Goal: Task Accomplishment & Management: Manage account settings

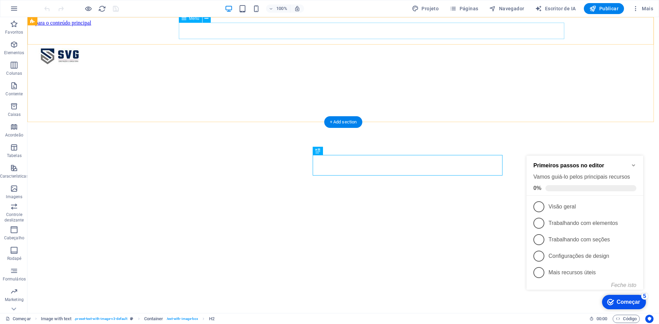
scroll to position [205, 0]
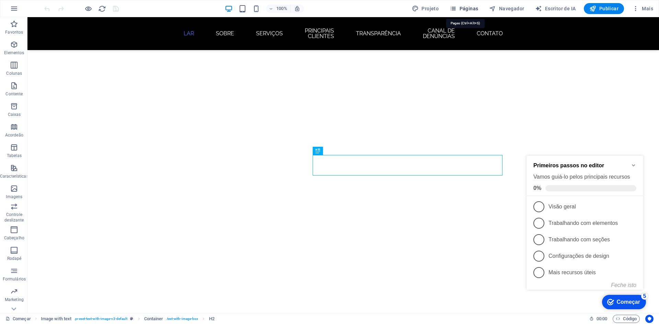
click at [460, 9] on span "Páginas" at bounding box center [463, 8] width 28 height 7
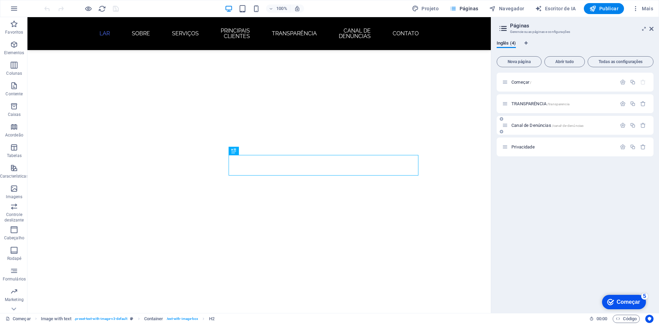
click at [541, 127] on font "Canal de Denúncias" at bounding box center [531, 125] width 40 height 5
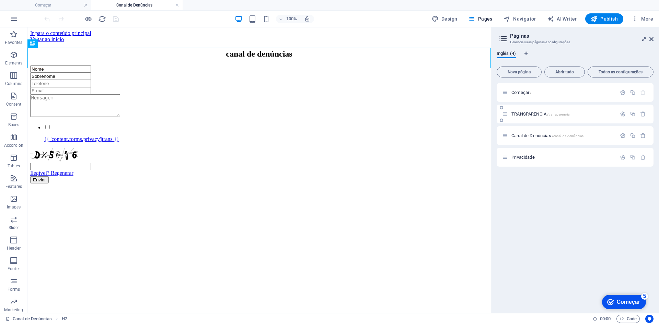
scroll to position [0, 0]
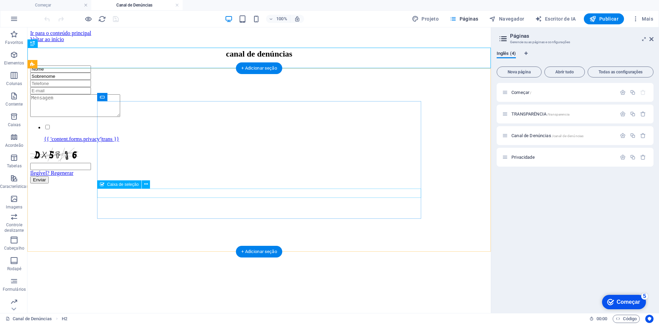
click at [166, 142] on div "{{ 'content.forms.privacy'|trans }}" at bounding box center [259, 133] width 458 height 19
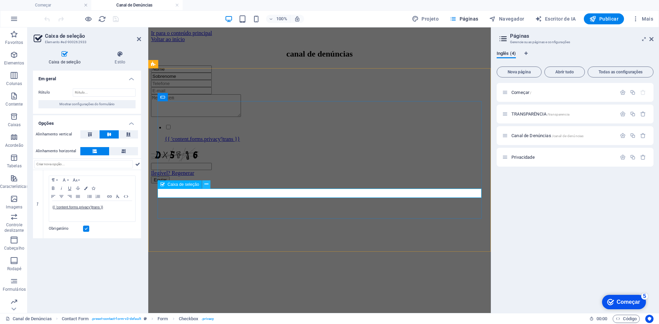
click at [206, 185] on icon at bounding box center [206, 184] width 4 height 7
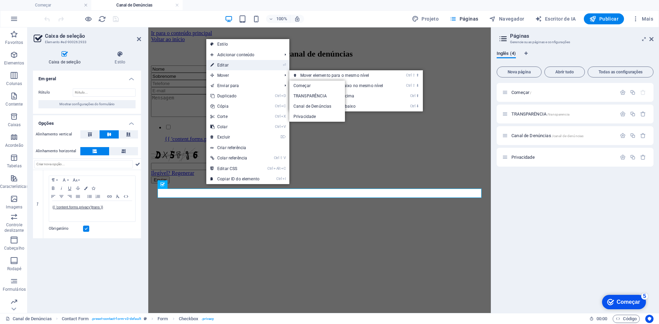
click at [230, 68] on link "⏎ Editar" at bounding box center [234, 65] width 57 height 10
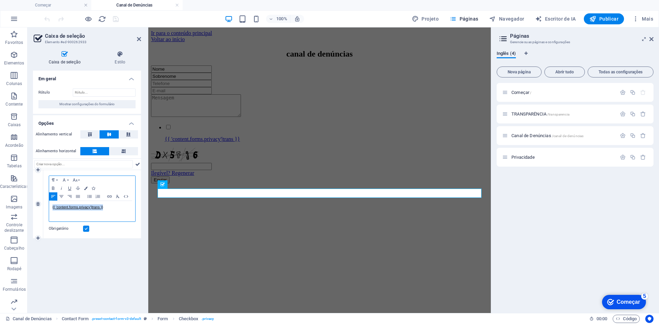
drag, startPoint x: 96, startPoint y: 207, endPoint x: 51, endPoint y: 208, distance: 44.6
click at [51, 208] on div "{{ 'content.forms.privacy'|trans }}" at bounding box center [92, 211] width 86 height 21
copy font "{{ 'content.forms.privacy'|trans }}"
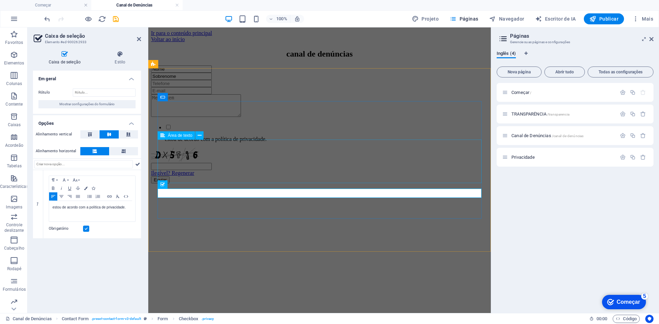
click at [188, 118] on div at bounding box center [319, 106] width 337 height 24
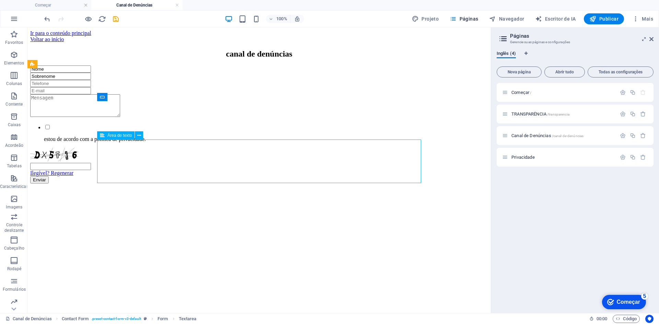
click at [133, 118] on div at bounding box center [259, 106] width 458 height 24
click at [138, 136] on icon at bounding box center [139, 135] width 4 height 7
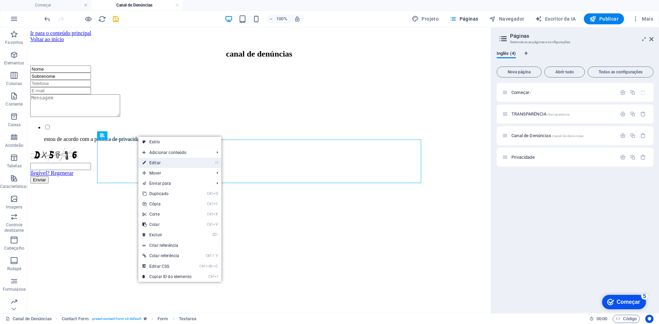
drag, startPoint x: 3, startPoint y: 136, endPoint x: 154, endPoint y: 165, distance: 154.1
click at [154, 165] on font "Editar" at bounding box center [154, 163] width 11 height 5
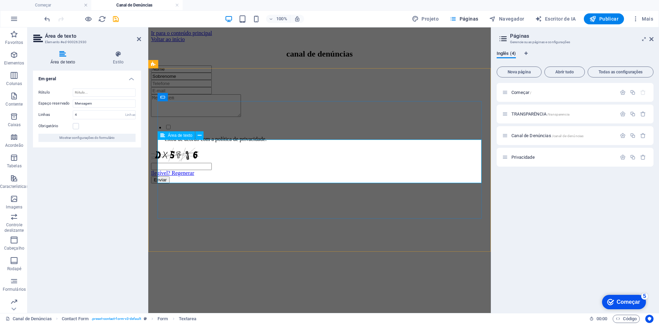
click at [196, 117] on textarea at bounding box center [196, 105] width 90 height 23
click at [104, 105] on input "Mensagem" at bounding box center [104, 104] width 63 height 8
type input "M"
type input "d"
type input "Deixe aqui sua denúncia."
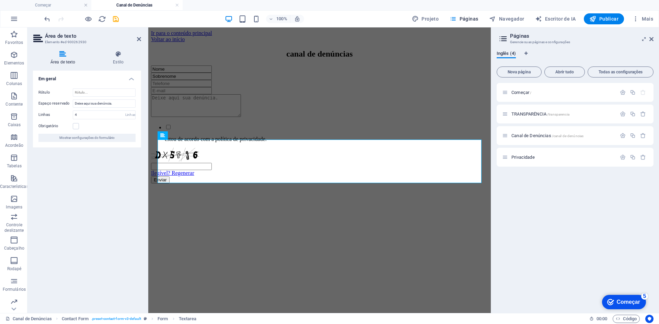
click at [73, 166] on div "Em geral Rótulo Espaço reservado Deixe aqui sua denúncia. Linhas 4 Linhas Obrig…" at bounding box center [87, 189] width 108 height 237
click at [561, 135] on font "/canal-de-denúncias" at bounding box center [568, 136] width 32 height 4
click at [488, 184] on div "Nome Sobrenome estou de acordo com a política de privacidade. Ilegível? Regener…" at bounding box center [319, 125] width 337 height 118
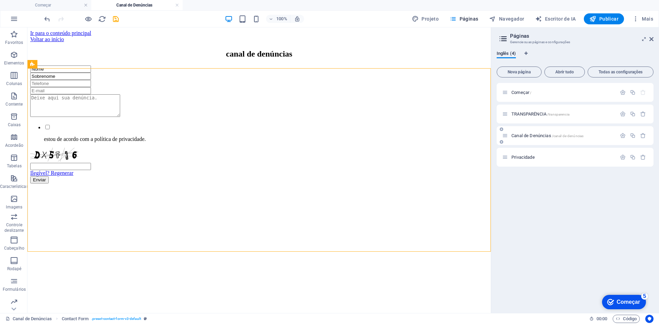
click at [558, 135] on font "/canal-de-denúncias" at bounding box center [568, 136] width 32 height 4
click at [621, 136] on icon "button" at bounding box center [623, 136] width 6 height 6
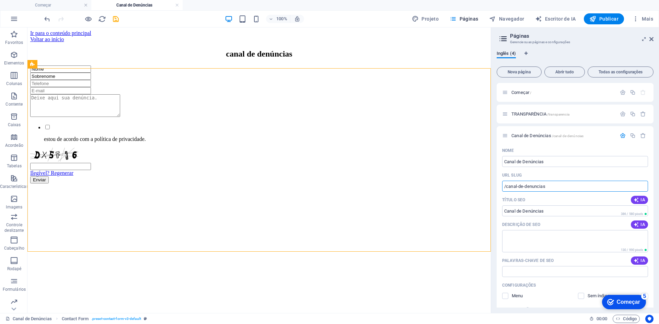
drag, startPoint x: 557, startPoint y: 188, endPoint x: 495, endPoint y: 186, distance: 62.2
click at [495, 186] on div "Inglês (4) Nova página Abrir tudo Todas as configurações Começar / TRANSPARÊNCI…" at bounding box center [575, 179] width 168 height 268
click at [467, 20] on font "Páginas" at bounding box center [468, 18] width 19 height 5
click at [501, 52] on font "Inglês (4)" at bounding box center [505, 53] width 19 height 5
click at [503, 42] on icon at bounding box center [503, 39] width 10 height 10
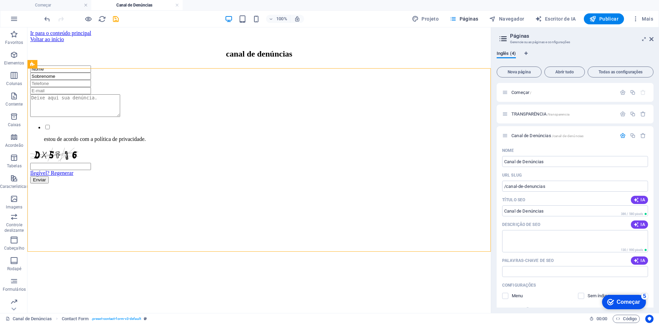
click at [506, 36] on icon at bounding box center [503, 39] width 10 height 10
click at [508, 51] on font "Inglês (4)" at bounding box center [505, 53] width 19 height 5
click at [526, 76] on button "Nova página" at bounding box center [518, 72] width 45 height 11
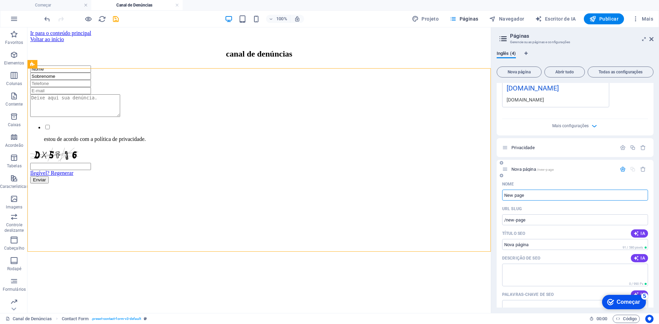
click at [640, 166] on div at bounding box center [633, 170] width 30 height 8
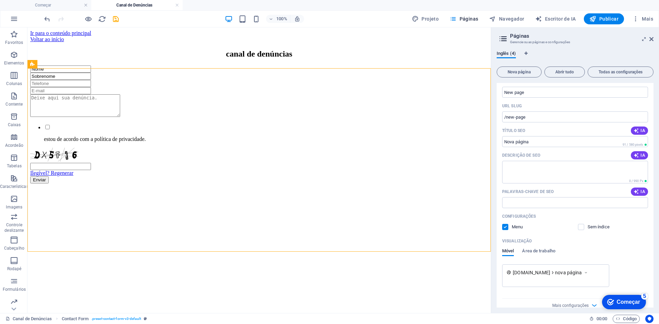
scroll to position [343, 0]
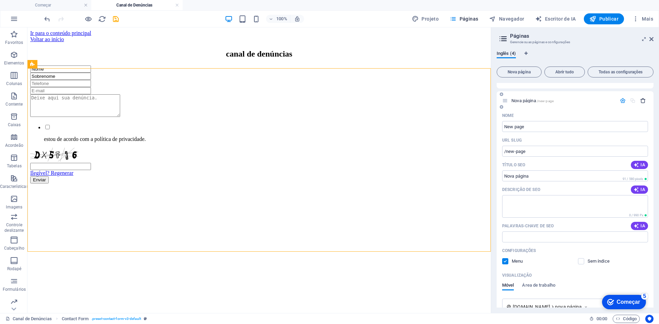
click at [642, 101] on icon "button" at bounding box center [643, 101] width 6 height 6
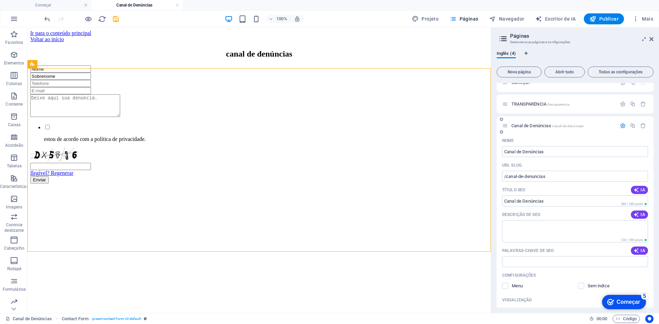
scroll to position [0, 0]
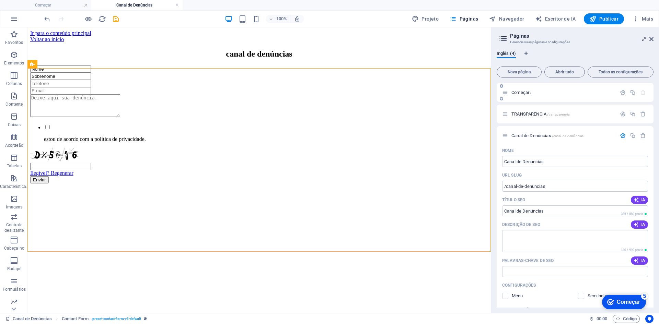
click at [534, 91] on p "Começar /" at bounding box center [562, 92] width 103 height 4
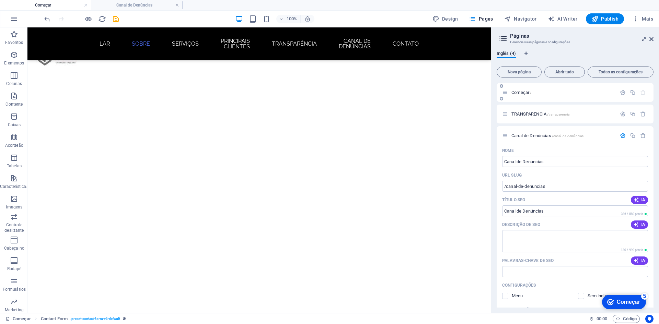
scroll to position [205, 0]
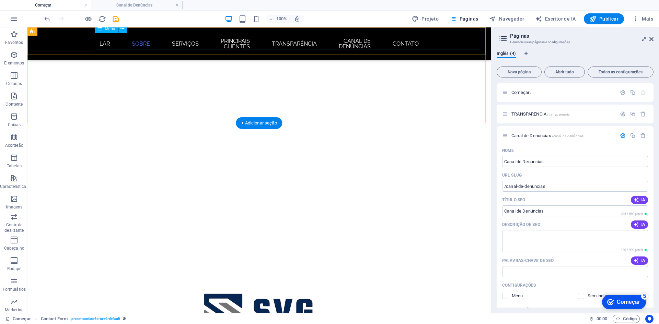
click at [222, 47] on nav "LAR Sobre Serviços PRINCIPAIS CLIENTES TRANSPARÊNCIA Canal de denúncias Contato" at bounding box center [259, 44] width 324 height 22
click at [221, 44] on nav "LAR Sobre Serviços PRINCIPAIS CLIENTES TRANSPARÊNCIA Canal de denúncias Contato" at bounding box center [259, 44] width 324 height 22
click at [221, 43] on nav "LAR Sobre Serviços PRINCIPAIS CLIENTES TRANSPARÊNCIA Canal de denúncias Contato" at bounding box center [259, 44] width 324 height 22
select select
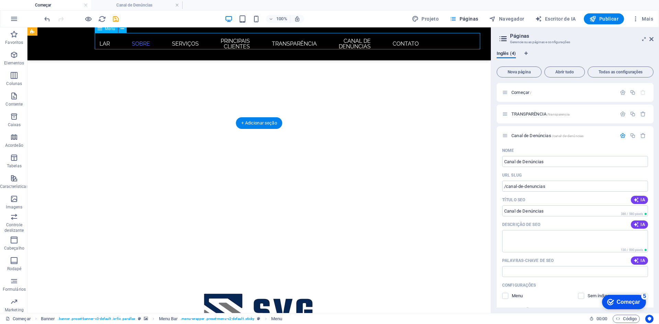
select select
select select "1"
select select
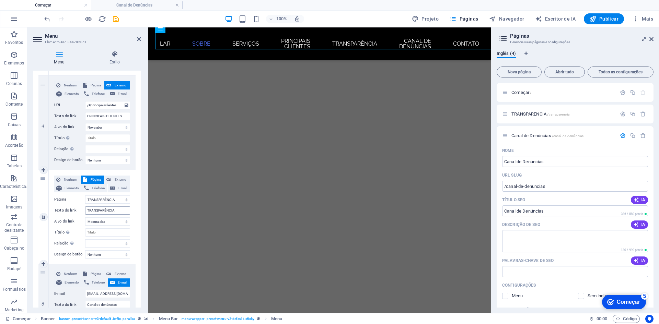
scroll to position [412, 0]
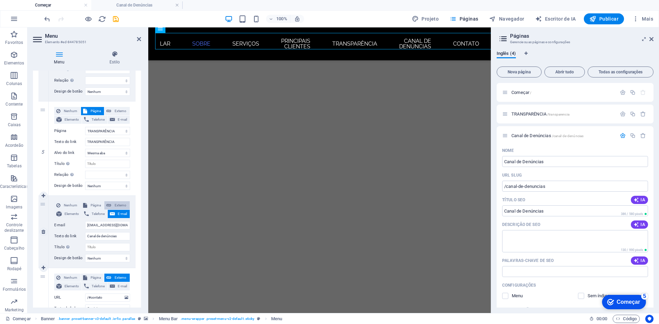
click at [115, 207] on font "Externo" at bounding box center [121, 205] width 12 height 4
select select
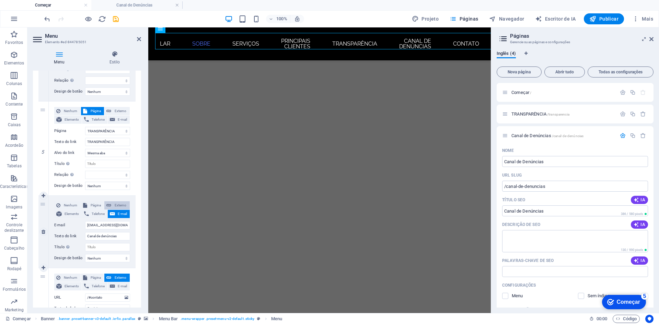
select select
select select "blank"
select select
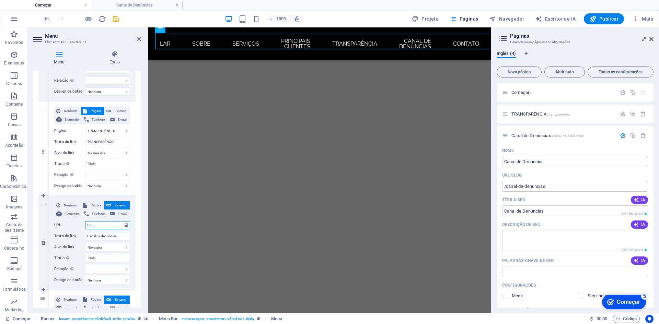
paste input "/canal-de-denuncias"
type input "/canal-de-denuncias"
select select
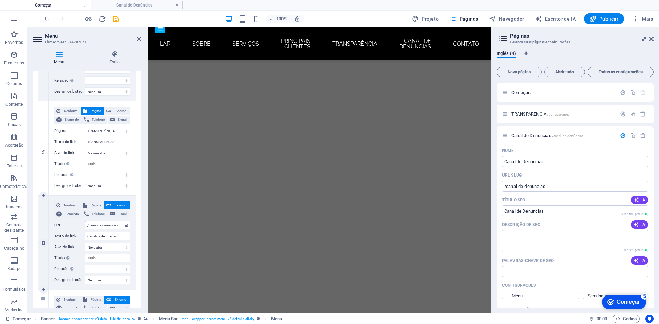
select select
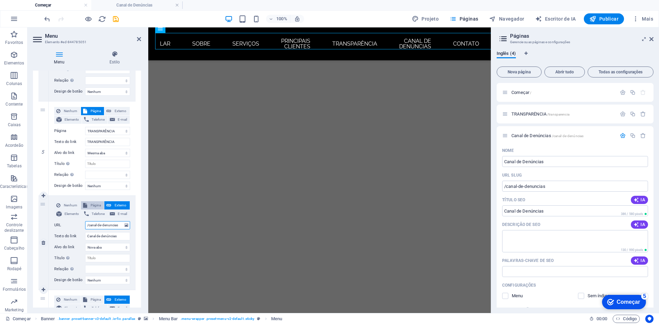
type input "/canal-de-denuncias"
click at [92, 205] on font "Página" at bounding box center [96, 205] width 10 height 4
select select
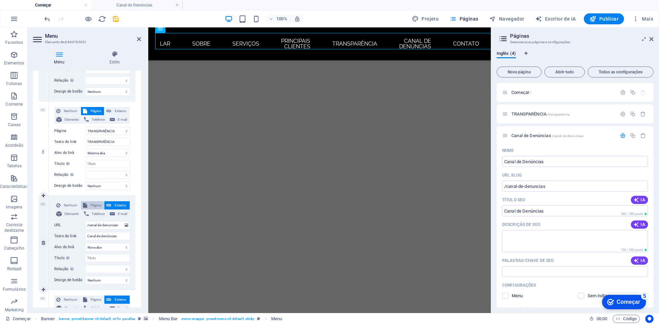
select select
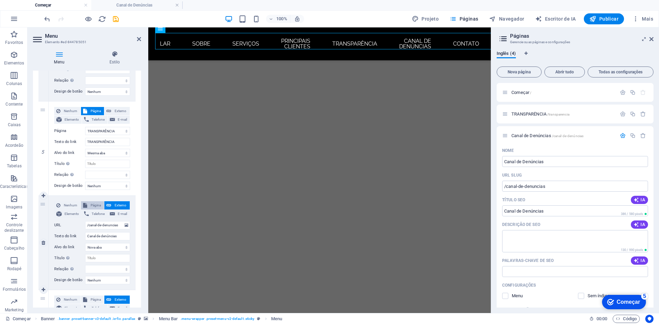
select select
click at [123, 225] on select "Começar TRANSPARÊNCIA Canal de Denúncias Privacidade" at bounding box center [107, 225] width 45 height 8
select select "2"
click at [85, 221] on select "Começar TRANSPARÊNCIA Canal de Denúncias Privacidade" at bounding box center [107, 225] width 45 height 8
select select
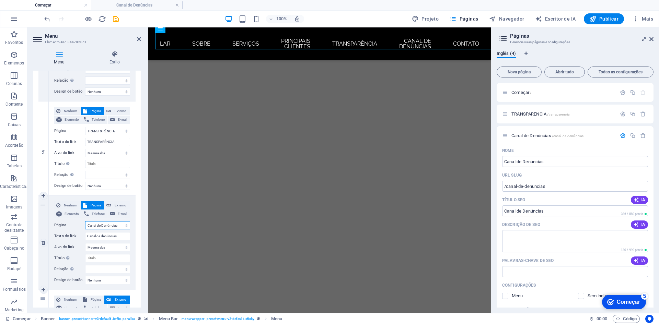
select select
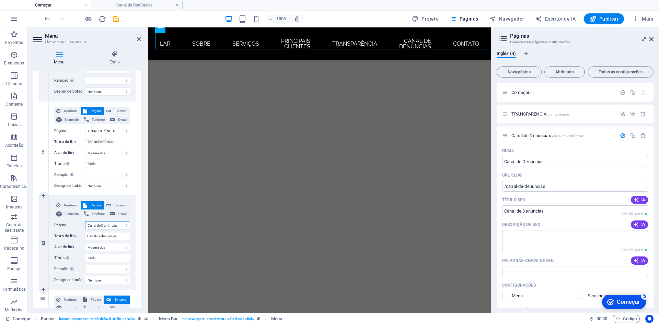
select select
click at [122, 246] on select "Nova aba Mesma aba Sobreposição" at bounding box center [107, 247] width 45 height 8
select select "blank"
click at [85, 243] on select "Nova aba Mesma aba Sobreposição" at bounding box center [107, 247] width 45 height 8
select select
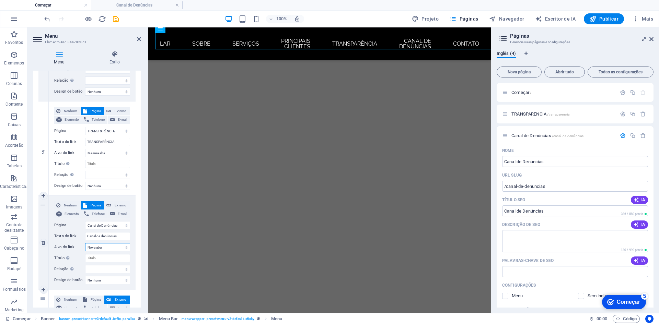
select select
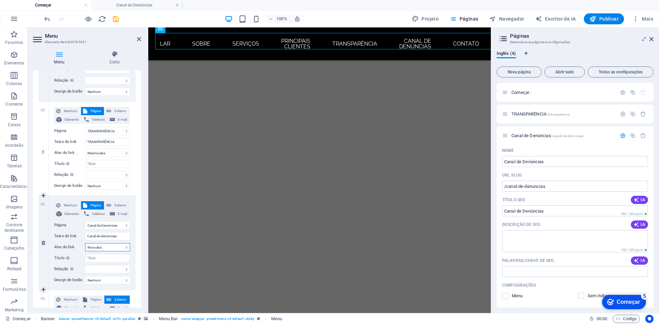
select select
click at [125, 205] on span "Externo" at bounding box center [120, 205] width 14 height 8
select select
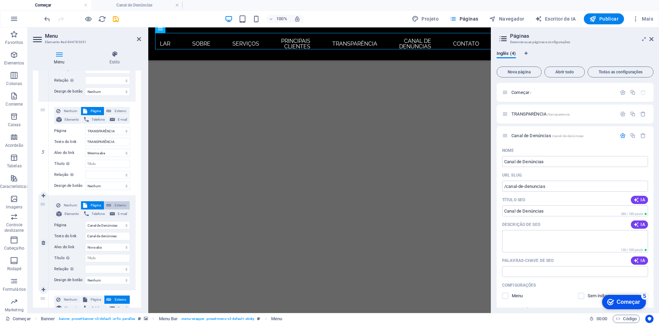
select select
click at [94, 204] on font "Página" at bounding box center [96, 205] width 10 height 4
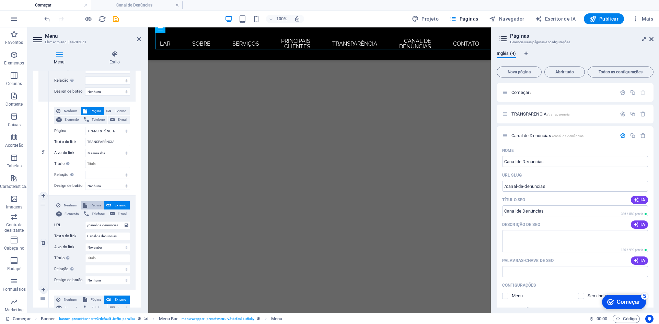
select select
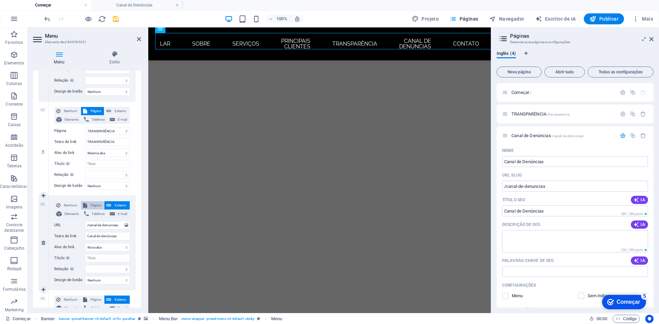
select select
click at [121, 216] on span "E-mail" at bounding box center [122, 214] width 11 height 8
select select
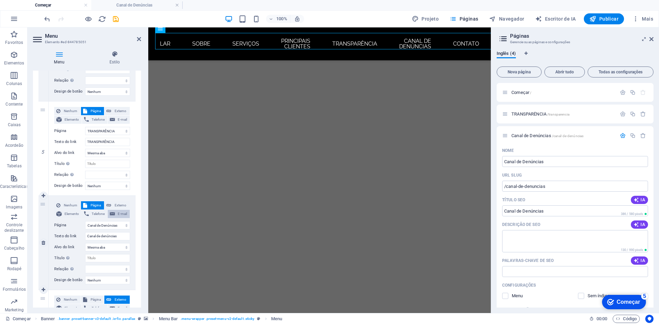
select select
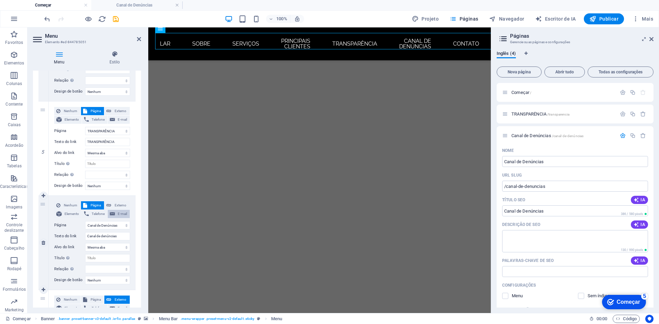
scroll to position [0, 5]
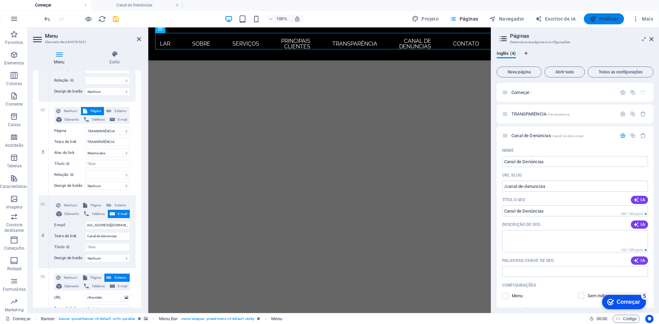
click at [600, 17] on font "Publicar" at bounding box center [608, 18] width 19 height 5
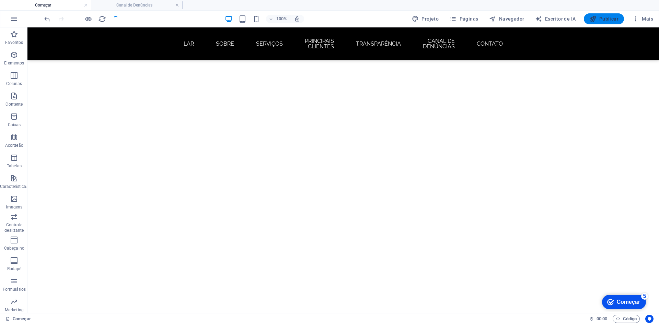
click at [596, 16] on icon "button" at bounding box center [592, 18] width 7 height 7
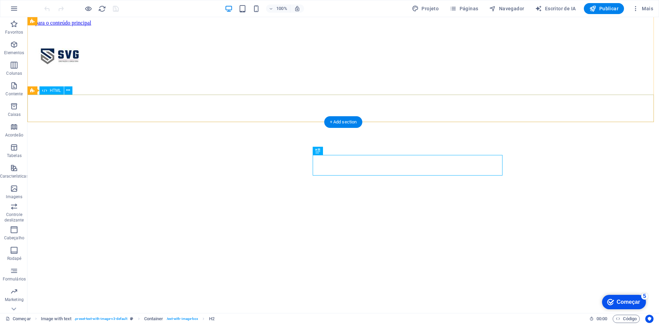
scroll to position [205, 0]
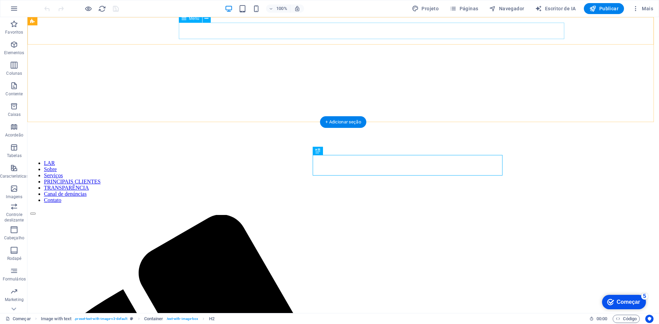
click at [268, 160] on nav "LAR Sobre Serviços PRINCIPAIS CLIENTES TRANSPARÊNCIA Canal de denúncias Contato" at bounding box center [343, 181] width 626 height 43
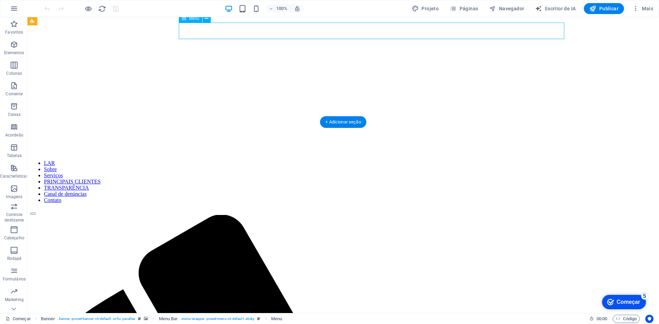
click at [268, 160] on nav "LAR Sobre Serviços PRINCIPAIS CLIENTES TRANSPARÊNCIA Canal de denúncias Contato" at bounding box center [343, 181] width 626 height 43
select select
select select "1"
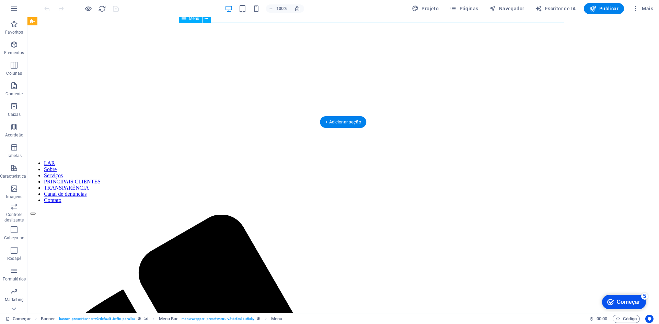
select select
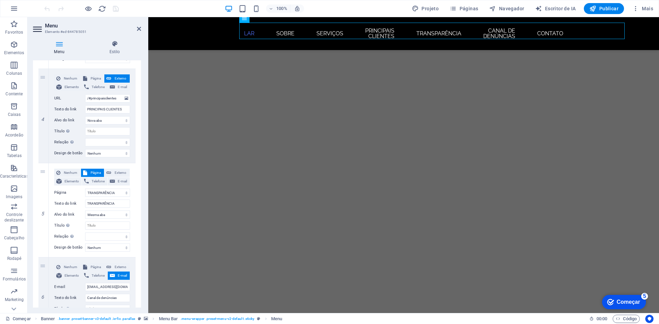
scroll to position [343, 0]
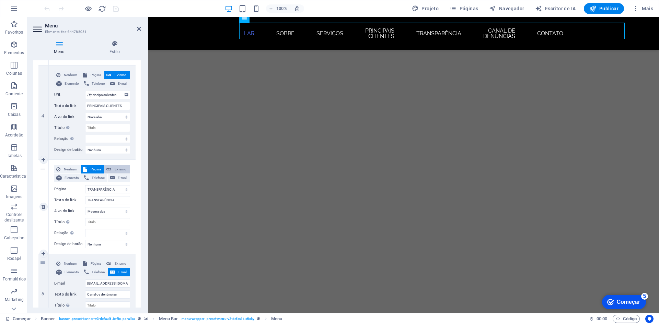
click at [117, 170] on font "Externo" at bounding box center [121, 169] width 12 height 4
select select
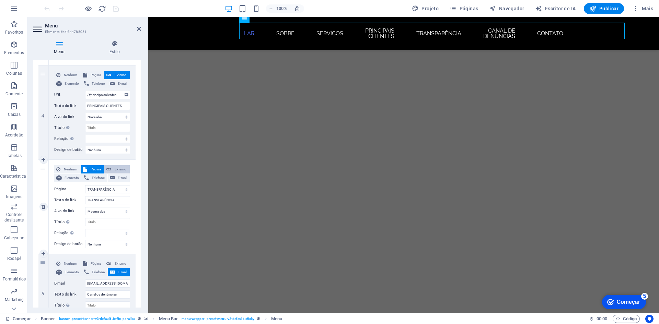
select select "blank"
select select
click at [91, 169] on font "Página" at bounding box center [96, 169] width 10 height 4
select select
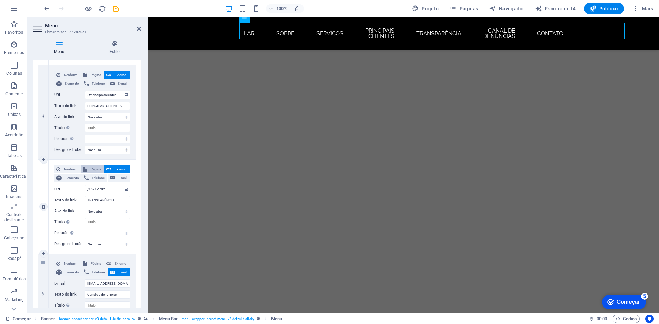
select select
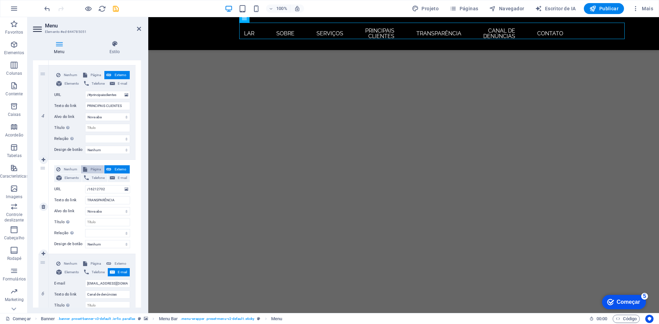
select select
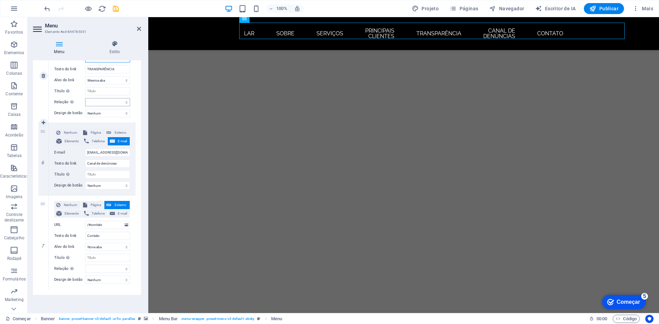
scroll to position [480, 0]
click at [97, 130] on font "Página" at bounding box center [96, 132] width 10 height 4
select select
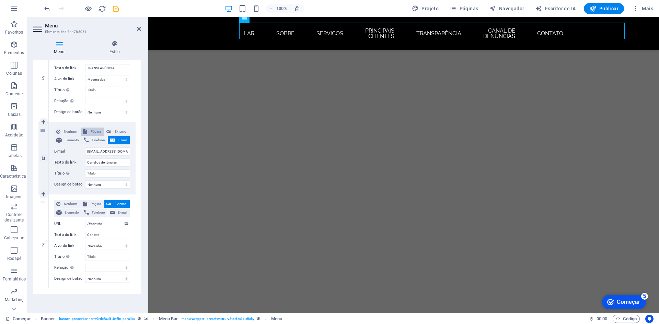
select select
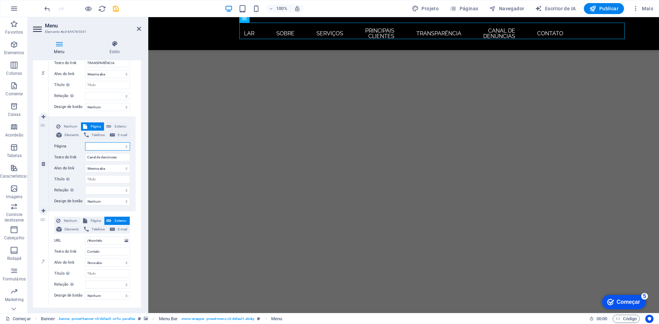
click at [125, 144] on select "Começar TRANSPARÊNCIA Canal de Denúncias Privacidade" at bounding box center [107, 146] width 45 height 8
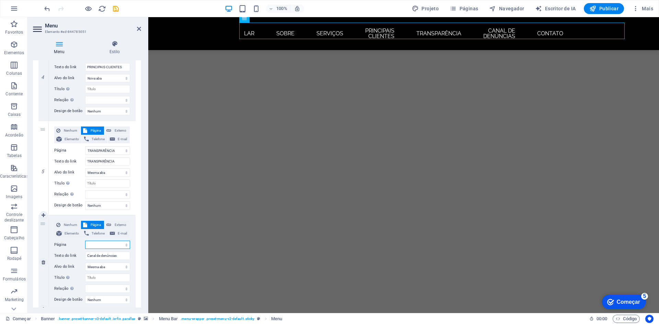
scroll to position [377, 0]
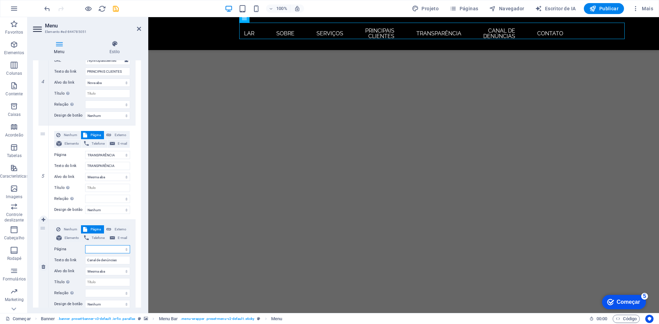
click at [116, 248] on select "Começar TRANSPARÊNCIA Canal de Denúncias Privacidade" at bounding box center [107, 249] width 45 height 8
select select "1"
click at [85, 245] on select "Começar TRANSPARÊNCIA Canal de Denúncias Privacidade" at bounding box center [107, 249] width 45 height 8
select select
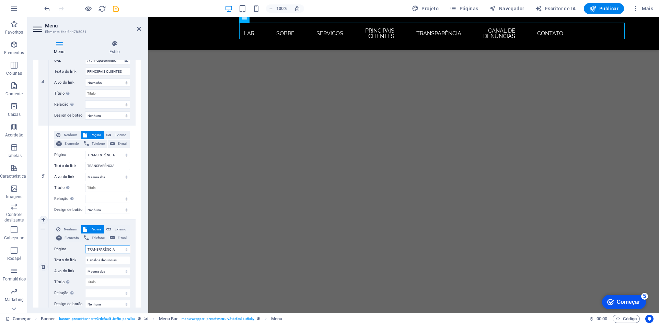
select select
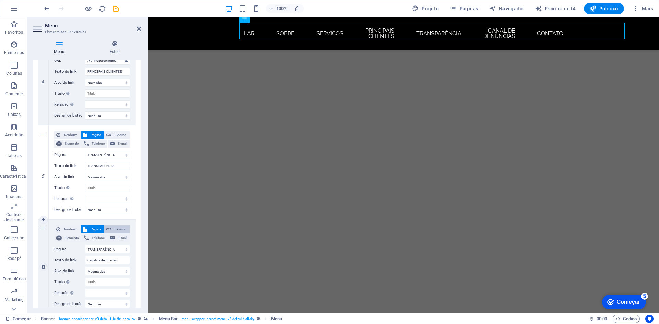
click at [121, 230] on font "Externo" at bounding box center [121, 229] width 12 height 4
select select
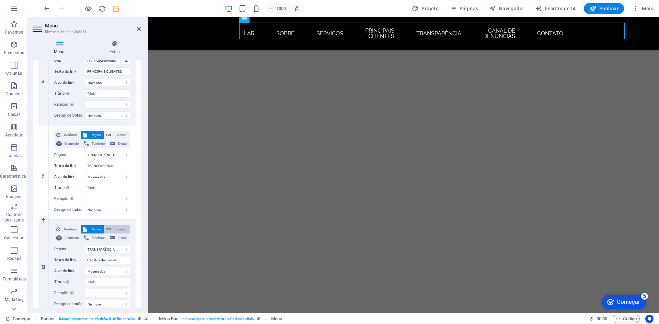
select select
select select "blank"
select select
click at [120, 132] on span "Externo" at bounding box center [120, 135] width 14 height 8
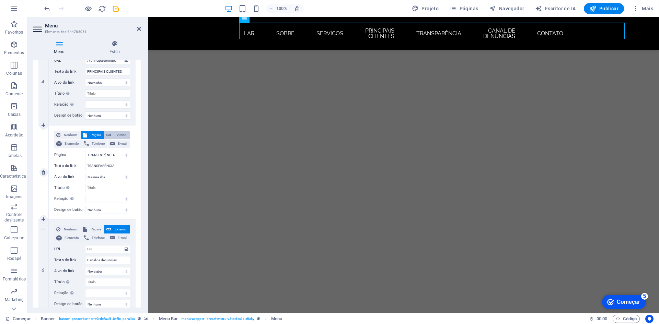
select select
select select "blank"
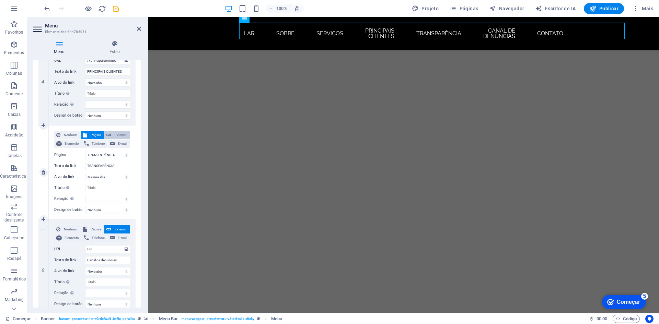
select select
click at [91, 131] on span "Página" at bounding box center [95, 135] width 13 height 8
select select
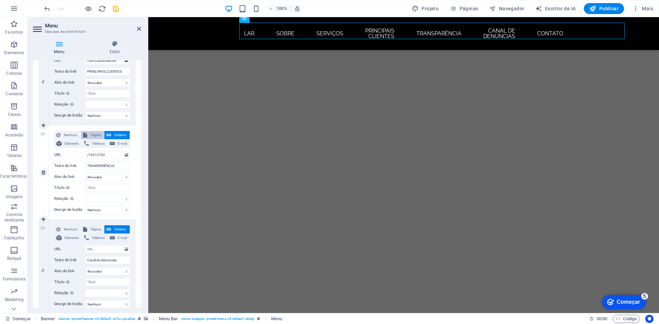
select select
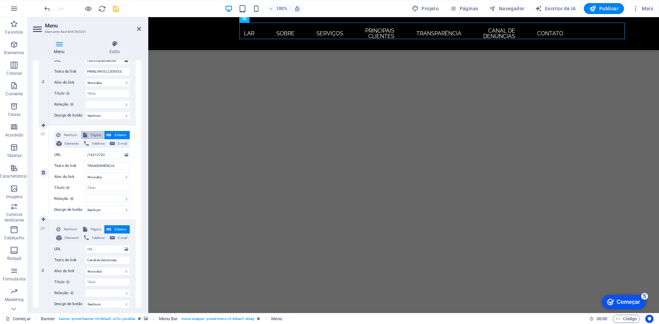
select select
click at [98, 227] on font "Página" at bounding box center [96, 229] width 10 height 4
select select
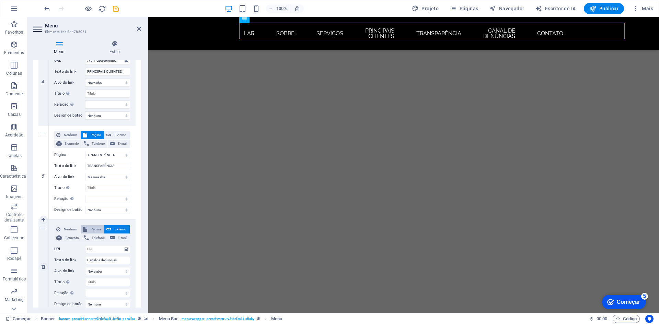
select select
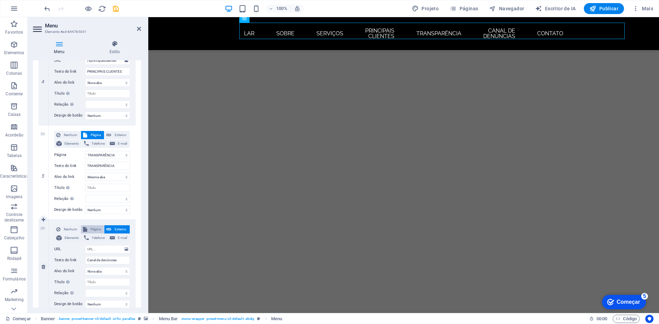
select select
click at [121, 249] on select "Começar TRANSPARÊNCIA Canal de Denúncias Privacidade" at bounding box center [107, 249] width 45 height 8
select select "2"
click at [85, 245] on select "Começar TRANSPARÊNCIA Canal de Denúncias Privacidade" at bounding box center [107, 249] width 45 height 8
select select
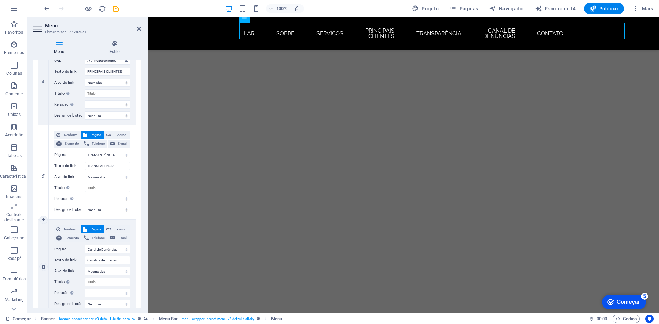
select select
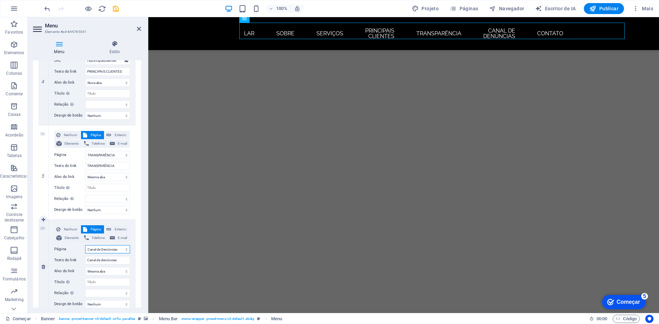
select select
click at [116, 136] on font "Externo" at bounding box center [121, 135] width 12 height 4
select select
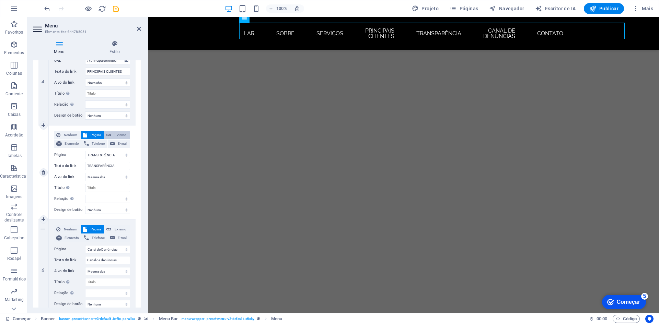
select select
select select "blank"
select select
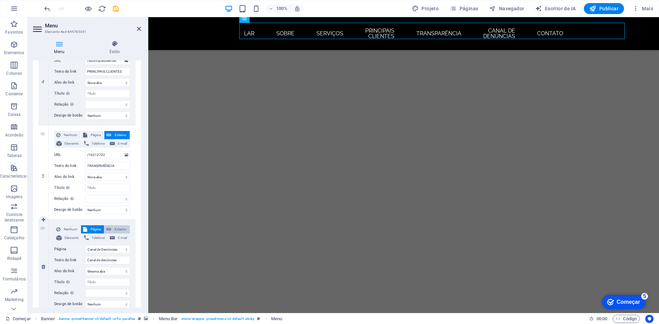
click at [115, 227] on font "Externo" at bounding box center [121, 229] width 12 height 4
select select
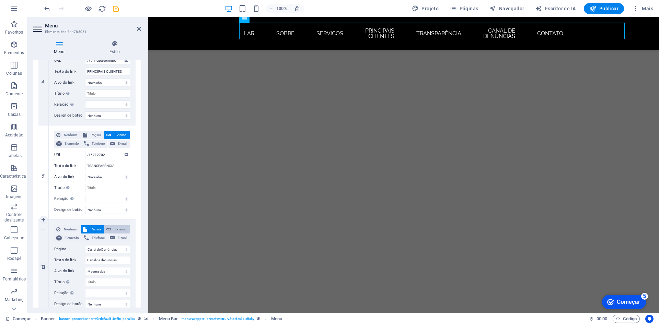
select select
select select "blank"
select select
click at [95, 135] on font "Página" at bounding box center [96, 135] width 10 height 4
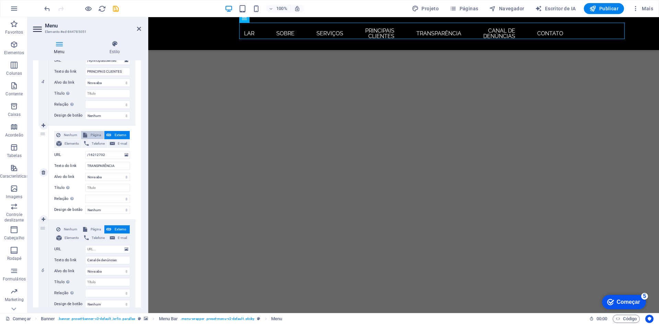
select select
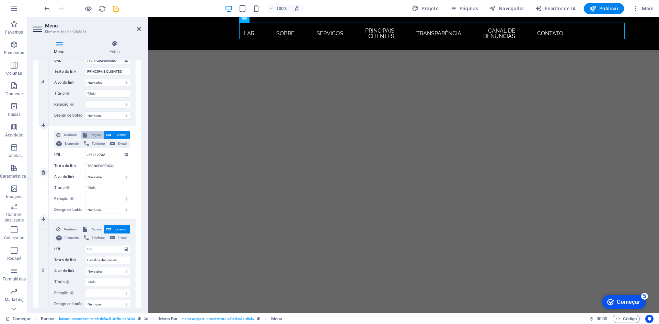
select select
click at [456, 8] on icon "button" at bounding box center [452, 8] width 7 height 7
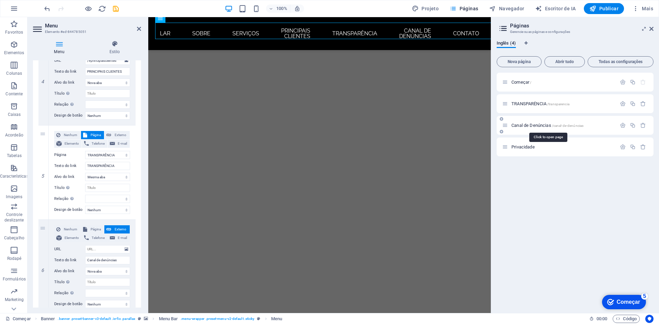
click at [544, 126] on font "Canal de Denúncias" at bounding box center [531, 125] width 40 height 5
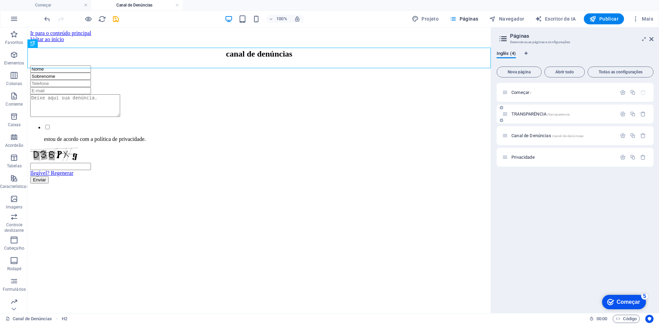
scroll to position [0, 0]
click at [539, 136] on font "Canal de Denúncias" at bounding box center [531, 135] width 40 height 5
click at [623, 137] on icon "button" at bounding box center [623, 136] width 6 height 6
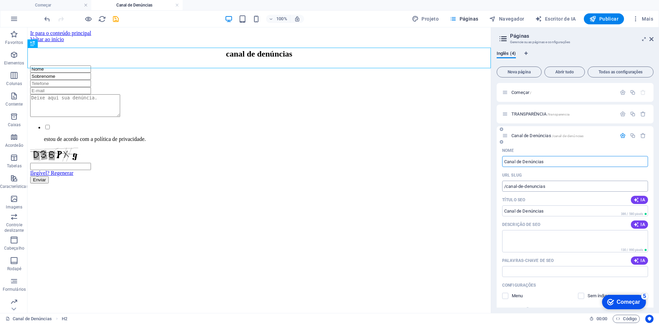
click at [550, 187] on input "/canal-de-denuncias" at bounding box center [575, 186] width 146 height 11
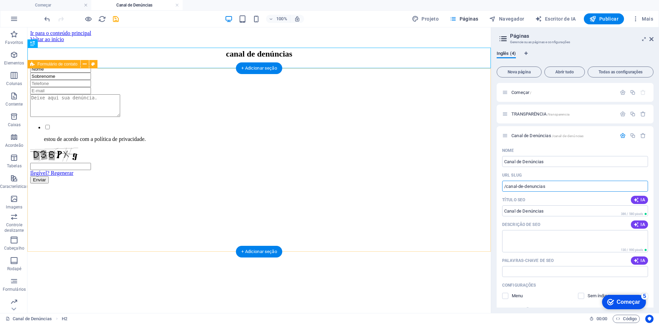
drag, startPoint x: 578, startPoint y: 214, endPoint x: 466, endPoint y: 187, distance: 115.3
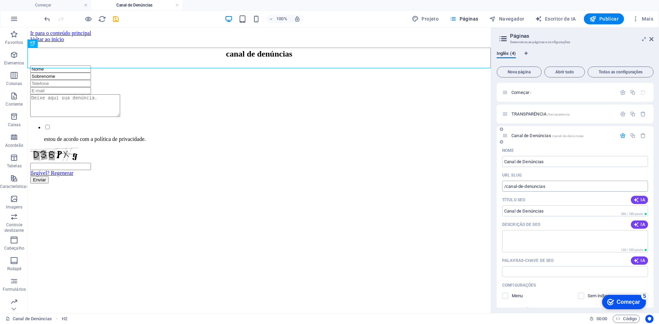
click at [555, 188] on input "/canal-de-denuncias" at bounding box center [575, 186] width 146 height 11
drag, startPoint x: 559, startPoint y: 187, endPoint x: 499, endPoint y: 187, distance: 59.7
click at [499, 187] on div "Nome Canal de Denúncias ​ URL SLUG /canal-de-denuncias ​ Título SEO IA Canal de…" at bounding box center [574, 277] width 157 height 265
click at [478, 15] on button "Páginas" at bounding box center [464, 18] width 34 height 11
click at [503, 37] on icon at bounding box center [503, 39] width 10 height 10
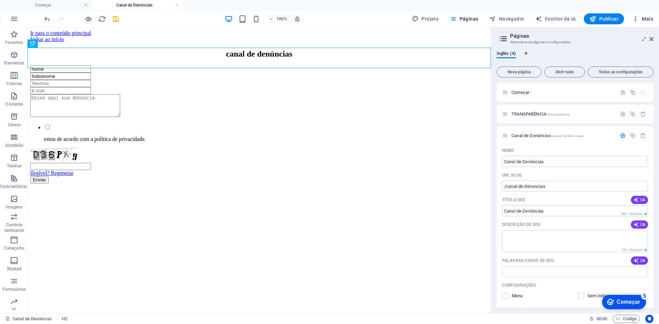
click at [642, 18] on font "Mais" at bounding box center [647, 18] width 11 height 5
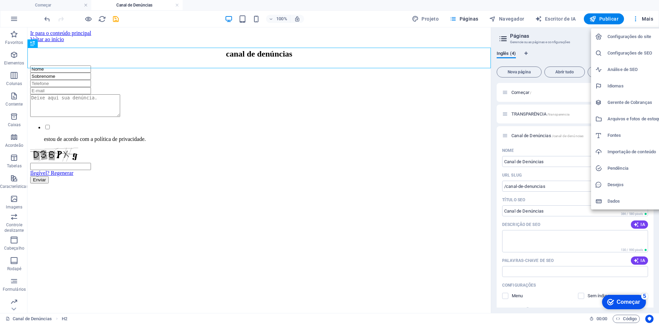
click at [640, 17] on div at bounding box center [329, 162] width 659 height 324
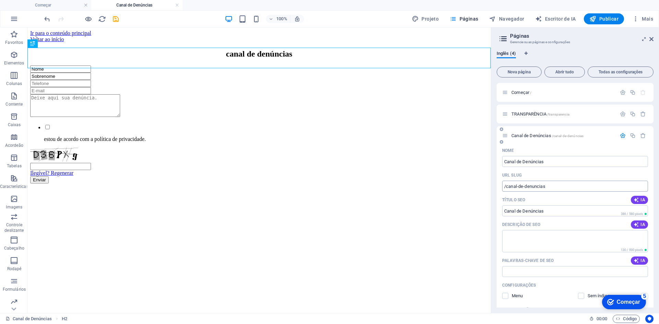
click at [552, 186] on input "/canal-de-denuncias" at bounding box center [575, 186] width 146 height 11
drag, startPoint x: 558, startPoint y: 185, endPoint x: 491, endPoint y: 188, distance: 67.3
click at [491, 188] on aside "Páginas Gerencie suas páginas e configurações Inglês (4) Nova página Abrir tudo…" at bounding box center [575, 170] width 168 height 286
click at [136, 36] on div "Voltar ao início" at bounding box center [259, 39] width 458 height 6
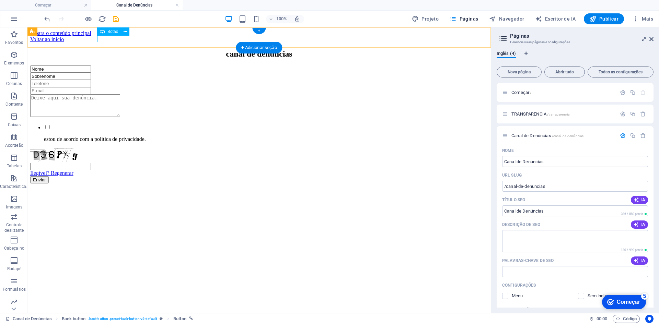
click at [107, 37] on div "Voltar ao início" at bounding box center [259, 39] width 458 height 6
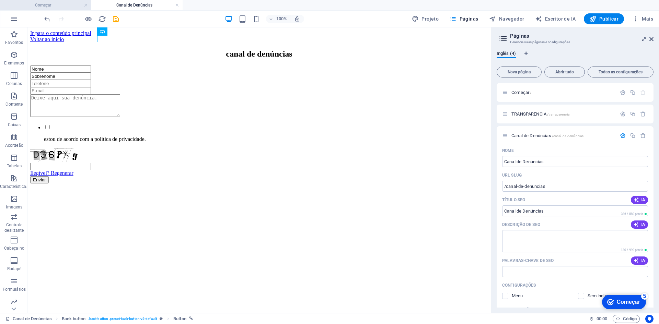
click at [60, 8] on h4 "Começar" at bounding box center [45, 5] width 91 height 8
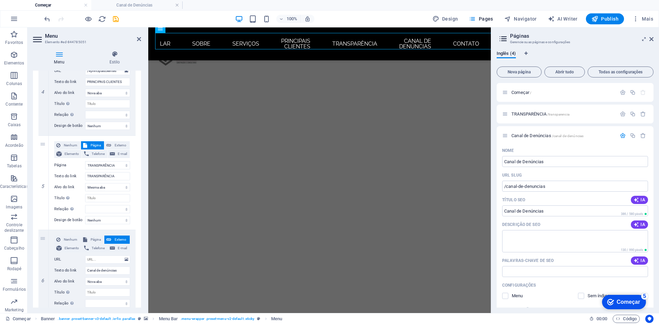
scroll to position [205, 0]
click at [108, 259] on input "URL" at bounding box center [107, 260] width 45 height 8
paste input "/canal-de-denuncias"
type input "/canal-de-denuncias"
select select
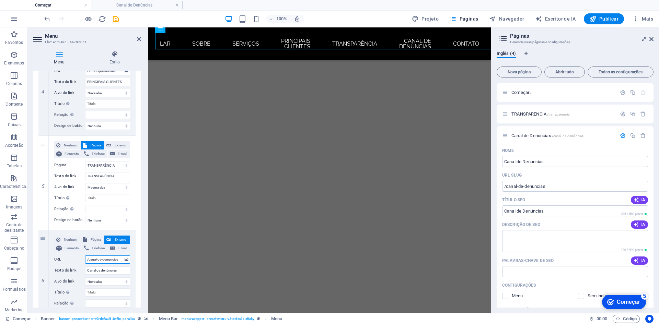
select select
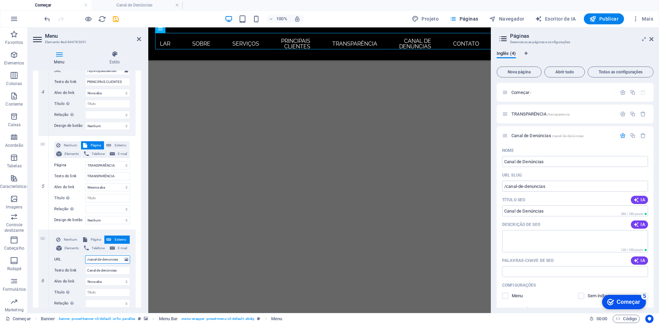
select select
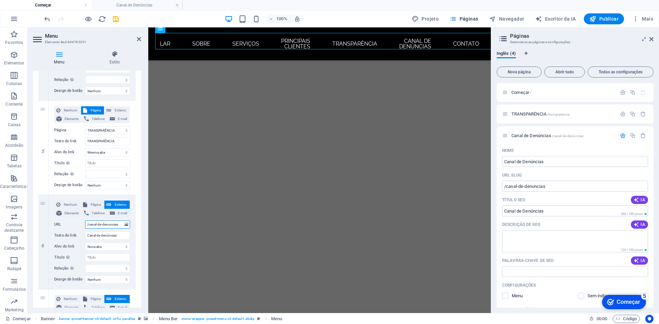
scroll to position [412, 0]
type input "/canal-de-denuncias"
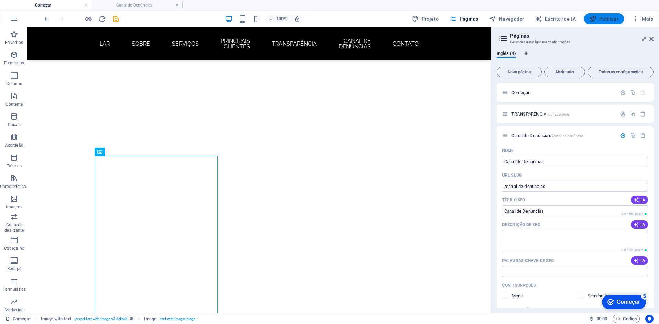
click at [613, 17] on font "Publicar" at bounding box center [608, 18] width 19 height 5
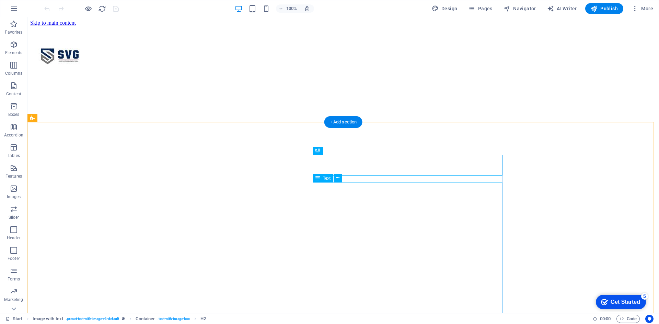
scroll to position [205, 0]
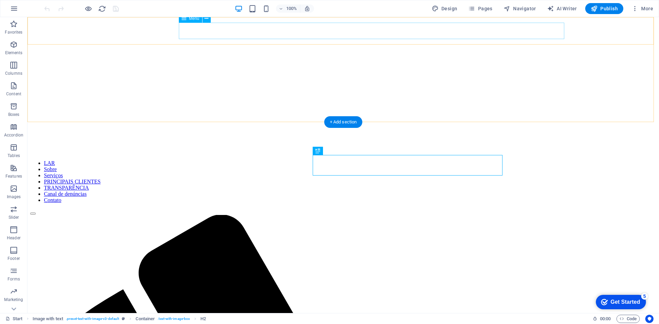
click at [301, 160] on nav "LAR Sobre Serviços PRINCIPAIS CLIENTES TRANSPARÊNCIA Canal de denúncias Contato" at bounding box center [343, 181] width 626 height 43
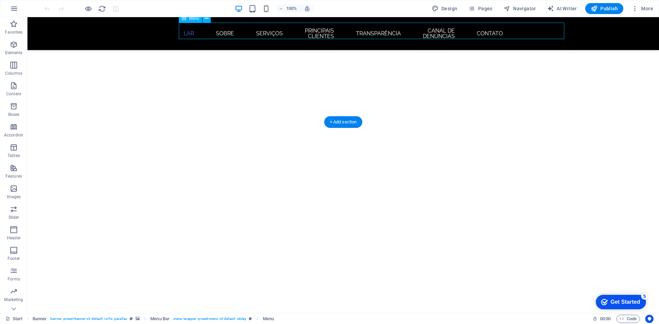
click at [374, 32] on nav "LAR Sobre Serviços PRINCIPAIS CLIENTES TRANSPARÊNCIA Canal de denúncias Contato" at bounding box center [343, 34] width 324 height 22
select select
select select "1"
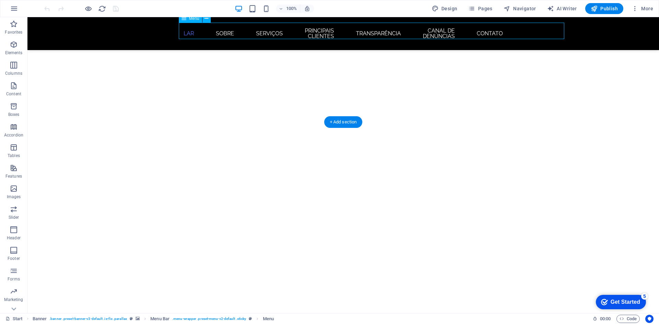
select select
select select "2"
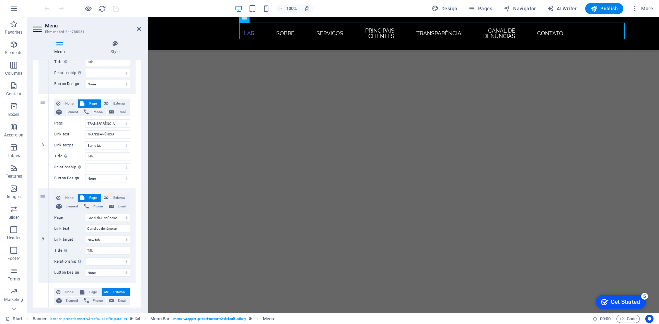
scroll to position [412, 0]
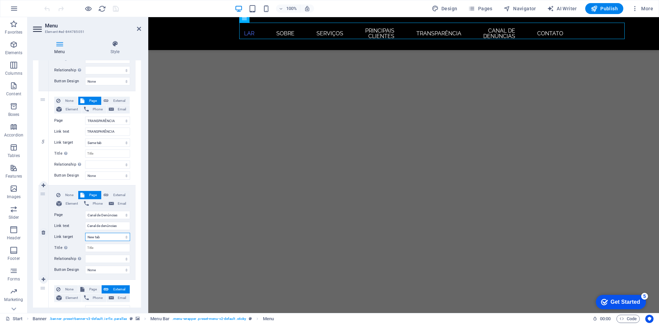
click at [121, 238] on select "New tab Same tab Overlay" at bounding box center [107, 237] width 45 height 8
select select
click at [85, 233] on select "New tab Same tab Overlay" at bounding box center [107, 237] width 45 height 8
select select
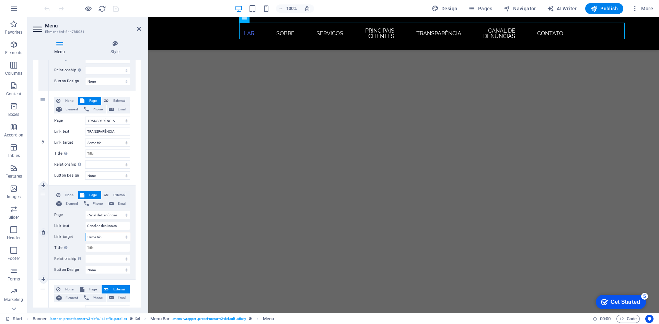
select select
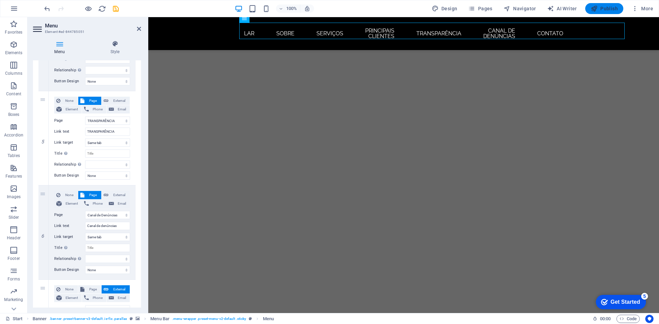
click at [601, 5] on button "Publish" at bounding box center [604, 8] width 38 height 11
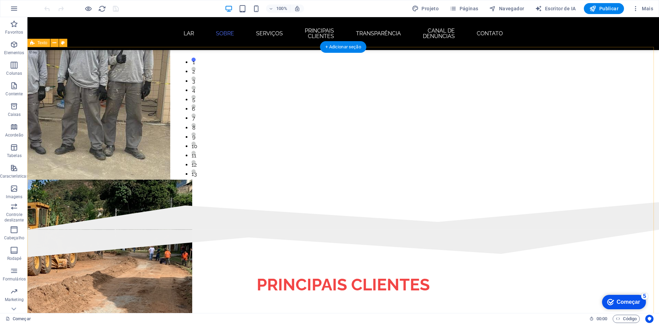
scroll to position [1097, 0]
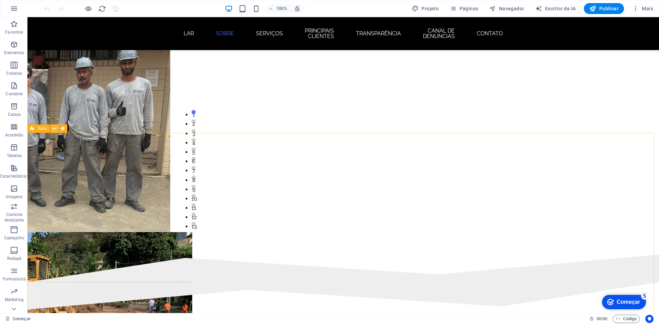
click at [56, 127] on icon at bounding box center [54, 128] width 4 height 7
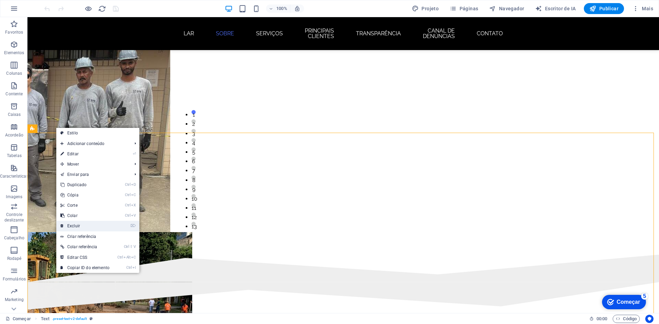
click at [92, 228] on link "⌦ Excluir" at bounding box center [84, 226] width 57 height 10
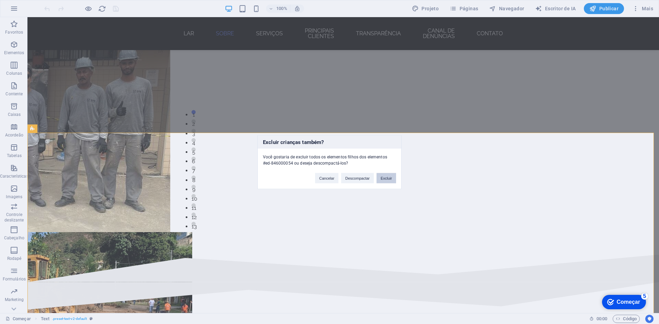
drag, startPoint x: 386, startPoint y: 178, endPoint x: 277, endPoint y: 188, distance: 109.9
click at [386, 178] on font "Excluir" at bounding box center [386, 178] width 11 height 4
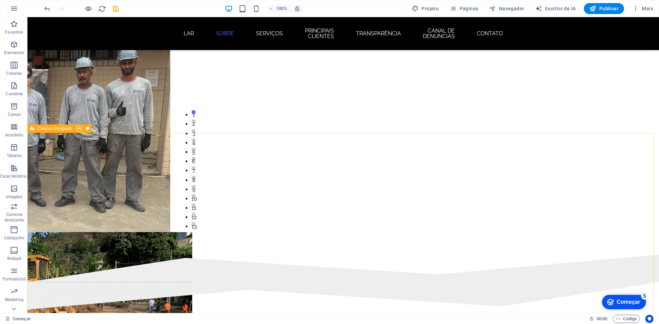
click at [81, 128] on icon at bounding box center [79, 128] width 4 height 7
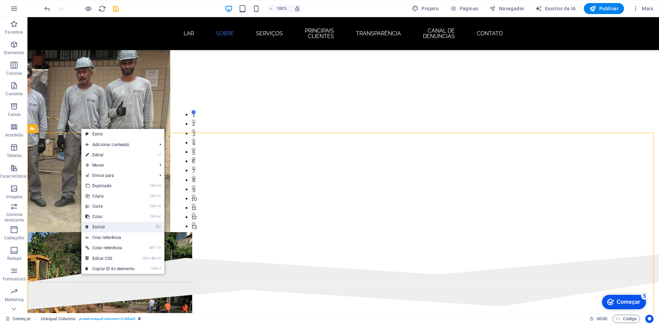
click at [108, 227] on link "⌦ Excluir" at bounding box center [109, 227] width 57 height 10
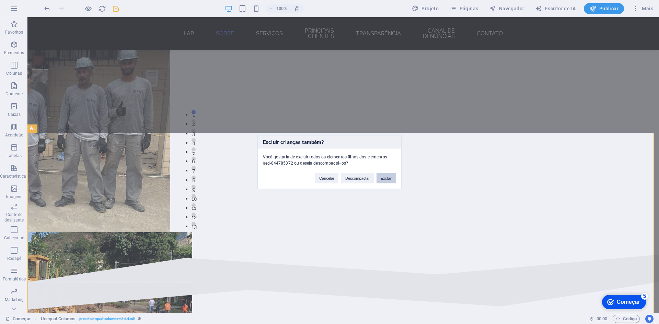
drag, startPoint x: 384, startPoint y: 178, endPoint x: 356, endPoint y: 162, distance: 32.1
click at [384, 178] on font "Excluir" at bounding box center [386, 178] width 11 height 4
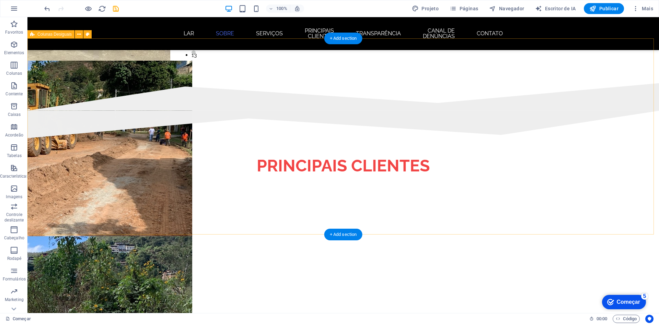
scroll to position [1132, 0]
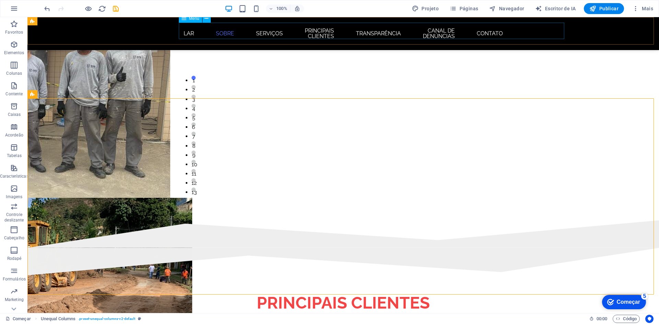
click at [505, 29] on nav "LAR Sobre Serviços PRINCIPAIS CLIENTES TRANSPARÊNCIA Canal de denúncias Contato" at bounding box center [343, 34] width 324 height 22
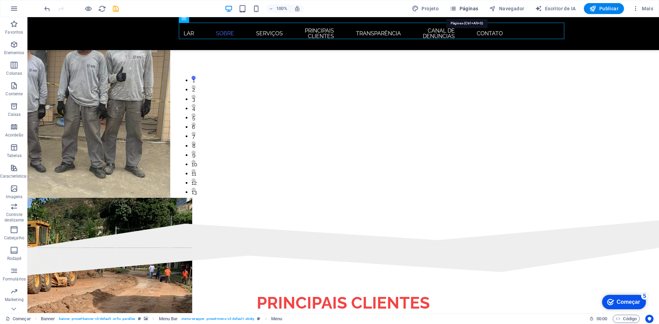
click at [473, 6] on font "Páginas" at bounding box center [468, 8] width 19 height 5
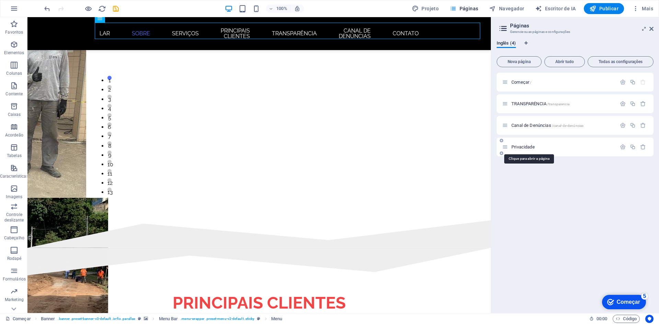
click at [531, 147] on font "Privacidade" at bounding box center [522, 146] width 23 height 5
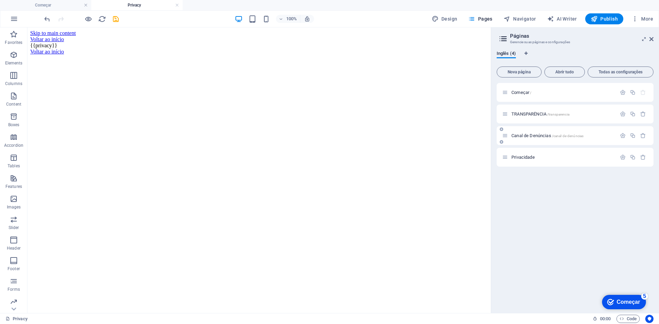
scroll to position [0, 0]
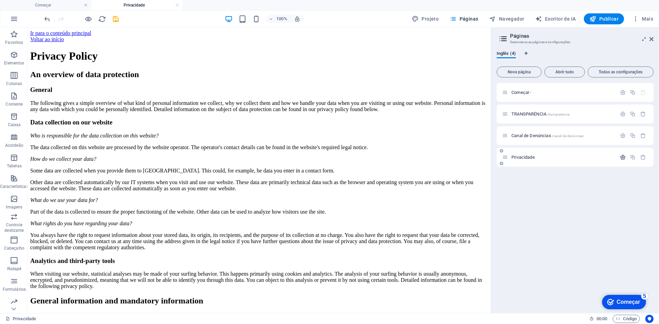
click at [623, 155] on icon "button" at bounding box center [623, 157] width 6 height 6
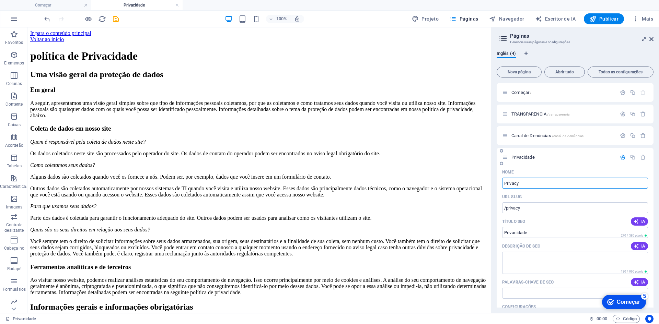
drag, startPoint x: 531, startPoint y: 182, endPoint x: 499, endPoint y: 182, distance: 31.6
click at [499, 182] on div "Nome Privacy ​ URL SLUG /privacy ​ Título SEO IA ​ 270 / 580 pixels Descrição d…" at bounding box center [574, 295] width 157 height 256
type input "x"
type input "/x"
type input "/"
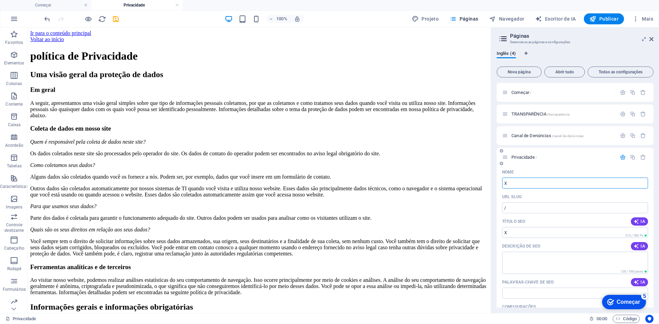
type input "X"
type input "/x"
type input "X"
type input "C"
type input "/"
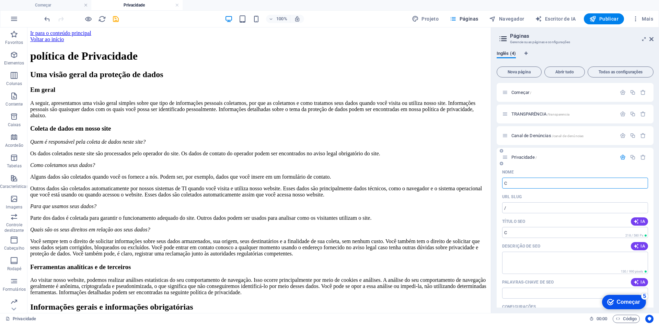
type input "C"
type input "/c"
type input "C"
type input "CON"
type input "/con"
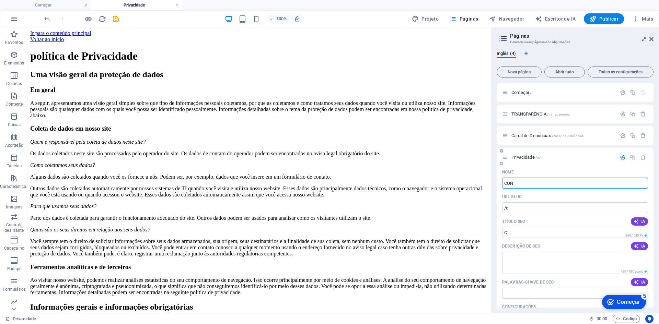
type input "CON"
type input "CONTATO"
type input "/contat"
type input "CONTAT"
type input "CONTATO"
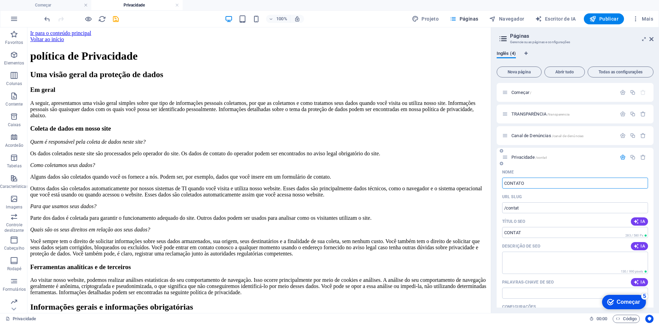
type input "/contato"
type input "CONTATO"
click at [598, 19] on span "Publicar" at bounding box center [603, 18] width 29 height 7
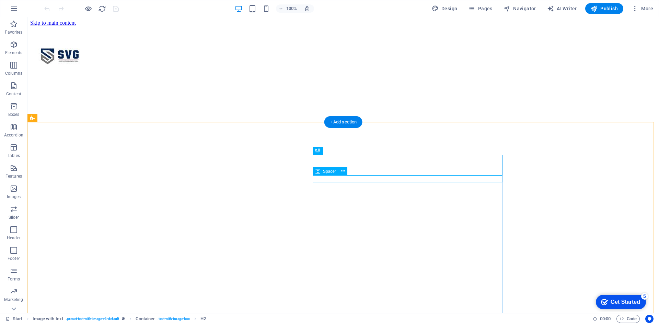
scroll to position [205, 0]
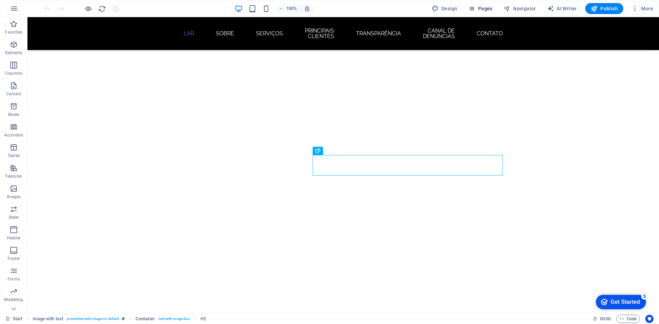
click at [484, 7] on span "Pages" at bounding box center [480, 8] width 24 height 7
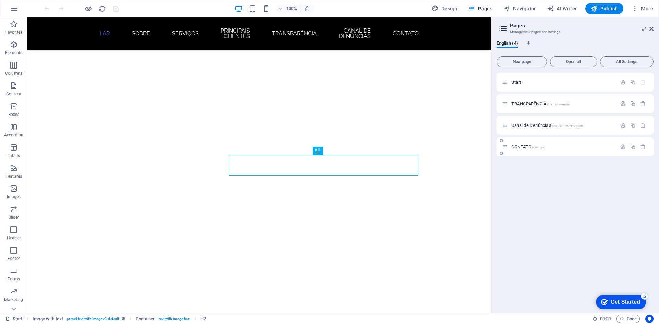
click at [544, 150] on div "CONTATO /contato" at bounding box center [559, 147] width 114 height 8
click at [512, 144] on div "CONTATO /contato" at bounding box center [559, 147] width 114 height 8
click at [621, 147] on icon "button" at bounding box center [623, 147] width 6 height 6
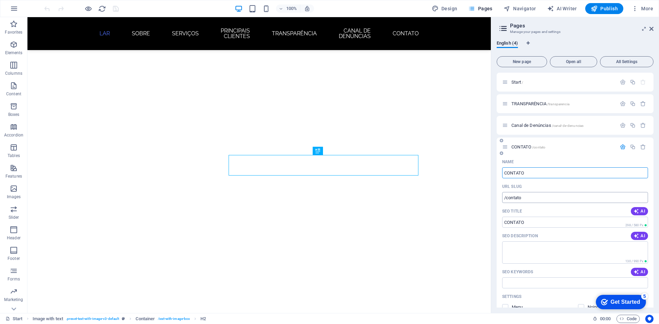
click at [535, 195] on input "/contato" at bounding box center [575, 197] width 146 height 11
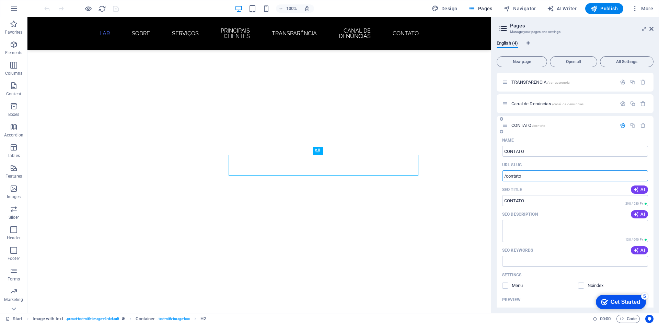
scroll to position [34, 0]
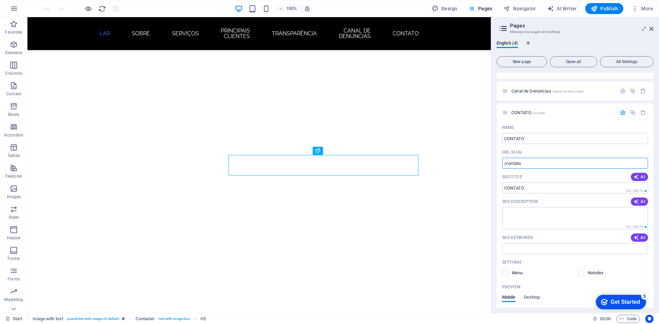
drag, startPoint x: 559, startPoint y: 179, endPoint x: 487, endPoint y: 162, distance: 73.7
click at [375, 28] on nav "LAR Sobre Serviços PRINCIPAIS CLIENTES TRANSPARÊNCIA Canal de denúncias Contato" at bounding box center [259, 34] width 324 height 22
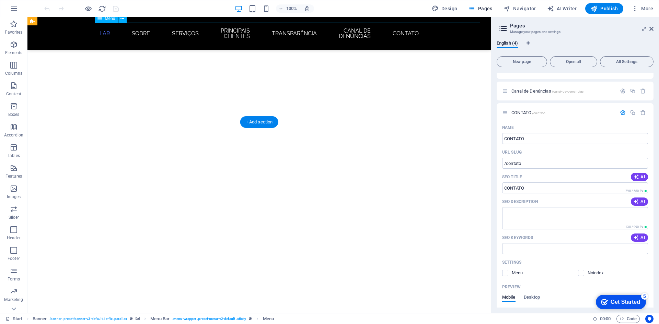
click at [363, 29] on nav "LAR Sobre Serviços PRINCIPAIS CLIENTES TRANSPARÊNCIA Canal de denúncias Contato" at bounding box center [259, 34] width 324 height 22
select select
select select "1"
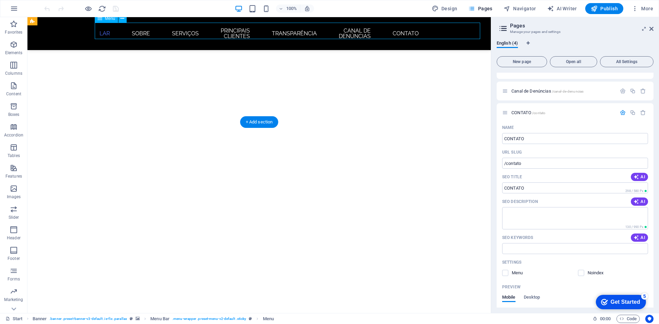
select select
select select "2"
select select
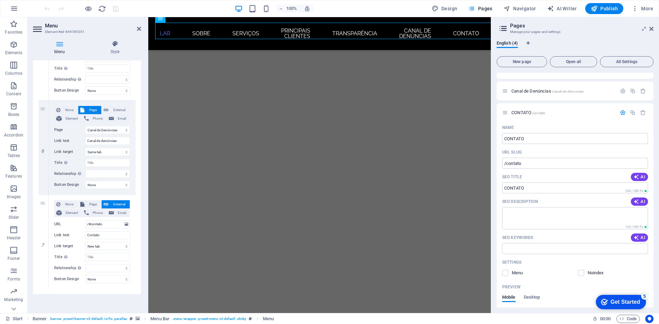
scroll to position [497, 0]
click at [108, 224] on input "/#contato" at bounding box center [107, 224] width 45 height 8
drag, startPoint x: 108, startPoint y: 224, endPoint x: 87, endPoint y: 224, distance: 20.9
click at [87, 224] on input "/#contato" at bounding box center [107, 224] width 45 height 8
select select
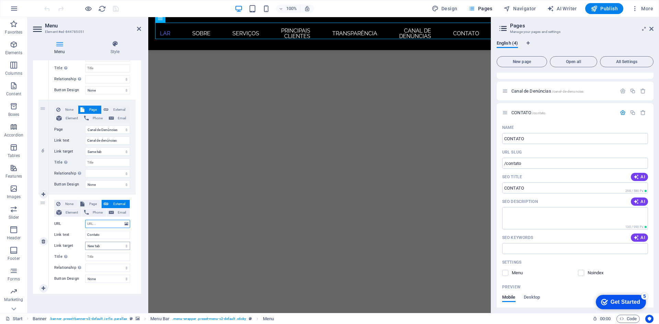
select select
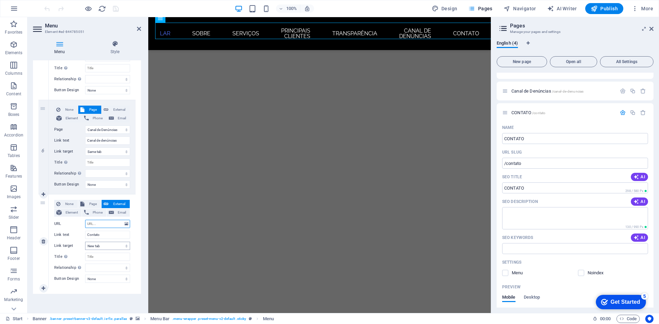
select select
paste input "/contato"
type input "/contato"
select select
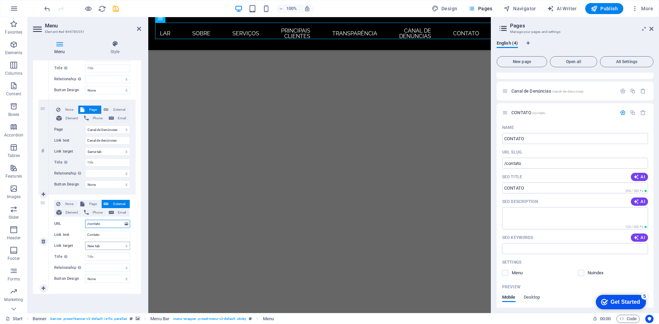
select select
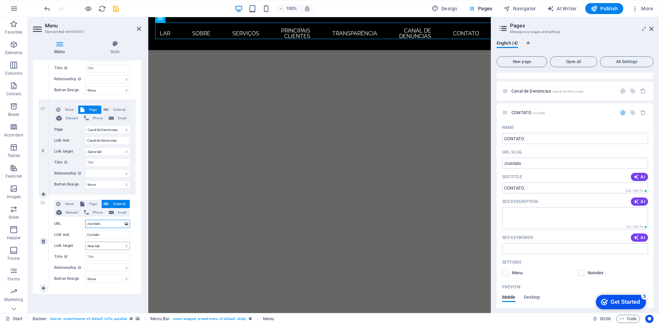
type input "/contato"
click at [122, 247] on select "New tab Same tab Overlay" at bounding box center [107, 246] width 45 height 8
select select
click at [85, 242] on select "New tab Same tab Overlay" at bounding box center [107, 246] width 45 height 8
select select
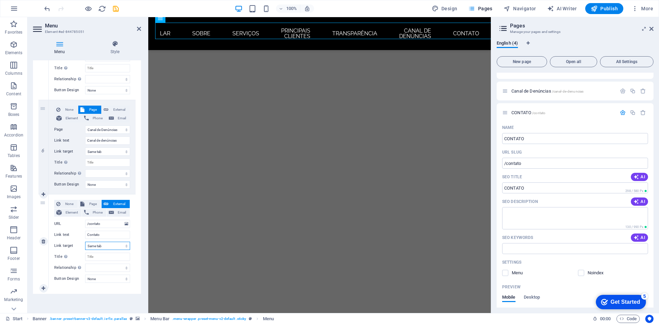
select select
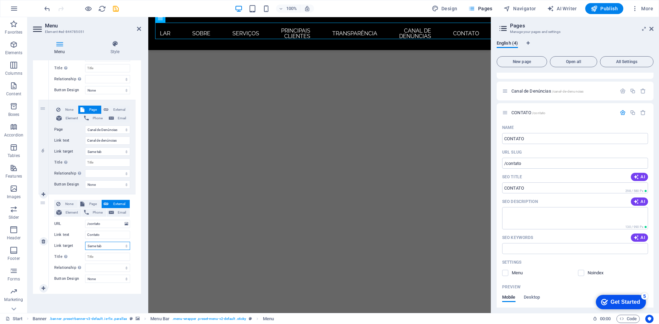
select select
click at [94, 200] on span "Page" at bounding box center [92, 204] width 13 height 8
select select
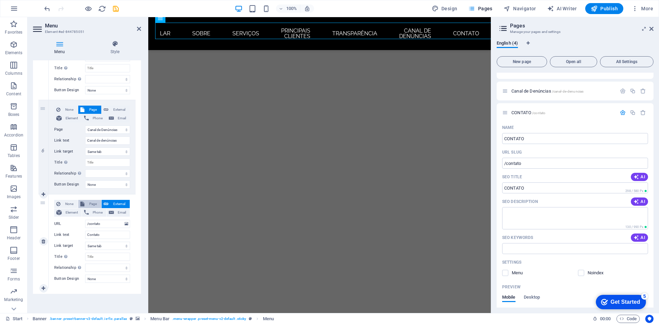
select select
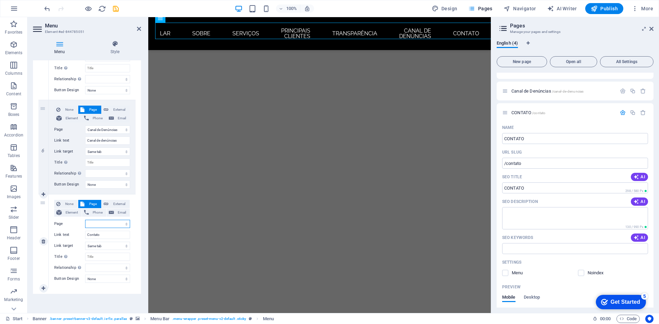
click at [120, 224] on select "Start TRANSPARÊNCIA Canal de Denúncias CONTATO" at bounding box center [107, 224] width 45 height 8
select select "3"
click at [85, 220] on select "Start TRANSPARÊNCIA Canal de Denúncias CONTATO" at bounding box center [107, 224] width 45 height 8
select select
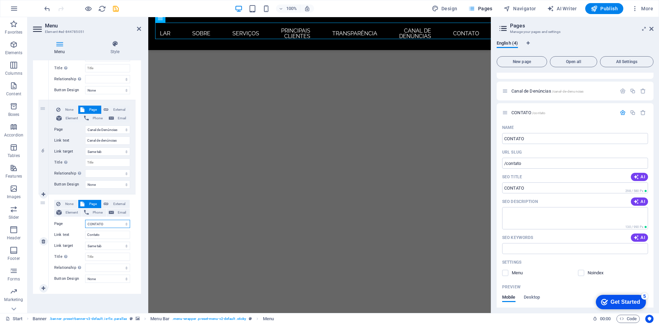
select select
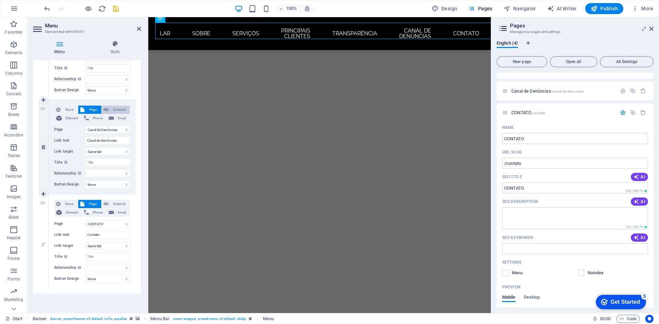
click at [117, 106] on span "External" at bounding box center [118, 110] width 17 height 8
select select
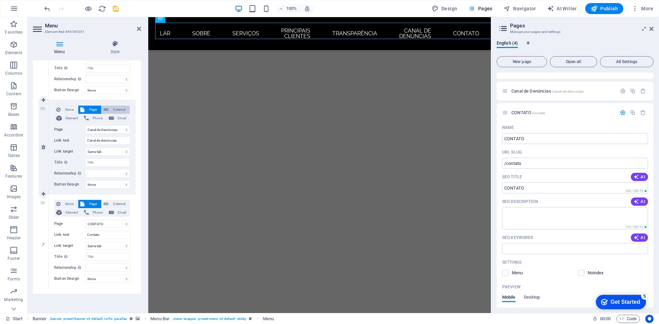
select select
select select "blank"
select select
click at [88, 108] on span "Page" at bounding box center [92, 110] width 13 height 8
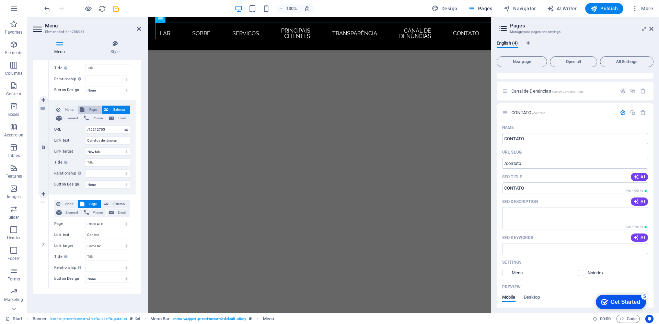
select select
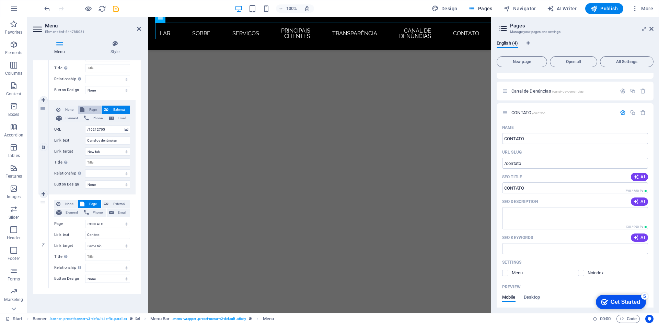
select select
click at [110, 108] on span "External" at bounding box center [118, 110] width 17 height 8
select select
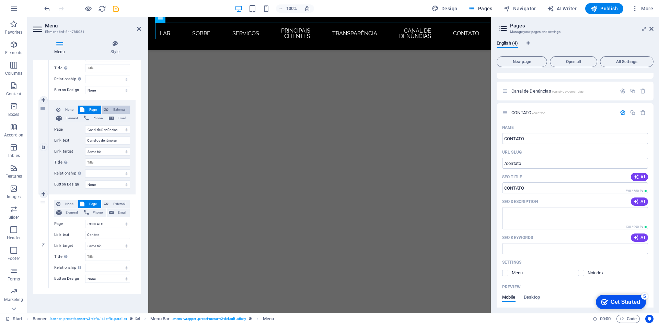
select select
select select "blank"
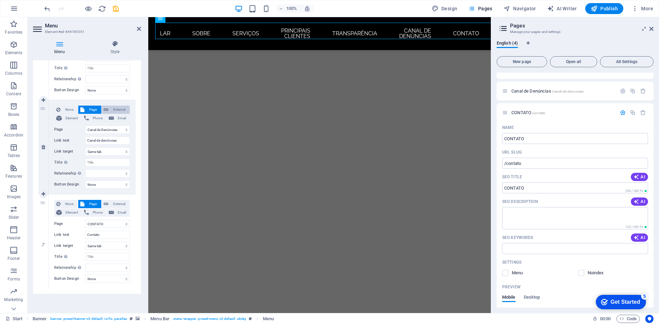
select select
click at [86, 108] on span "Page" at bounding box center [92, 110] width 13 height 8
select select
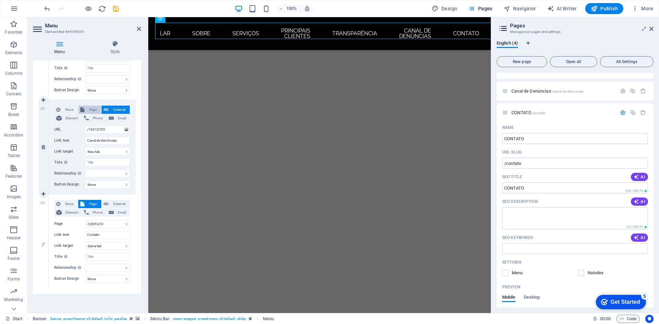
select select
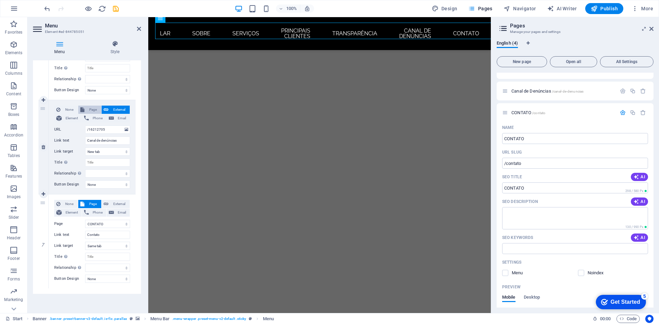
select select
click at [120, 201] on span "External" at bounding box center [118, 204] width 17 height 8
select select
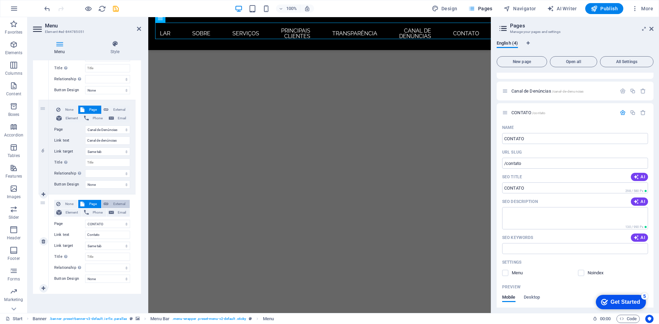
select select
select select "blank"
select select
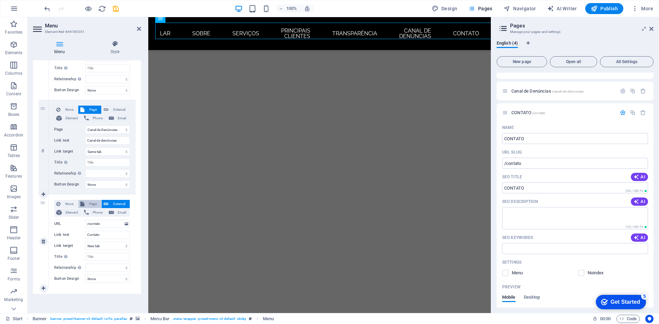
click at [90, 200] on span "Page" at bounding box center [92, 204] width 13 height 8
select select
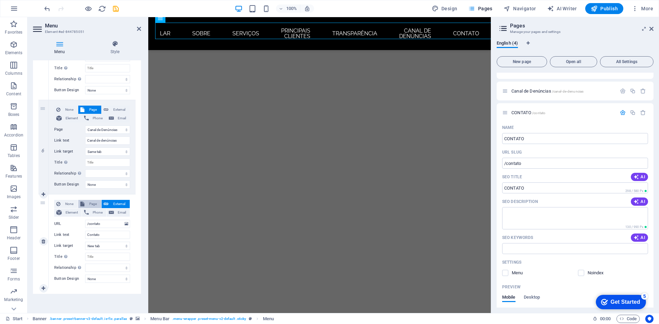
select select
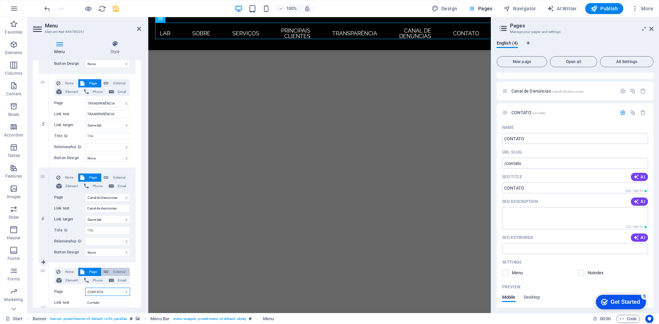
scroll to position [429, 0]
click at [115, 81] on span "External" at bounding box center [118, 84] width 17 height 8
select select
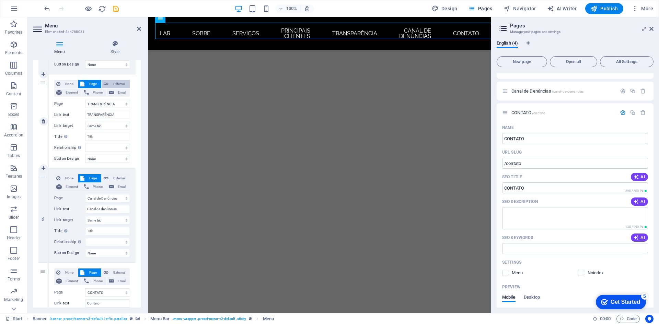
select select
select select "blank"
select select
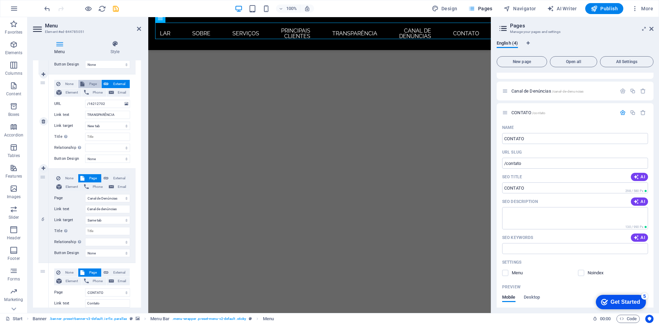
click at [89, 84] on span "Page" at bounding box center [92, 84] width 13 height 8
select select
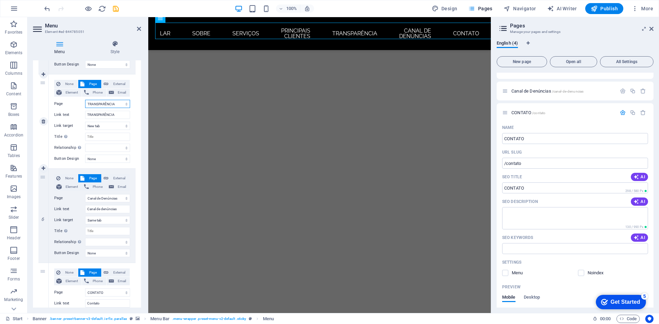
select select
click at [121, 173] on div "None Page External Element Phone Email Page Start TRANSPARÊNCIA Canal de Denúnc…" at bounding box center [92, 216] width 87 height 94
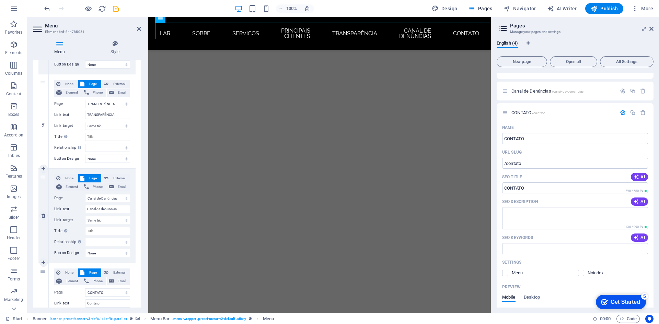
click at [119, 173] on div "None Page External Element Phone Email Page Start TRANSPARÊNCIA Canal de Denúnc…" at bounding box center [92, 216] width 87 height 94
click at [118, 178] on span "External" at bounding box center [118, 178] width 17 height 8
select select
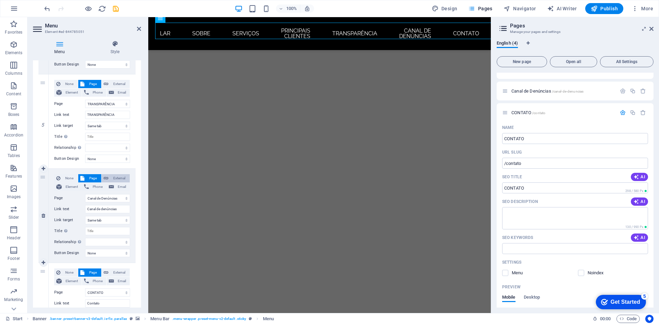
select select
select select "blank"
select select
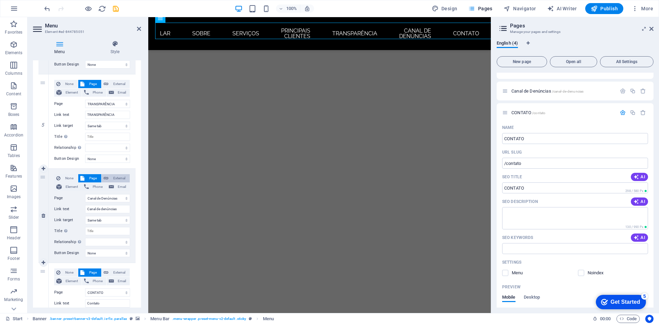
select select
click at [93, 178] on span "Page" at bounding box center [92, 178] width 13 height 8
select select
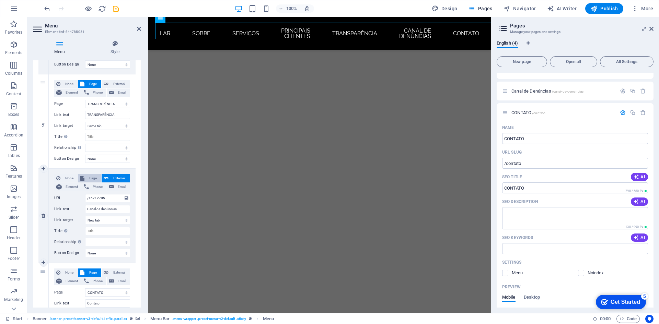
select select
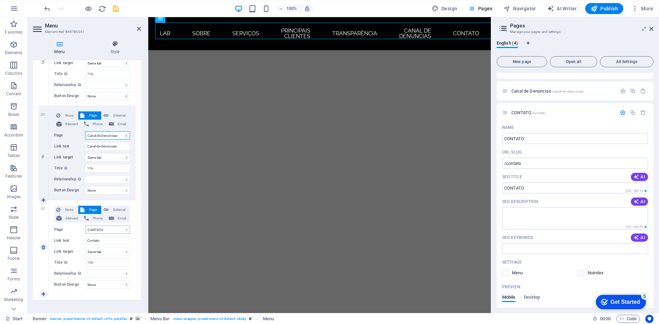
scroll to position [497, 0]
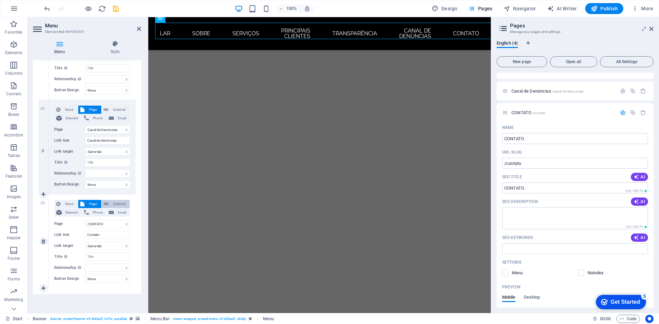
click at [116, 200] on span "External" at bounding box center [118, 204] width 17 height 8
select select
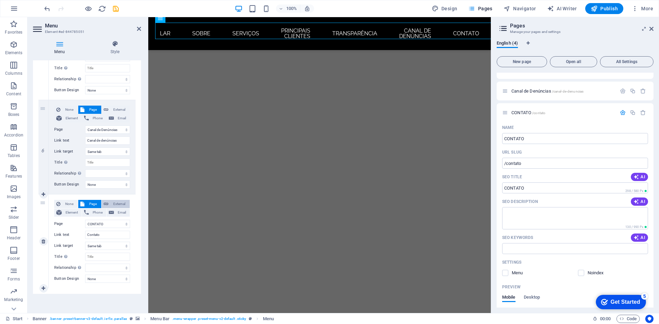
select select
select select "blank"
select select
click at [90, 200] on span "Page" at bounding box center [92, 204] width 13 height 8
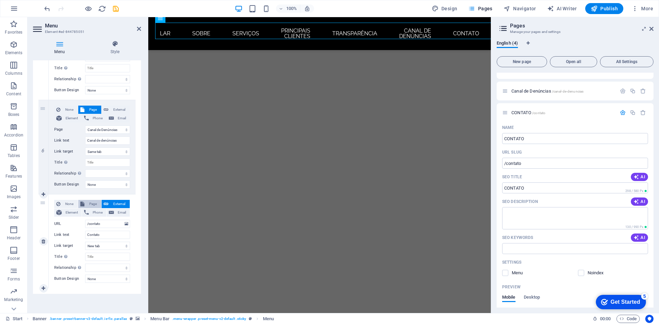
select select
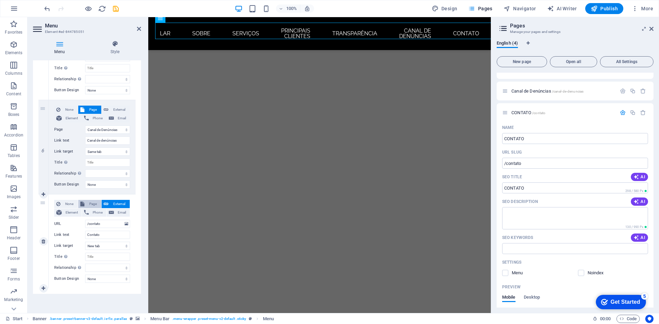
select select
click at [604, 9] on span "Publish" at bounding box center [604, 8] width 27 height 7
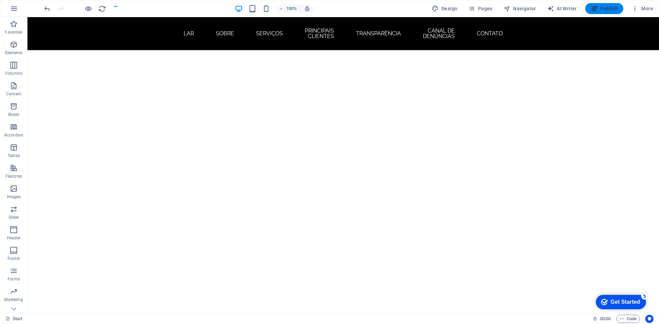
click at [604, 9] on span "Publish" at bounding box center [604, 8] width 27 height 7
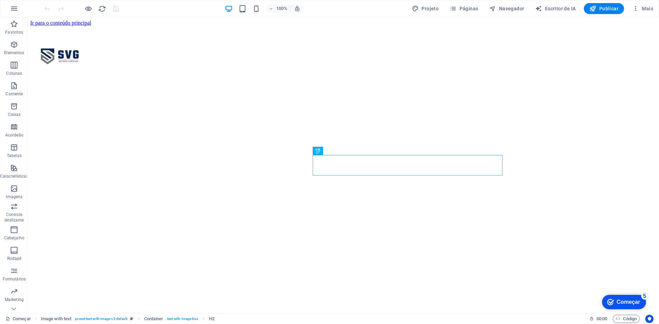
scroll to position [205, 0]
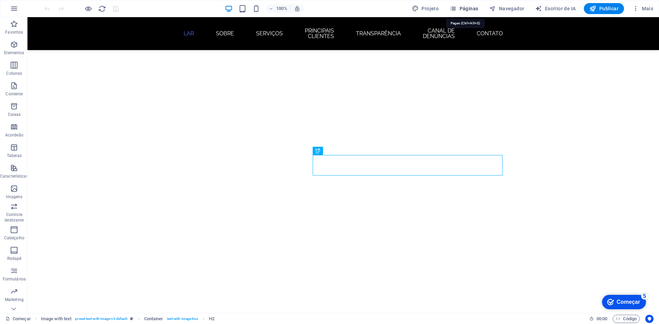
click at [471, 8] on font "Páginas" at bounding box center [468, 8] width 19 height 5
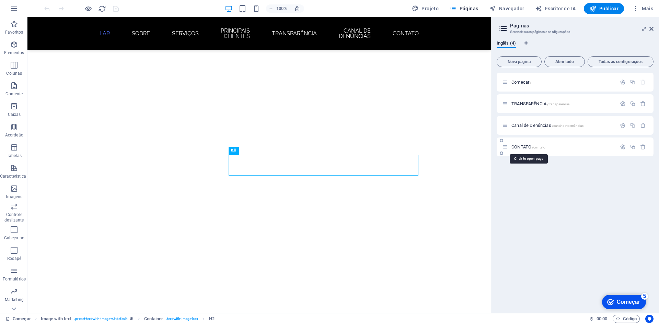
click at [534, 146] on font "/contato" at bounding box center [538, 147] width 13 height 4
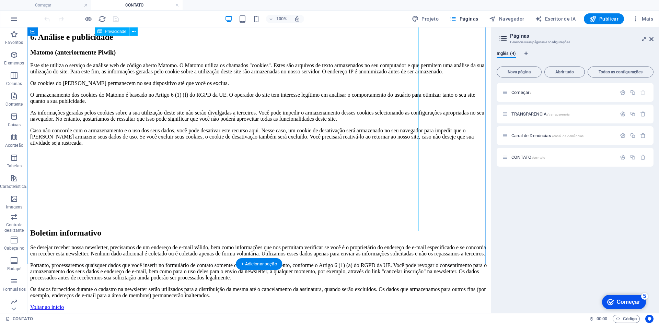
scroll to position [1922, 0]
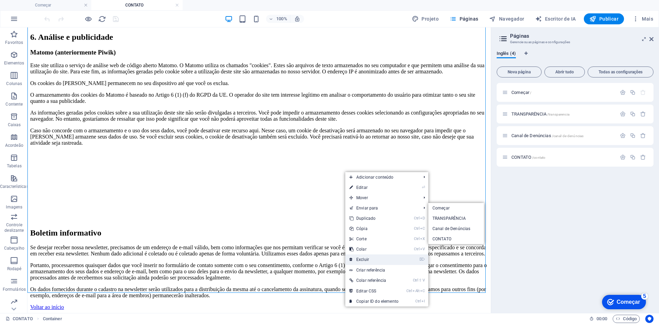
click at [368, 260] on font "Excluir" at bounding box center [362, 259] width 13 height 5
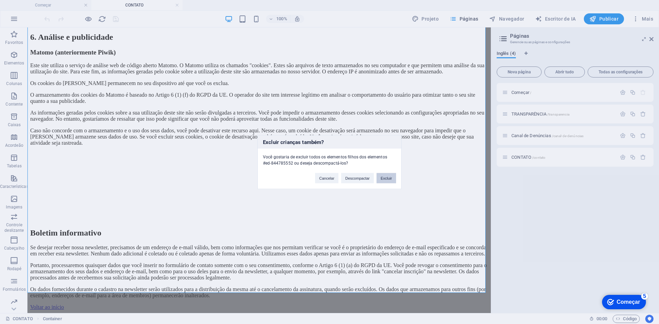
click at [389, 183] on button "Excluir" at bounding box center [386, 178] width 20 height 10
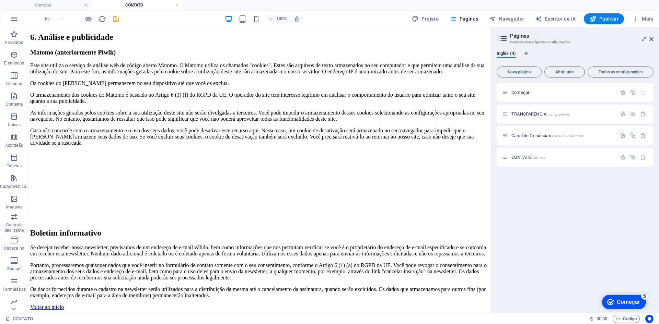
scroll to position [0, 0]
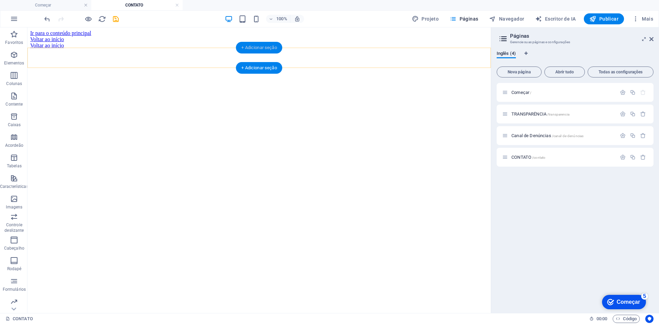
click at [252, 47] on font "+ Adicionar seção" at bounding box center [258, 47] width 35 height 5
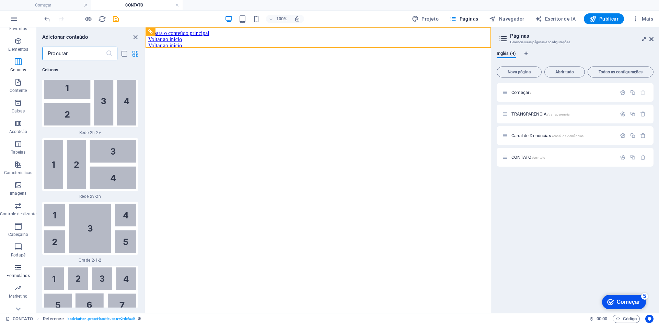
scroll to position [23, 0]
click at [22, 266] on font "Formulários" at bounding box center [18, 266] width 23 height 5
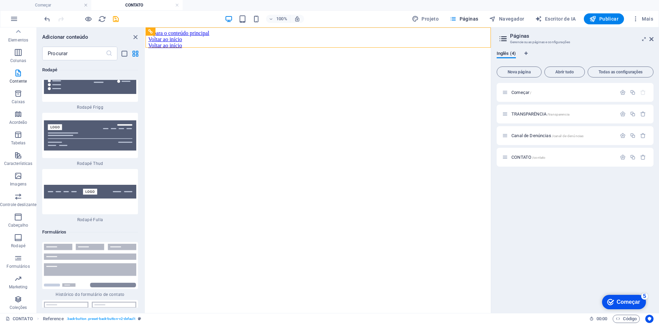
scroll to position [9977, 0]
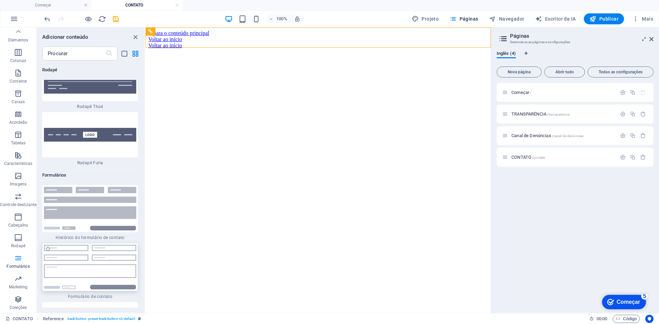
click at [77, 245] on img at bounding box center [90, 267] width 92 height 45
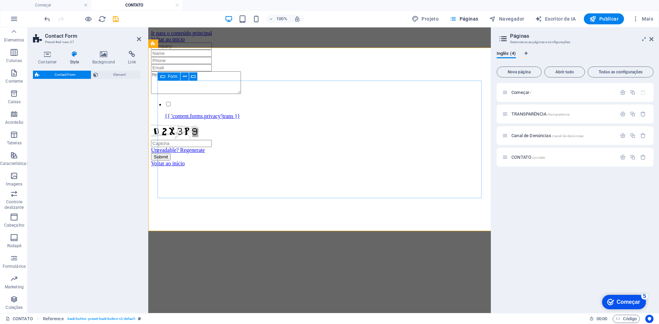
select select "rem"
select select "preset-contact-form-v3-default"
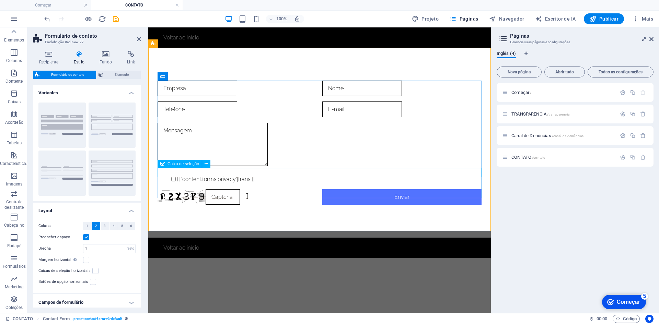
click at [177, 175] on div "{{ 'content.forms.privacy'|trans }}" at bounding box center [319, 179] width 324 height 9
click at [235, 175] on div "{{ 'content.forms.privacy'|trans }}" at bounding box center [319, 179] width 324 height 9
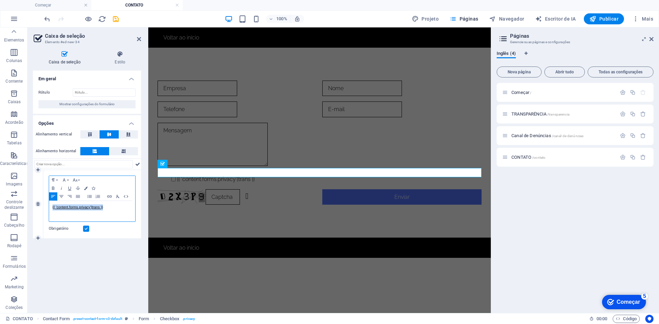
drag, startPoint x: 103, startPoint y: 207, endPoint x: 41, endPoint y: 209, distance: 62.1
click at [41, 209] on div "1 Formato de parágrafo Normal Título 1 Título 2 Título 3 Título 4 Título 5 Títu…" at bounding box center [87, 204] width 108 height 68
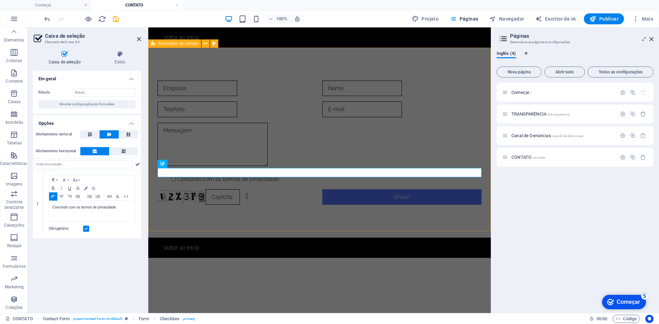
click at [194, 220] on div "Concordo com os termos de privacidade. Ilegível? Regenerar Enviar" at bounding box center [319, 143] width 342 height 190
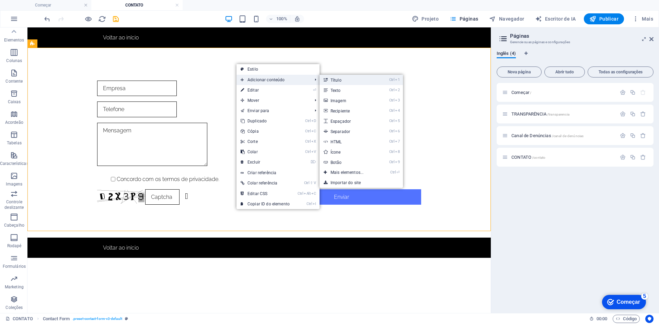
click at [360, 79] on link "Ctrl 1 Título" at bounding box center [348, 80] width 58 height 10
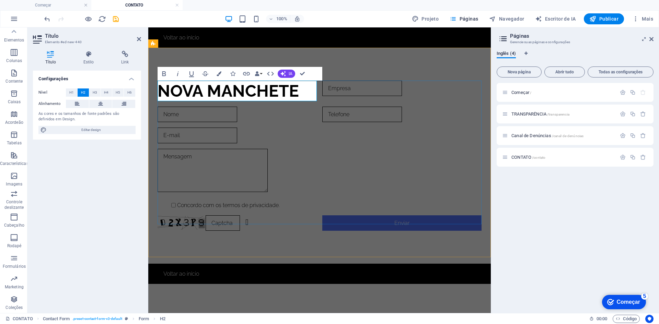
click at [290, 90] on font "Nova manchete" at bounding box center [227, 90] width 141 height 19
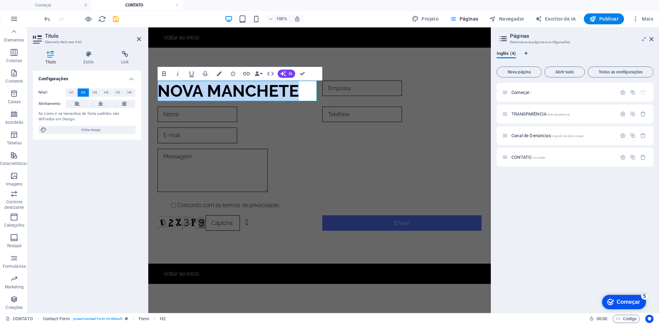
drag, startPoint x: 299, startPoint y: 91, endPoint x: 264, endPoint y: 119, distance: 45.1
click at [148, 92] on html "Ir para o conteúdo principal Voltar ao início Nova manchete Concordo com os ter…" at bounding box center [319, 155] width 342 height 257
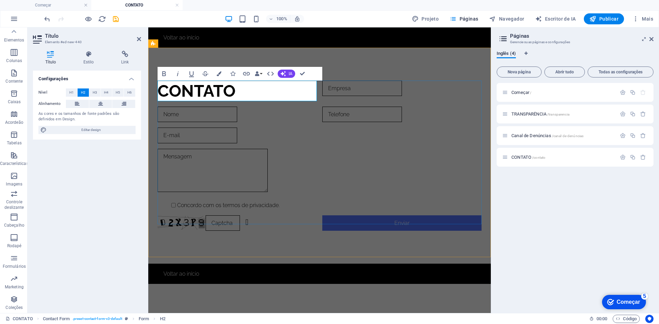
click at [264, 93] on h2 "contato" at bounding box center [236, 91] width 159 height 21
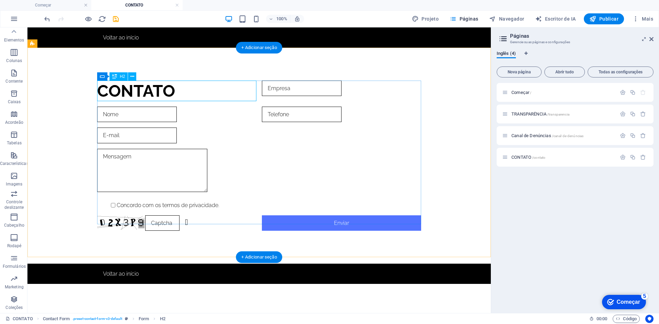
click at [163, 86] on div "contato" at bounding box center [176, 91] width 159 height 21
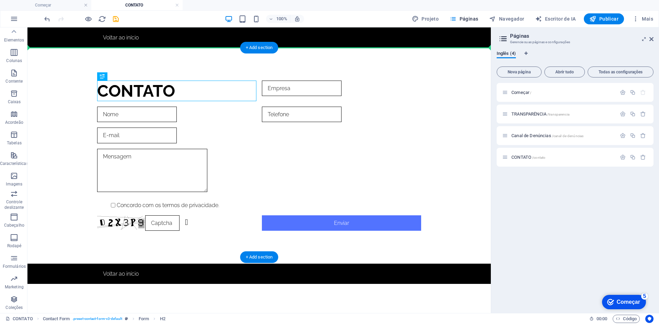
drag, startPoint x: 191, startPoint y: 92, endPoint x: 221, endPoint y: 63, distance: 42.0
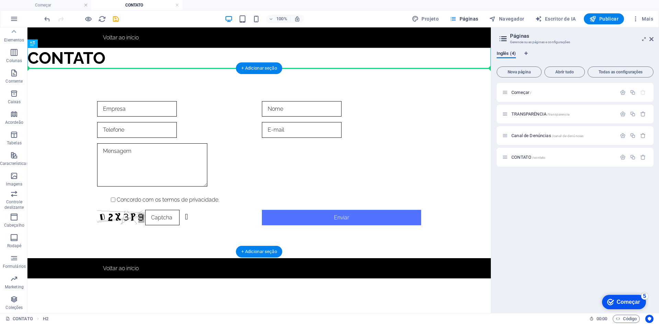
drag, startPoint x: 93, startPoint y: 56, endPoint x: 272, endPoint y: 87, distance: 181.9
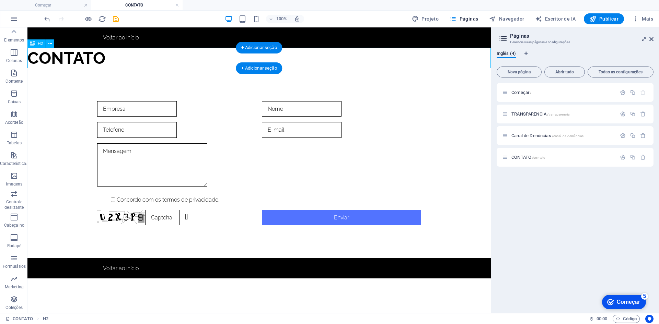
click at [85, 58] on div "contato" at bounding box center [258, 58] width 463 height 21
click at [299, 58] on div "contato" at bounding box center [258, 58] width 463 height 21
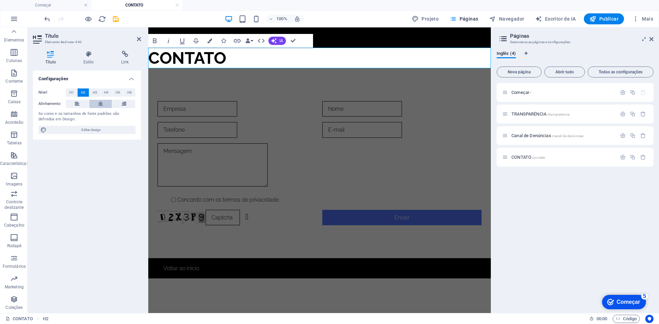
click at [102, 106] on icon at bounding box center [100, 104] width 5 height 8
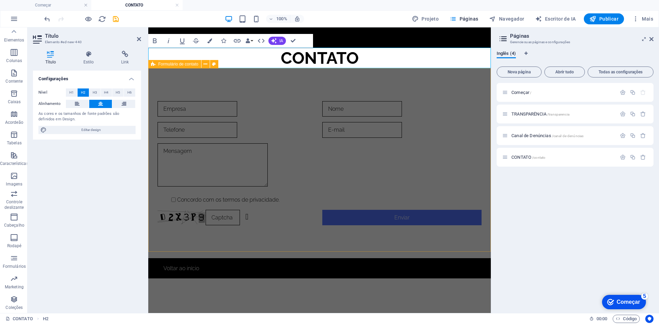
click at [241, 82] on div "Concordo com os termos de privacidade. Ilegível? Regenerar Enviar" at bounding box center [319, 163] width 342 height 190
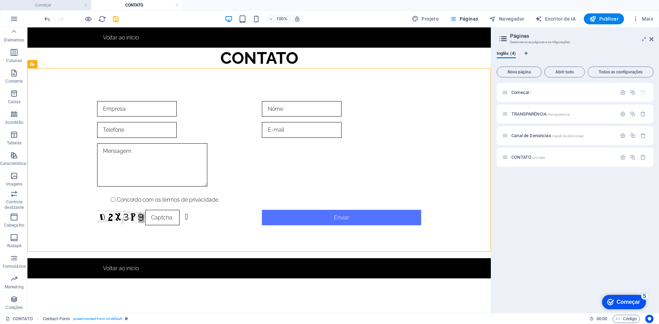
click at [56, 3] on h4 "Começar" at bounding box center [45, 5] width 91 height 8
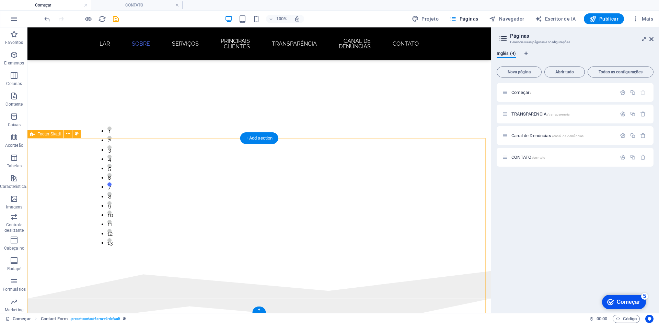
scroll to position [1317, 0]
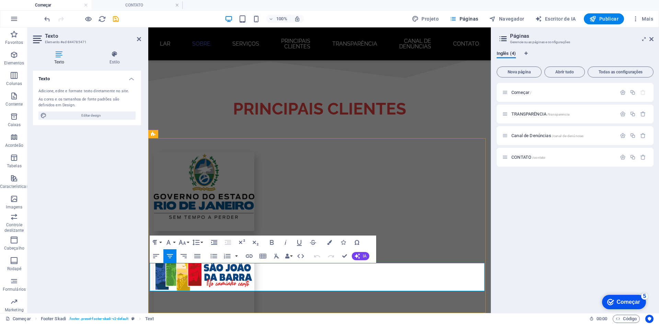
drag, startPoint x: 307, startPoint y: 287, endPoint x: 281, endPoint y: 289, distance: 25.8
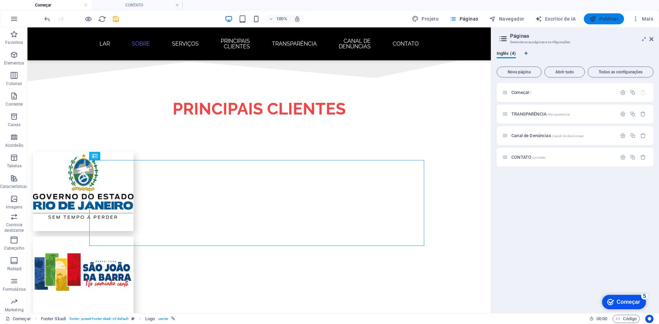
click at [606, 16] on font "Publicar" at bounding box center [608, 18] width 19 height 5
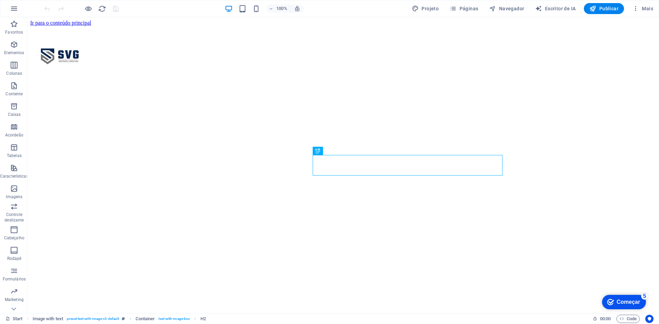
scroll to position [205, 0]
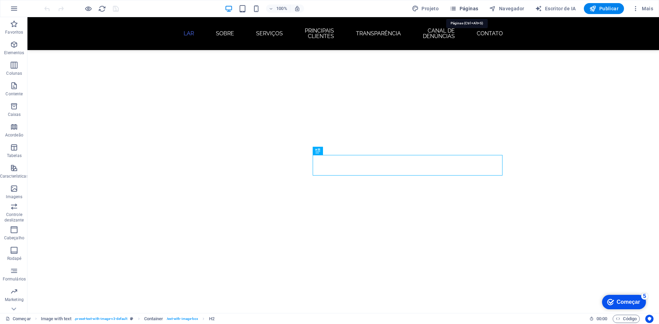
click at [470, 10] on font "Páginas" at bounding box center [468, 8] width 19 height 5
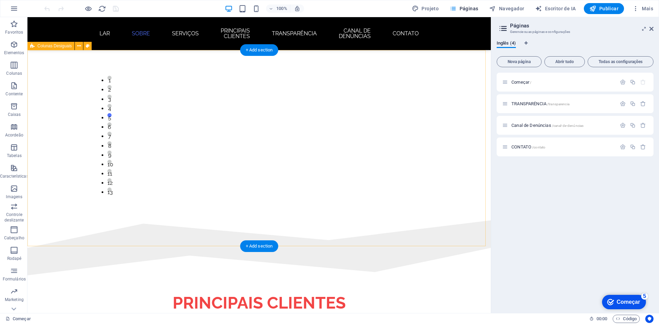
scroll to position [1200, 0]
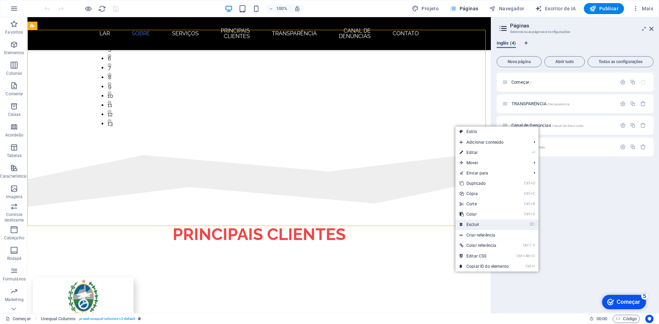
click at [465, 225] on link "⌦ Excluir" at bounding box center [483, 225] width 57 height 10
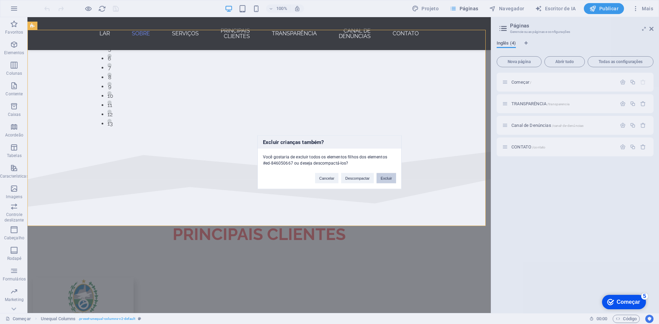
click at [392, 179] on button "Excluir" at bounding box center [386, 178] width 20 height 10
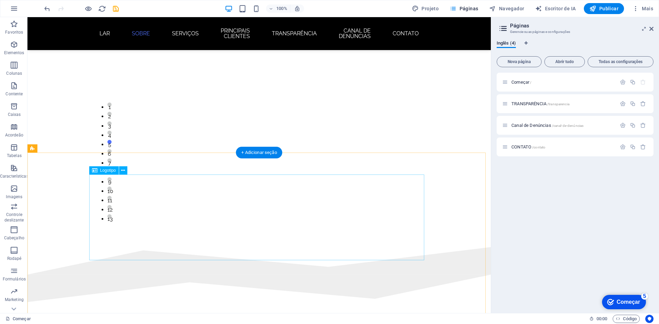
scroll to position [1085, 0]
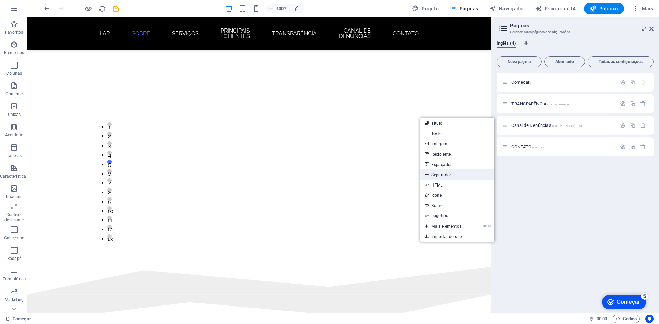
click at [441, 176] on font "Separador" at bounding box center [441, 175] width 20 height 5
select select "%"
select select "px"
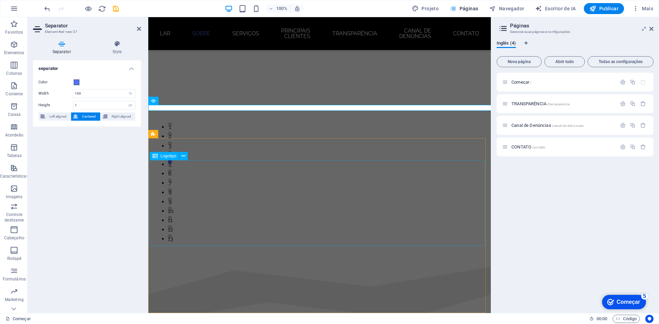
scroll to position [1076, 0]
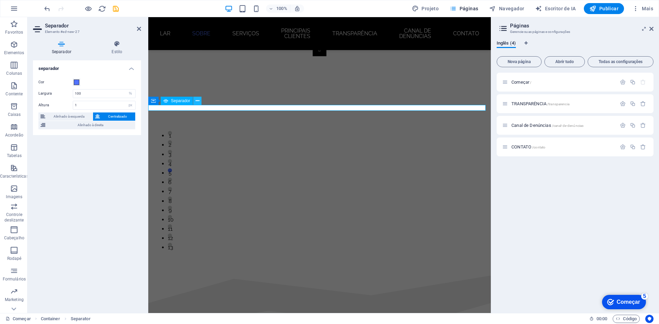
click at [197, 102] on icon at bounding box center [198, 100] width 4 height 7
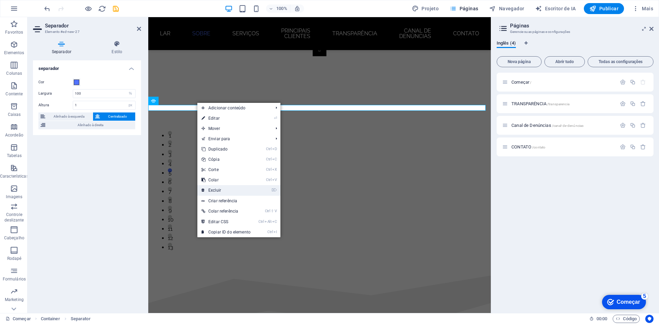
click at [230, 190] on link "⌦ Excluir" at bounding box center [225, 190] width 57 height 10
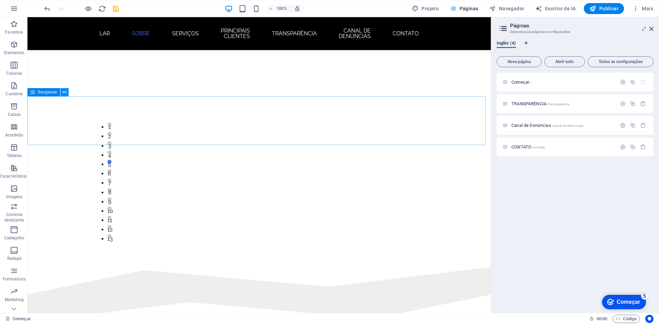
click at [65, 91] on icon at bounding box center [64, 92] width 4 height 7
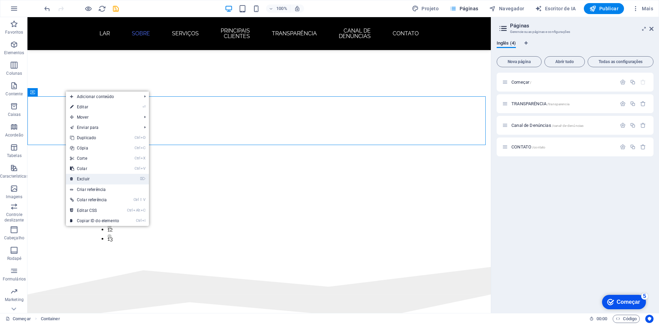
click at [111, 184] on link "⌦ Excluir" at bounding box center [94, 179] width 57 height 10
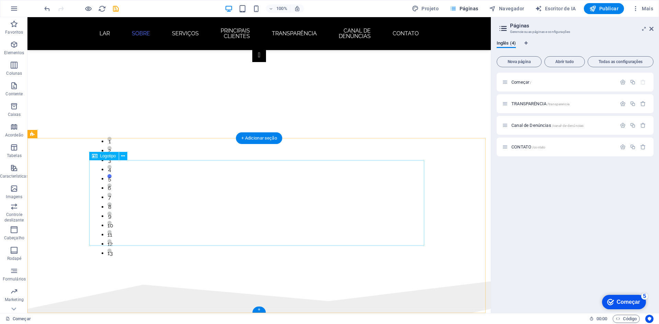
scroll to position [1036, 0]
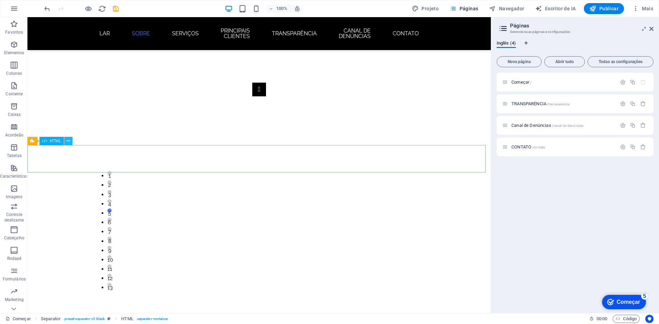
click at [70, 140] on icon at bounding box center [68, 141] width 4 height 7
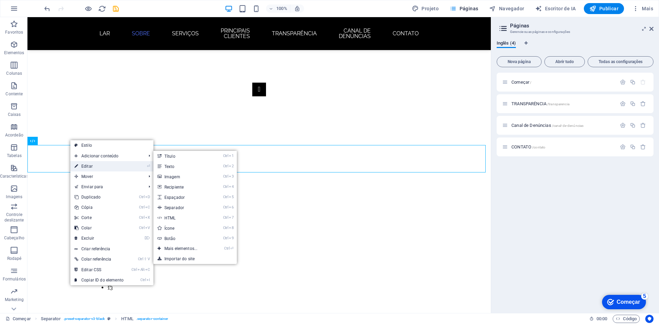
click at [97, 170] on link "⏎ Editar" at bounding box center [98, 166] width 57 height 10
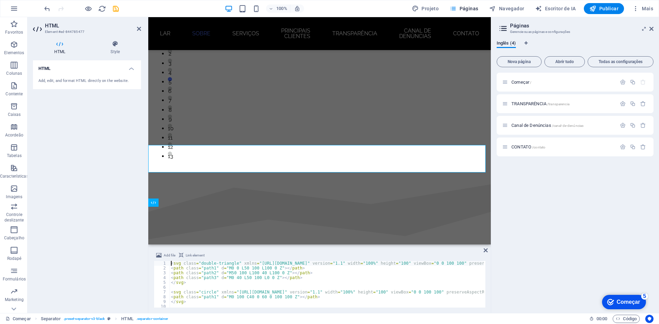
scroll to position [974, 0]
click at [117, 53] on font "Estilo" at bounding box center [114, 51] width 11 height 5
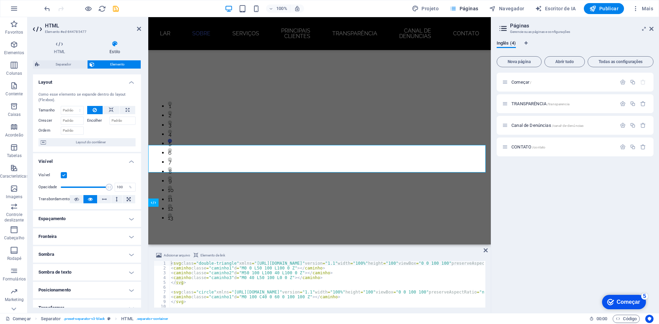
scroll to position [0, 0]
click at [138, 29] on icon at bounding box center [139, 28] width 4 height 5
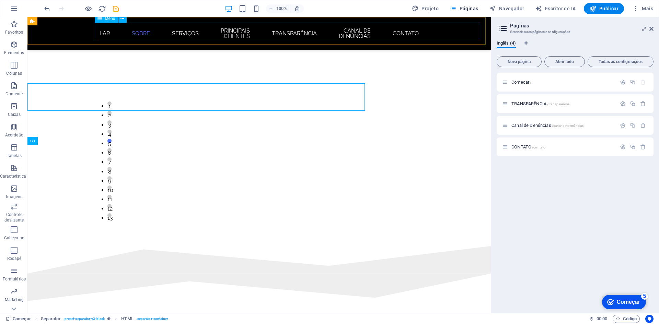
scroll to position [1036, 0]
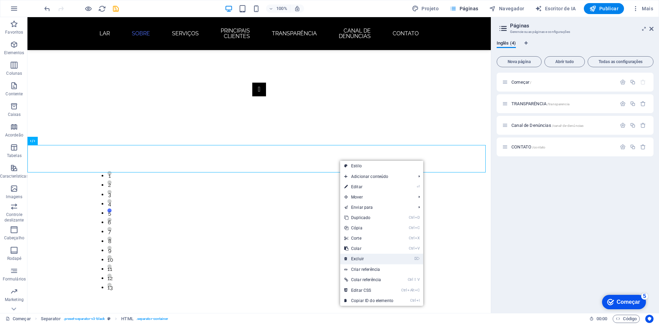
click at [357, 256] on link "⌦ Excluir" at bounding box center [368, 259] width 57 height 10
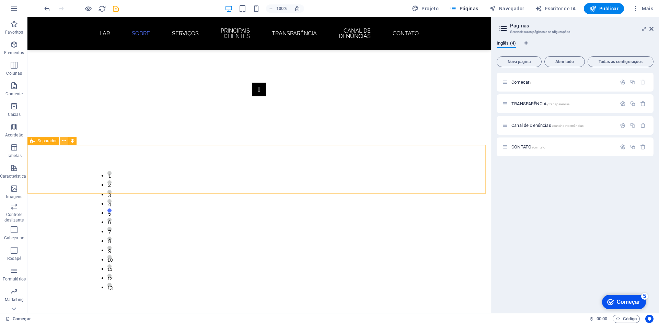
click at [64, 143] on icon at bounding box center [64, 141] width 4 height 7
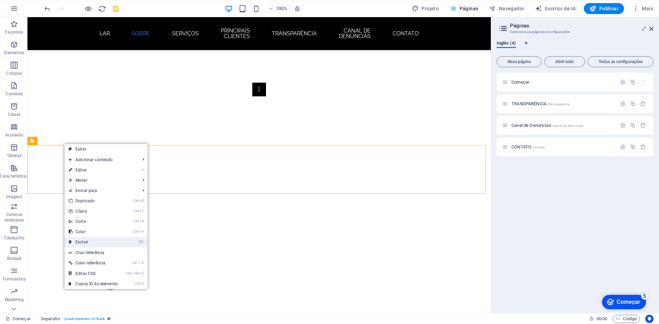
click at [89, 242] on link "⌦ Excluir" at bounding box center [93, 242] width 57 height 10
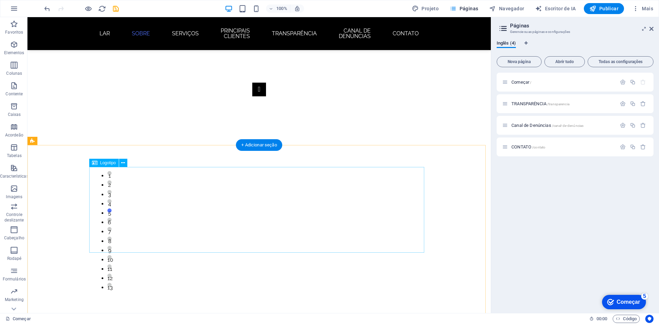
scroll to position [968, 0]
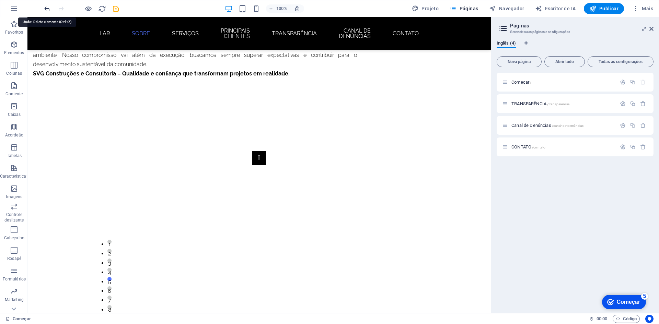
click at [47, 9] on icon "desfazer" at bounding box center [47, 9] width 8 height 8
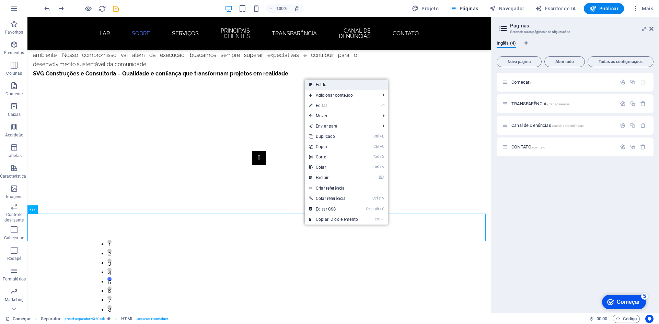
click at [342, 82] on link "Estilo" at bounding box center [346, 85] width 83 height 10
select select "polygon2"
select select "rem"
select select "preset-separator-v3-black"
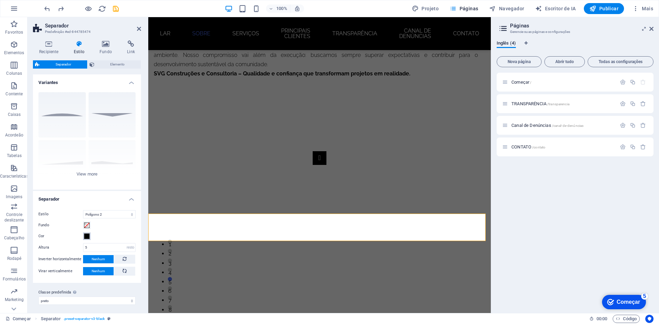
click at [86, 238] on span at bounding box center [86, 236] width 5 height 5
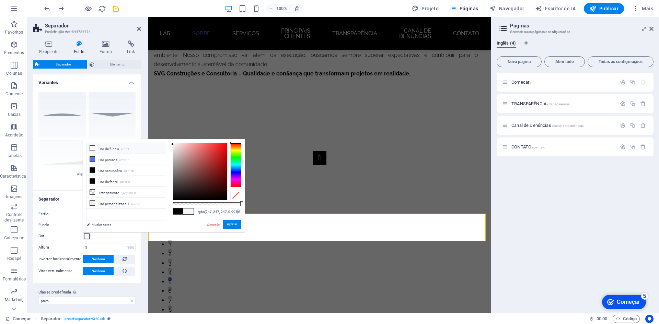
drag, startPoint x: 180, startPoint y: 156, endPoint x: 164, endPoint y: 144, distance: 20.2
click at [164, 144] on div "menos Cor de fundo #ffffff Cor primária #5273ff Cor secundária #000000 Cor da f…" at bounding box center [164, 185] width 162 height 93
click at [225, 218] on div "rgba(247, 247, 247, 0.995) Formatos suportados #0852ed rgb(8, 82, 237) rgba(8, …" at bounding box center [207, 235] width 76 height 193
click at [231, 224] on font "Aplicar" at bounding box center [232, 225] width 10 height 4
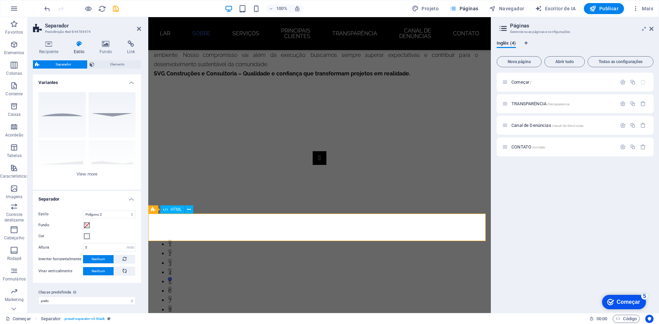
click at [86, 236] on span at bounding box center [86, 236] width 5 height 5
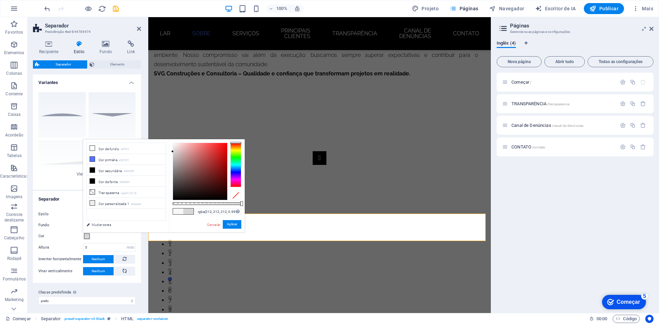
type input "rgba(211, 211, 211, 0.995)"
drag, startPoint x: 172, startPoint y: 144, endPoint x: 173, endPoint y: 153, distance: 8.9
click at [173, 153] on div at bounding box center [172, 152] width 2 height 2
click at [233, 225] on font "Aplicar" at bounding box center [232, 225] width 10 height 4
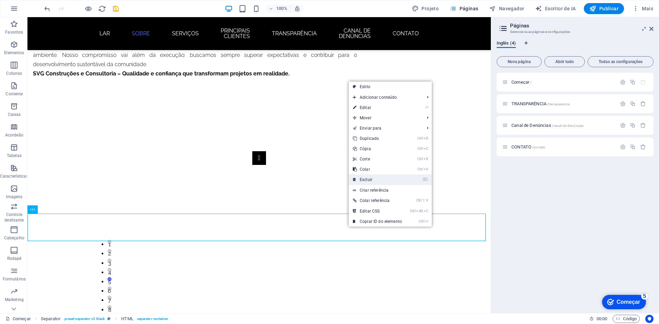
click at [364, 183] on link "⌦ Excluir" at bounding box center [377, 180] width 57 height 10
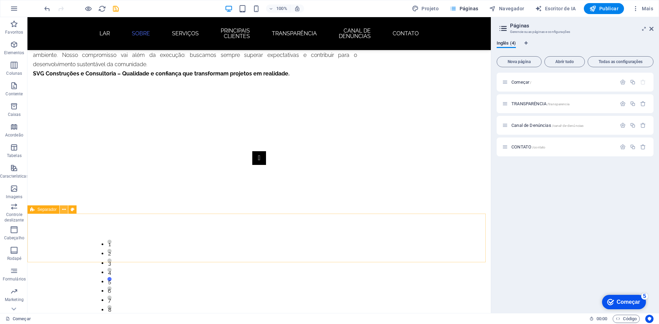
click at [63, 210] on icon at bounding box center [64, 209] width 4 height 7
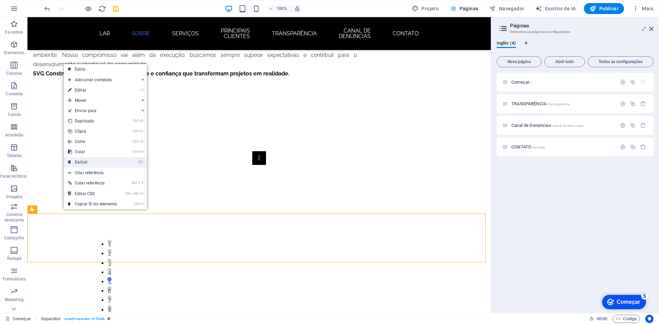
click at [92, 165] on link "⌦ Excluir" at bounding box center [92, 162] width 57 height 10
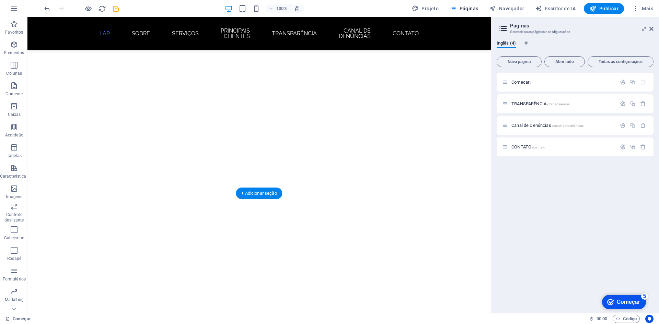
scroll to position [137, 0]
click at [527, 65] on button "Nova página" at bounding box center [518, 61] width 45 height 11
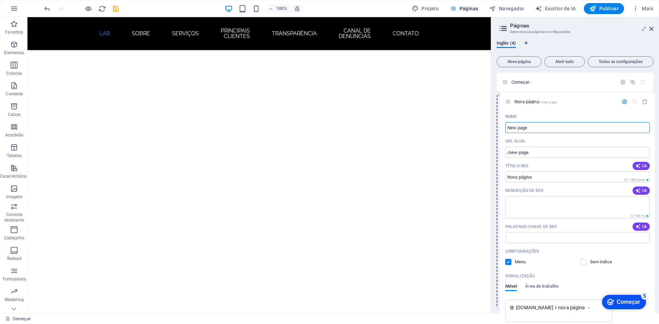
drag, startPoint x: 504, startPoint y: 170, endPoint x: 507, endPoint y: 101, distance: 68.4
click at [507, 101] on div "Começar / TRANSPARÊNCIA /transparencia Canal de Denúncias /canal-de-denúncias C…" at bounding box center [574, 245] width 157 height 344
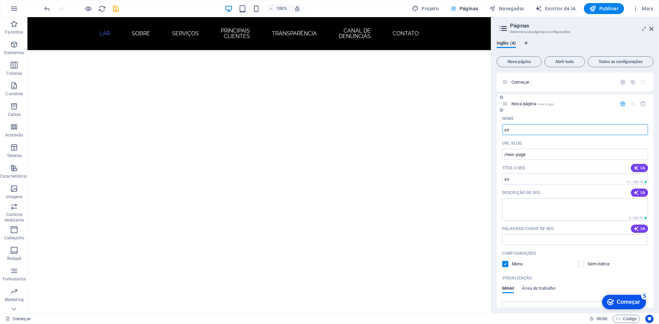
type input "s"
type input "/so"
type input "/"
type input "S"
type input "/s"
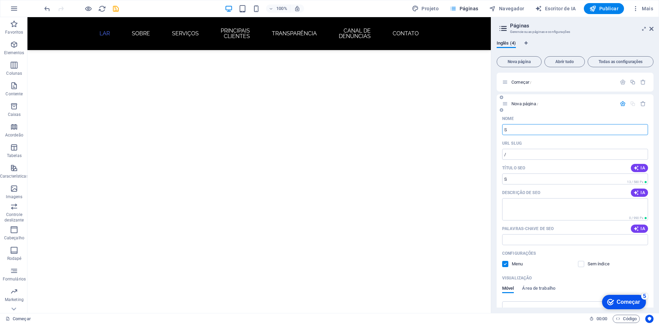
type input "S"
type input "Sobr"
type input "/so"
type input "So"
type input "Sobre"
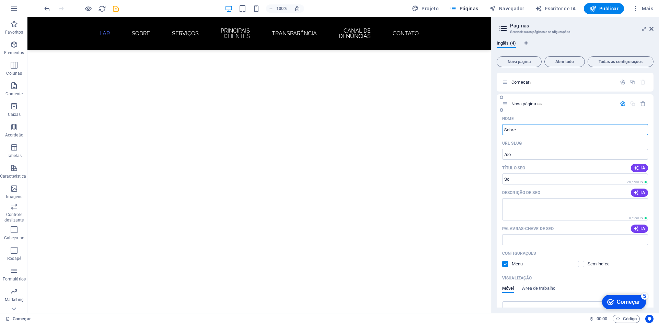
type input "/sobre"
type input "Sobre"
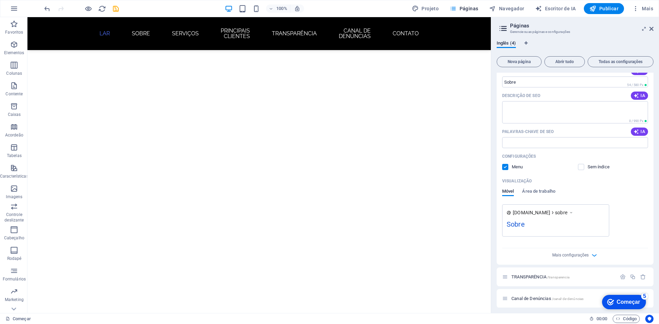
scroll to position [122, 0]
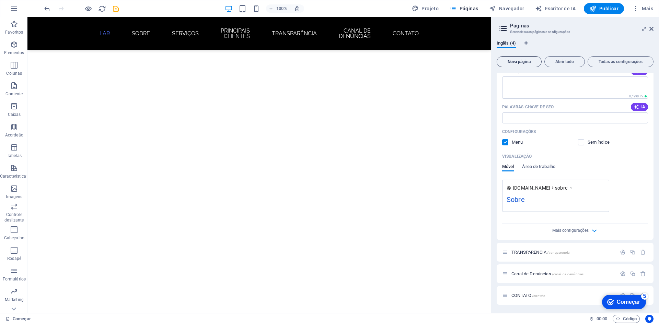
type input "Sobre"
click at [517, 60] on font "Nova página" at bounding box center [518, 61] width 23 height 5
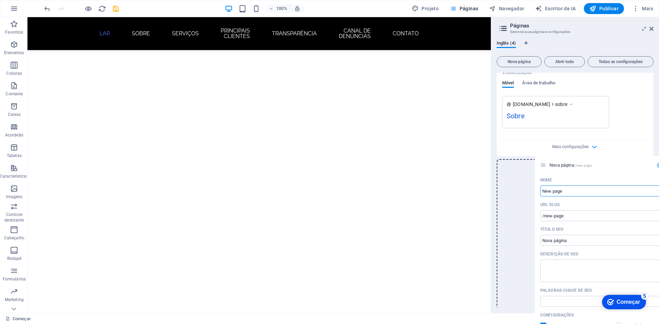
scroll to position [206, 0]
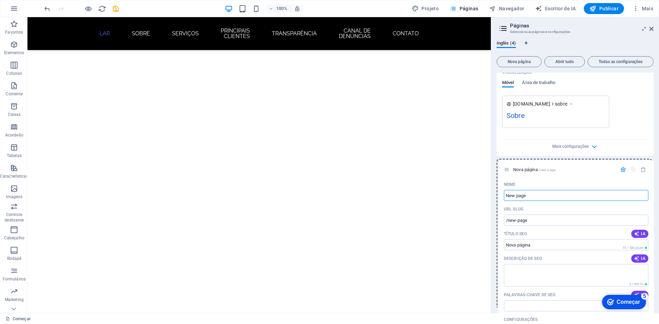
click at [507, 167] on div "Começar / Nova página /sobre Nome Sobre ​ URL SLUG /sobre ​ Título SEO IA Sobre…" at bounding box center [574, 174] width 157 height 615
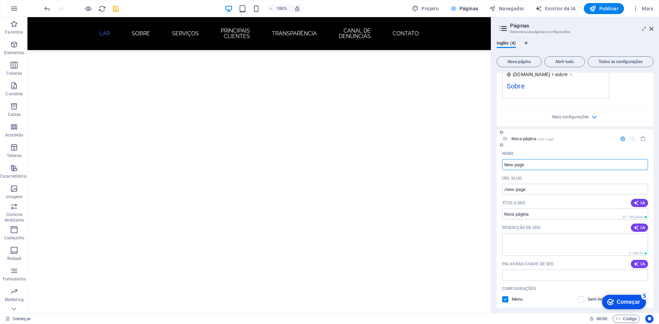
scroll to position [240, 0]
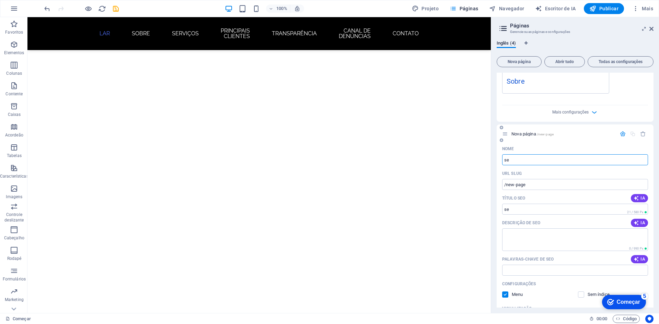
type input "se"
type input "/se"
type input "s"
type input "/"
type input "Ser"
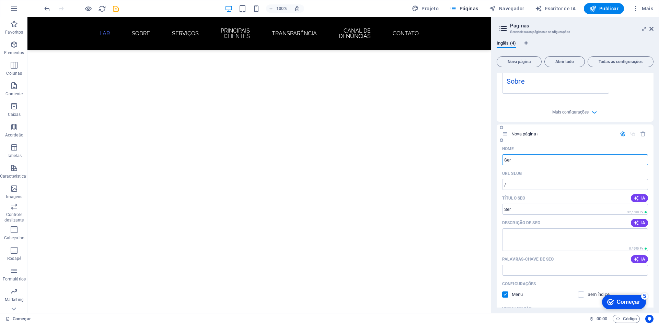
type input "/ser"
type input "Ser"
type input "Serviços"
type input "/servicos"
type input "Serviços"
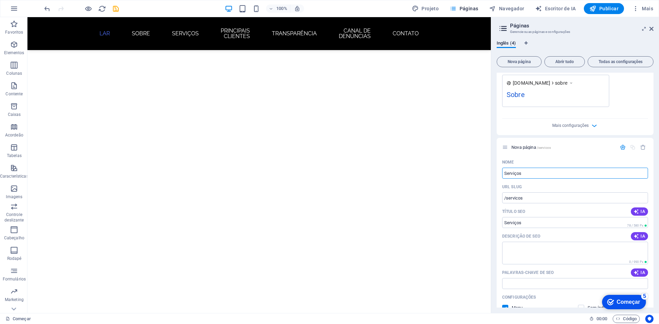
scroll to position [187, 0]
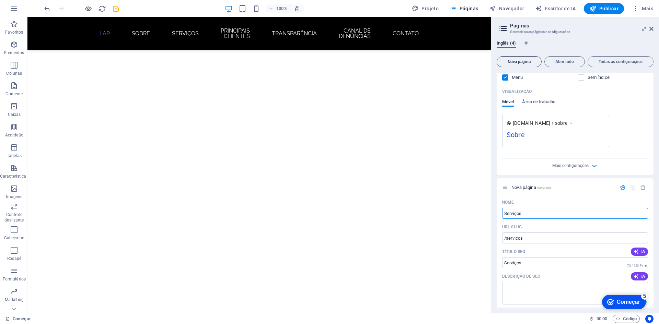
type input "Serviços"
click at [522, 61] on font "Nova página" at bounding box center [518, 61] width 23 height 5
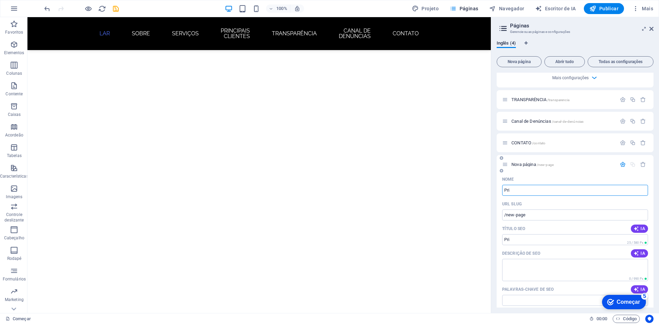
type input "Pri"
type input "/pri"
type input "Principa"
type input "/princi"
type input "Principais"
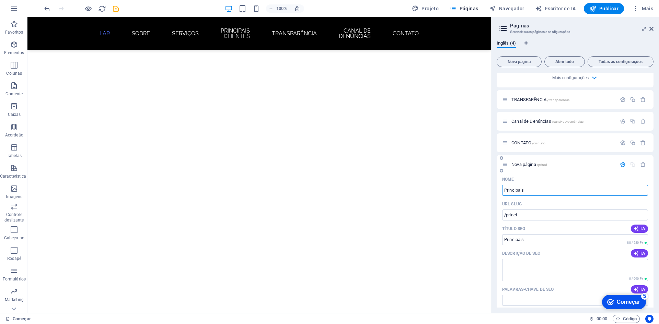
type input "/principais"
type input "Principais Clien"
type input "/principais-cliene"
type input "Principais Clien"
type input "/principais-clien"
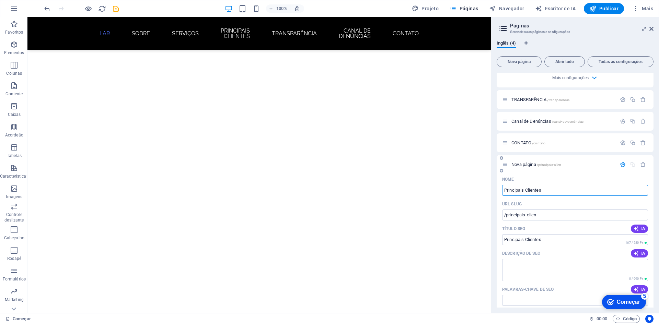
type input "Principais Clientes"
type input "/principais-clientes"
type input "Principais Clientes"
click at [561, 172] on div "Nova página /principais-clientes" at bounding box center [574, 164] width 157 height 19
click at [608, 9] on font "Publicar" at bounding box center [608, 8] width 19 height 5
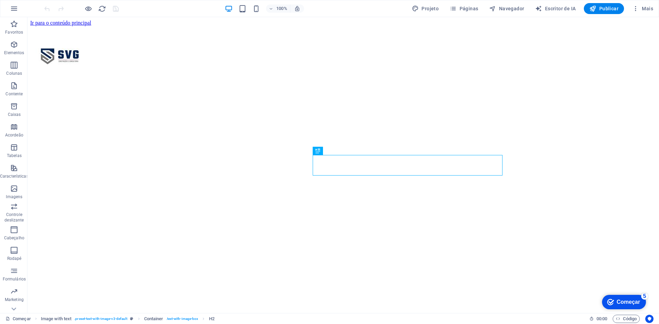
scroll to position [205, 0]
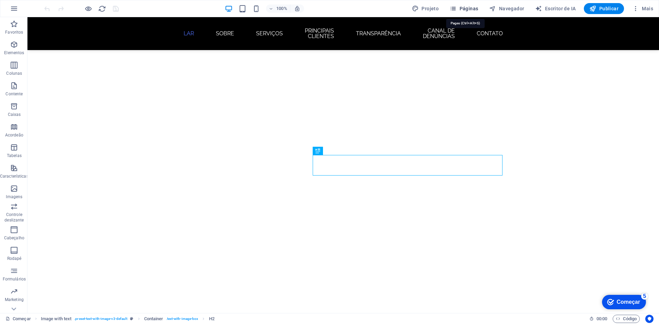
click at [468, 8] on font "Páginas" at bounding box center [468, 8] width 19 height 5
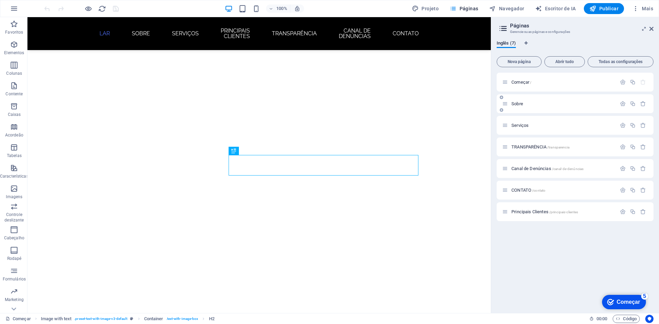
click at [534, 104] on p "Sobre ​" at bounding box center [562, 104] width 103 height 4
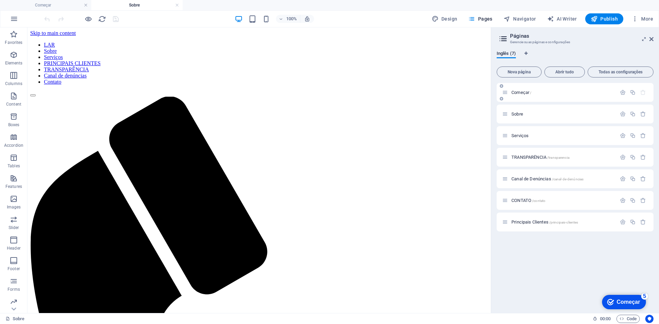
scroll to position [0, 0]
click at [625, 115] on icon "button" at bounding box center [623, 114] width 6 height 6
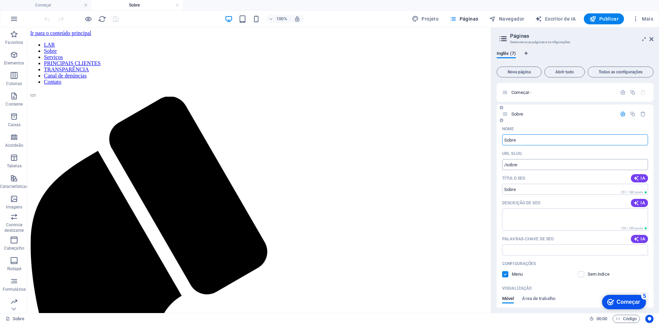
click at [556, 165] on input "/sobre" at bounding box center [575, 164] width 146 height 11
drag, startPoint x: 556, startPoint y: 165, endPoint x: 492, endPoint y: 166, distance: 64.2
click at [492, 166] on aside "Páginas Gerencie suas páginas e configurações Inglês (7) Nova página Abrir tudo…" at bounding box center [575, 170] width 168 height 286
click at [61, 7] on h4 "Começar" at bounding box center [45, 5] width 91 height 8
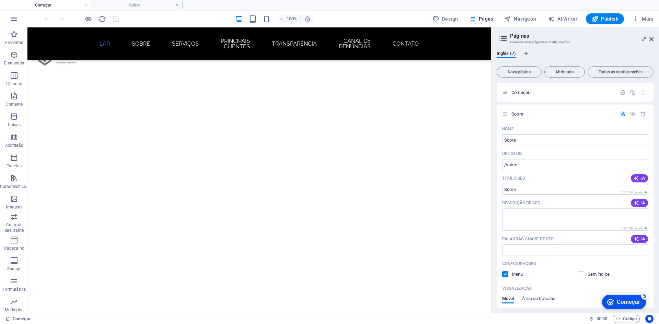
scroll to position [205, 0]
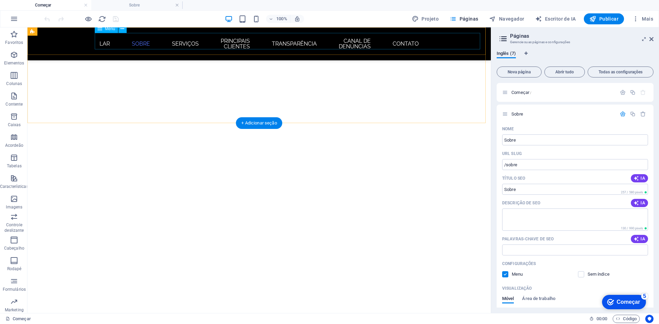
click at [255, 36] on nav "LAR Sobre Serviços PRINCIPAIS CLIENTES TRANSPARÊNCIA Canal de denúncias Contato" at bounding box center [259, 44] width 324 height 22
select select
select select "3"
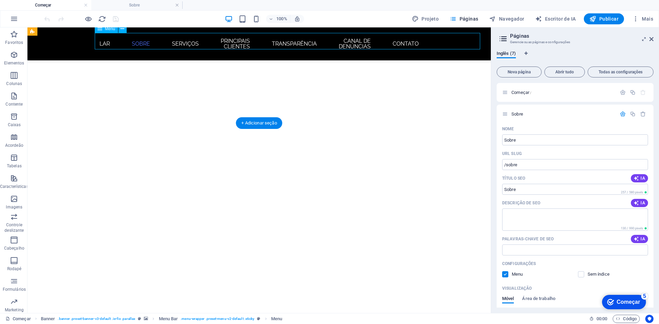
select select
select select "4"
select select
select select "5"
select select
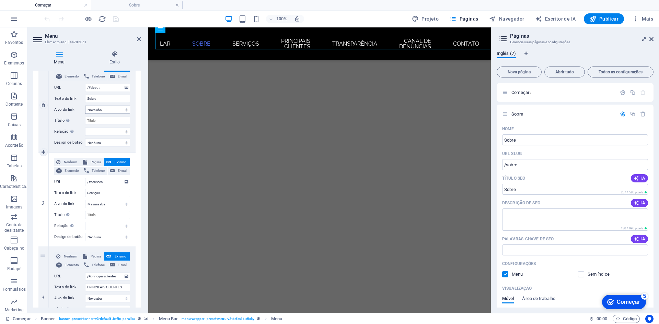
scroll to position [137, 0]
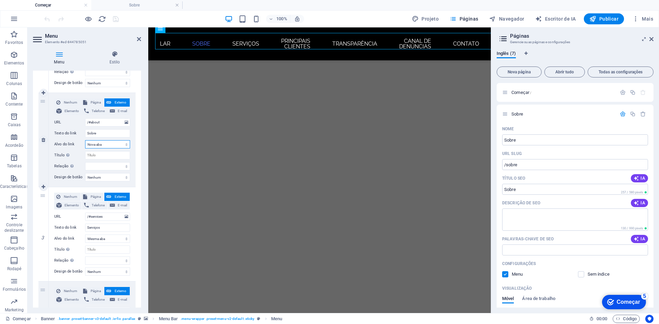
click at [116, 143] on select "Nova aba Mesma aba Sobreposição" at bounding box center [107, 144] width 45 height 8
select select
click at [85, 140] on select "Nova aba Mesma aba Sobreposição" at bounding box center [107, 144] width 45 height 8
select select
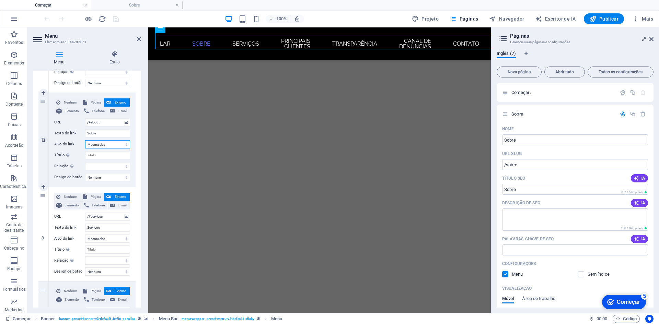
select select
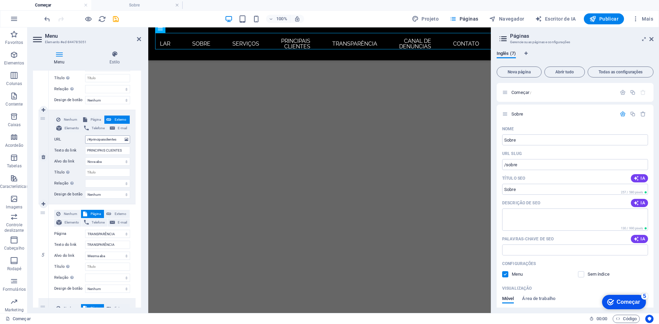
scroll to position [377, 0]
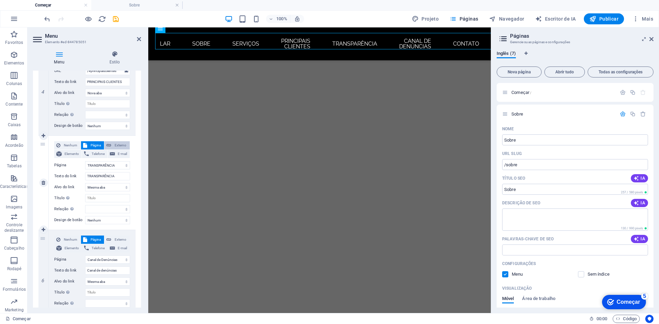
click at [117, 145] on font "Externo" at bounding box center [121, 145] width 12 height 4
select select
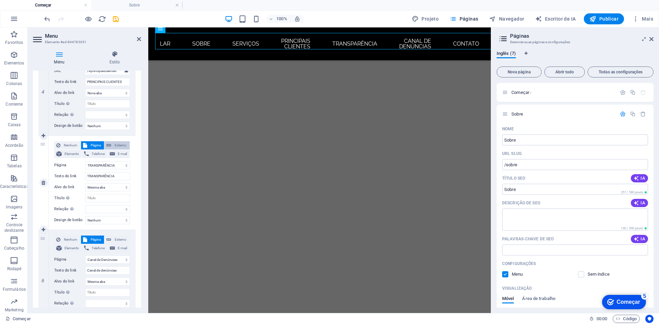
select select "blank"
select select
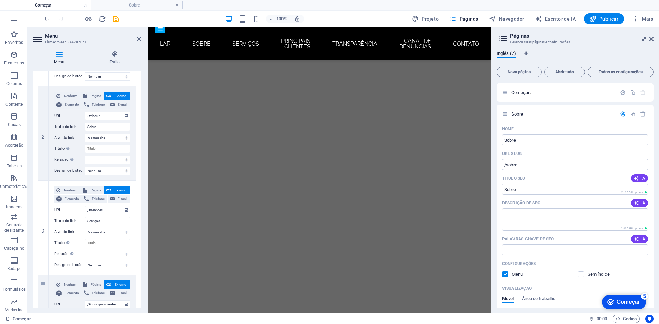
scroll to position [137, 0]
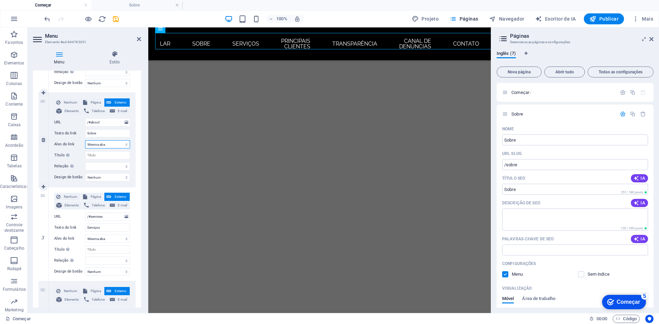
click at [119, 142] on select "Nova aba Mesma aba Sobreposição" at bounding box center [107, 144] width 45 height 8
select select "blank"
click at [85, 140] on select "Nova aba Mesma aba Sobreposição" at bounding box center [107, 144] width 45 height 8
select select
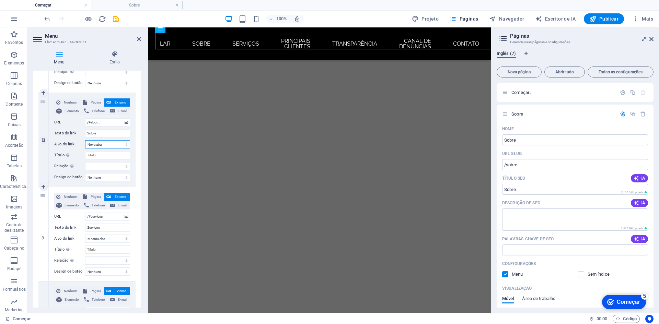
select select
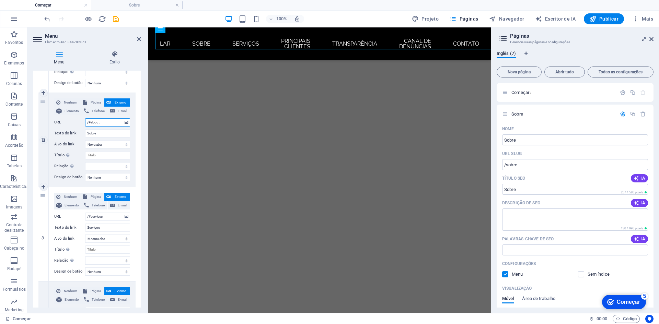
click at [104, 124] on input "/#about" at bounding box center [107, 122] width 45 height 8
drag, startPoint x: 104, startPoint y: 124, endPoint x: 85, endPoint y: 124, distance: 18.5
click at [85, 124] on input "/#about" at bounding box center [107, 122] width 45 height 8
paste input "/sobre"
select select
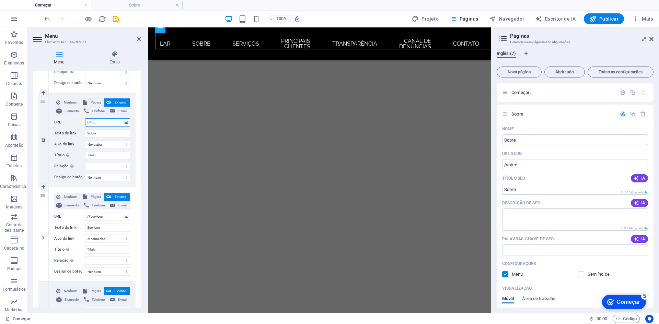
type input "/sobre"
select select
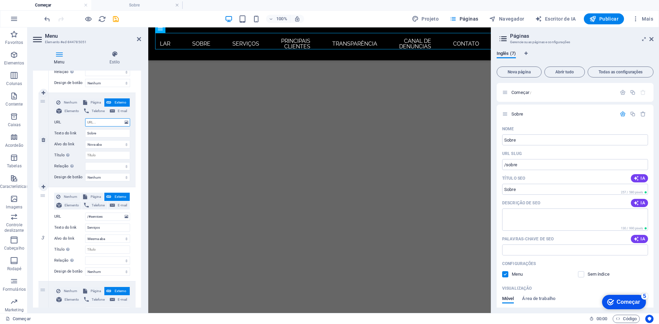
select select
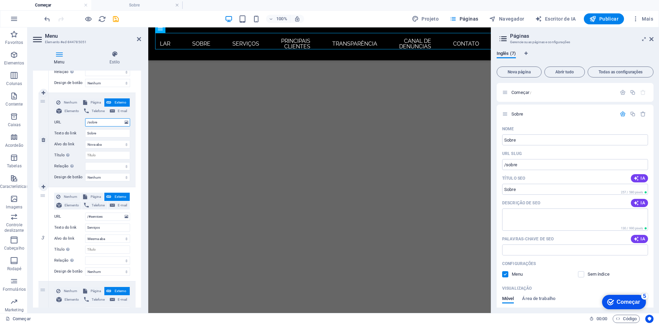
select select
click at [96, 101] on font "Página" at bounding box center [96, 103] width 10 height 4
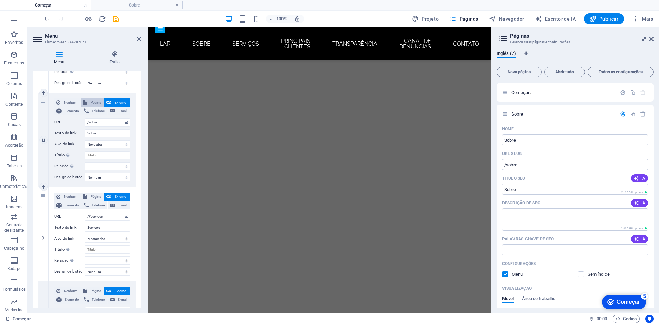
select select
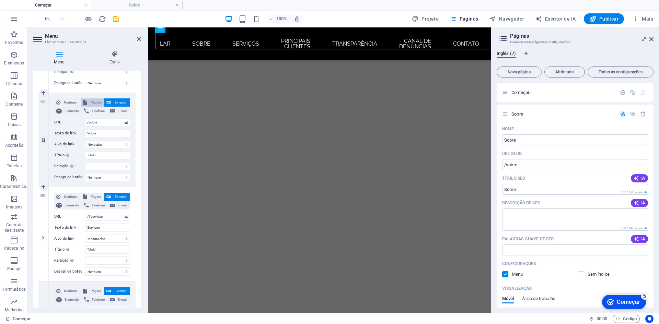
select select
click at [121, 122] on select "Começar Sobre Serviços TRANSPARÊNCIA Canal de Denúncias CONTATO Principais Clie…" at bounding box center [107, 122] width 45 height 8
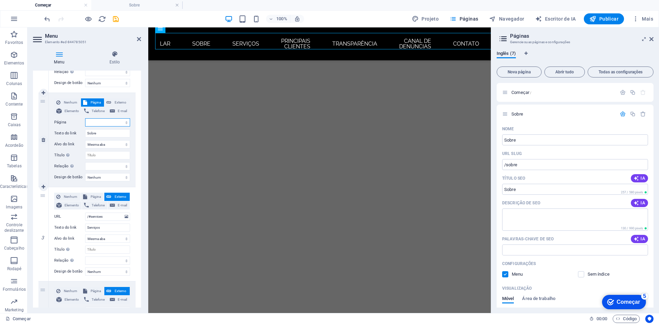
select select "1"
click at [85, 118] on select "Começar Sobre Serviços TRANSPARÊNCIA Canal de Denúncias CONTATO Principais Clie…" at bounding box center [107, 122] width 45 height 8
select select
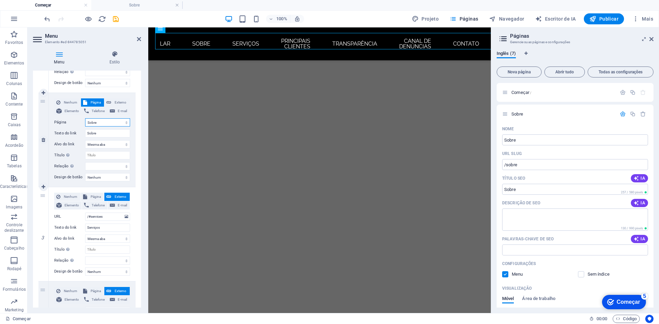
select select
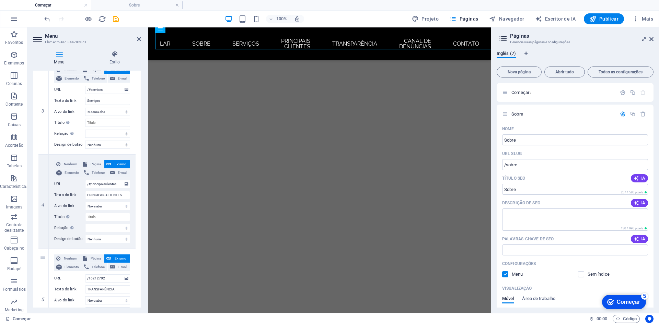
scroll to position [274, 0]
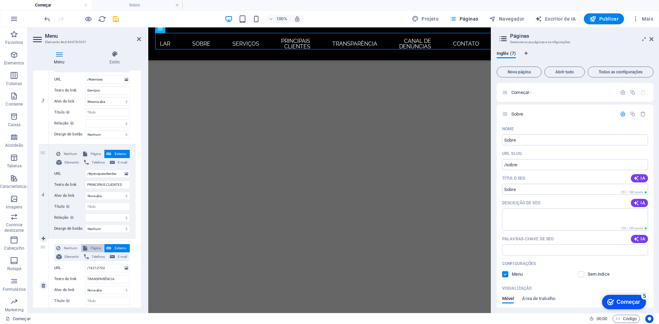
click at [97, 246] on font "Página" at bounding box center [96, 248] width 10 height 4
select select
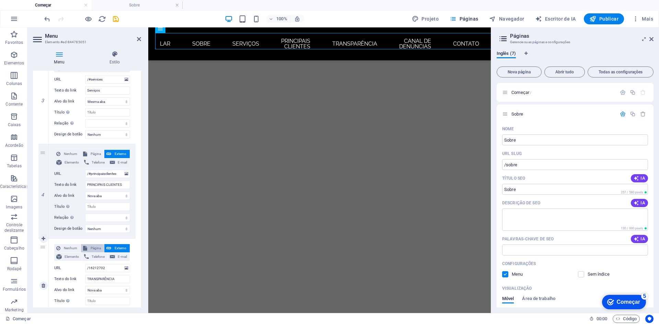
select select
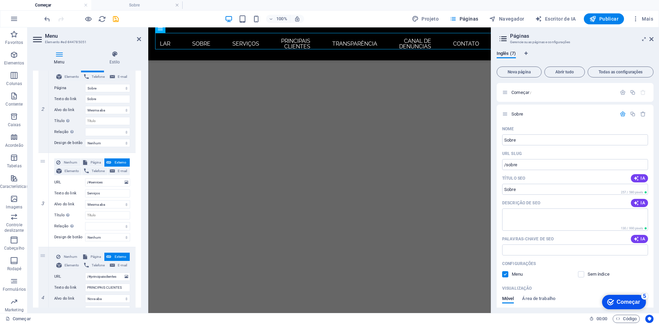
scroll to position [137, 0]
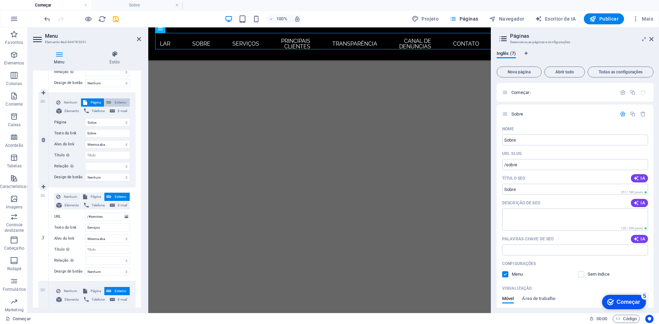
click at [122, 102] on font "Externo" at bounding box center [121, 103] width 12 height 4
select select
select select "blank"
select select
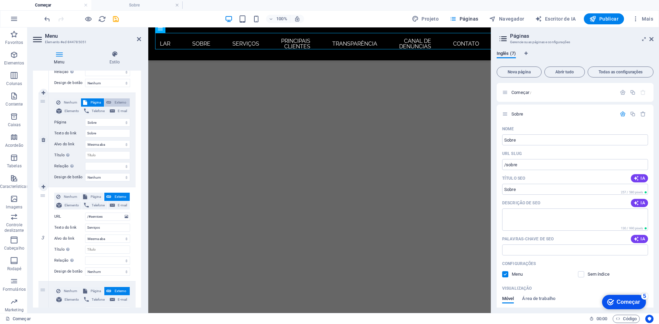
select select
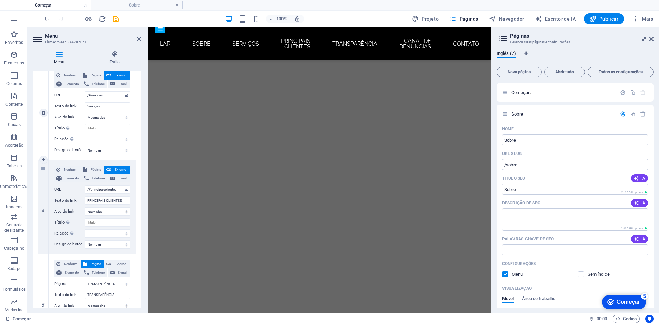
scroll to position [274, 0]
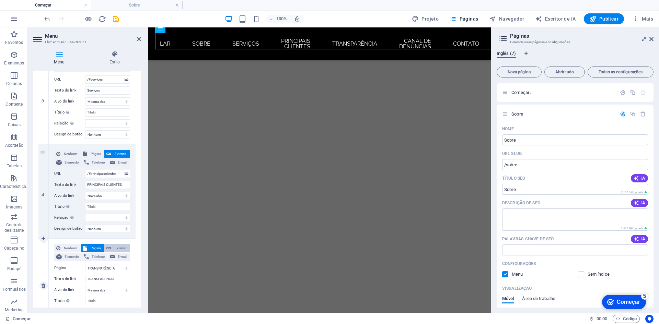
click at [121, 247] on font "Externo" at bounding box center [121, 248] width 12 height 4
select select
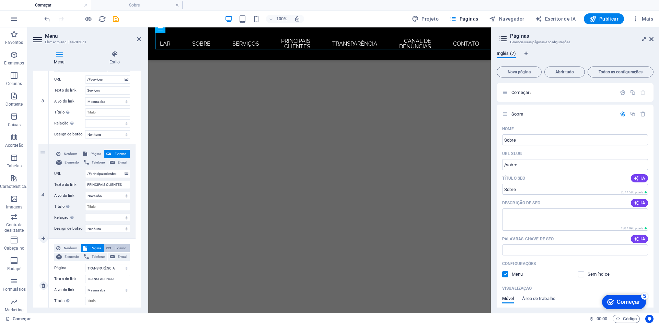
select select "blank"
select select
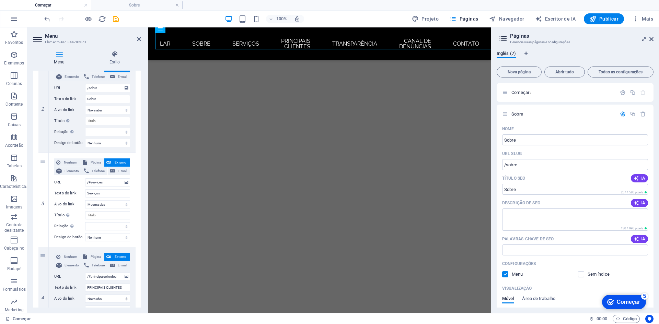
scroll to position [137, 0]
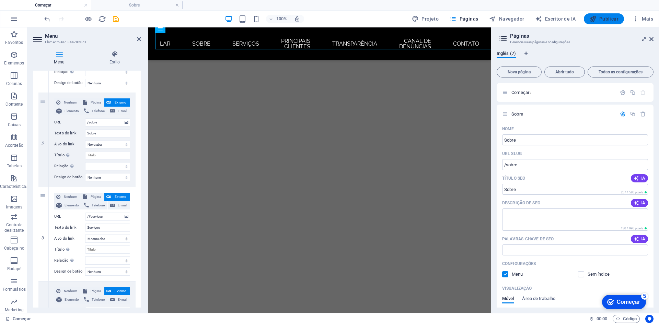
click at [600, 18] on font "Publicar" at bounding box center [608, 18] width 19 height 5
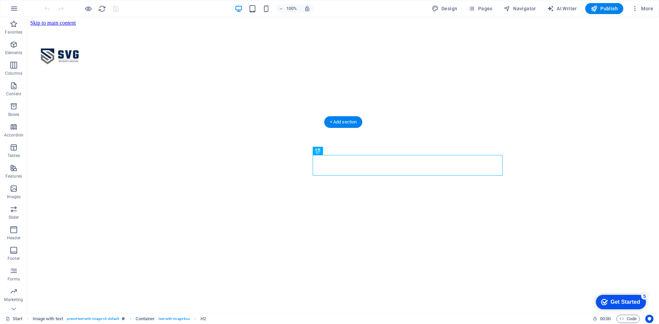
scroll to position [205, 0]
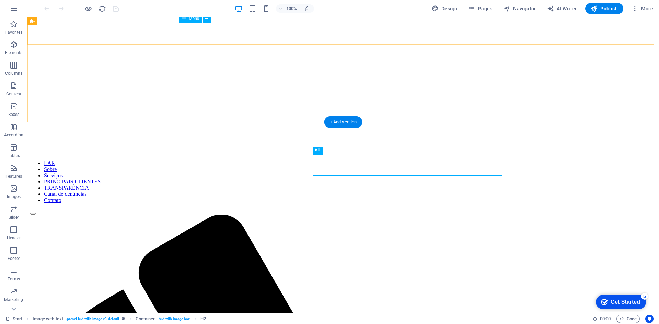
click at [268, 160] on nav "LAR Sobre Serviços PRINCIPAIS CLIENTES TRANSPARÊNCIA Canal de denúncias Contato" at bounding box center [343, 181] width 626 height 43
select select
select select "1"
select select
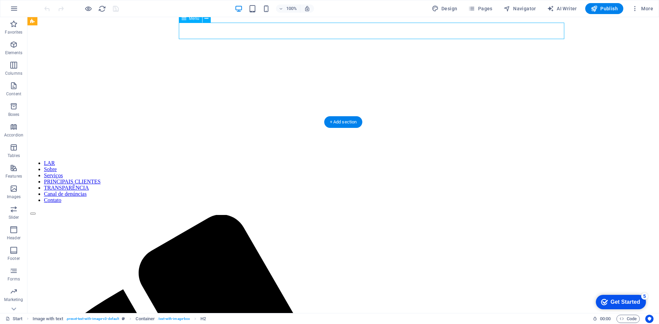
select select "3"
select select "4"
select select
select select "5"
select select
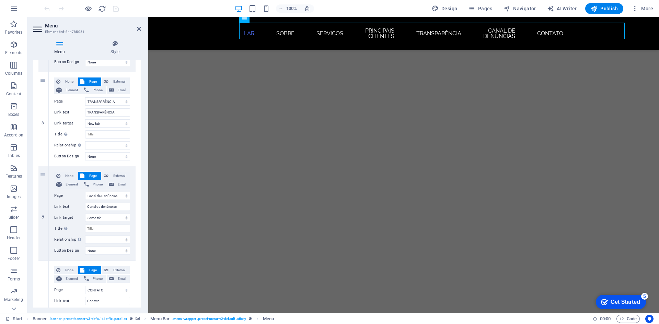
scroll to position [446, 0]
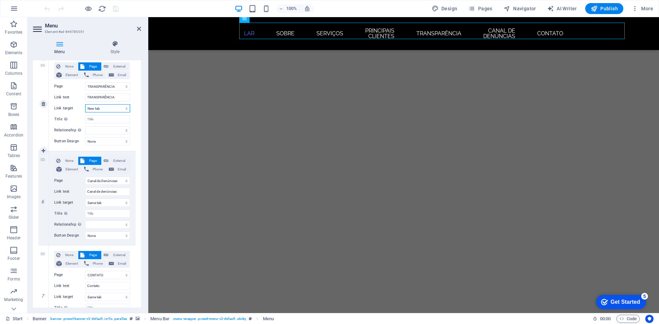
click at [113, 107] on select "New tab Same tab Overlay" at bounding box center [107, 108] width 45 height 8
select select
click at [85, 104] on select "New tab Same tab Overlay" at bounding box center [107, 108] width 45 height 8
select select
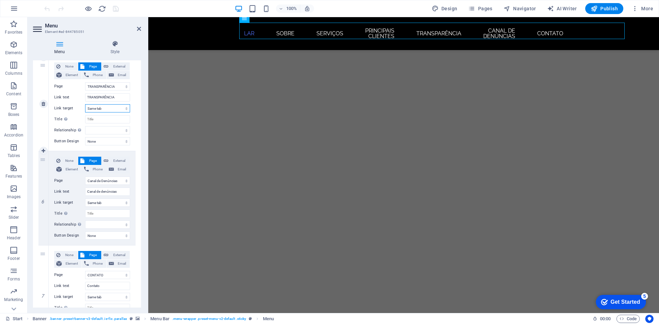
select select
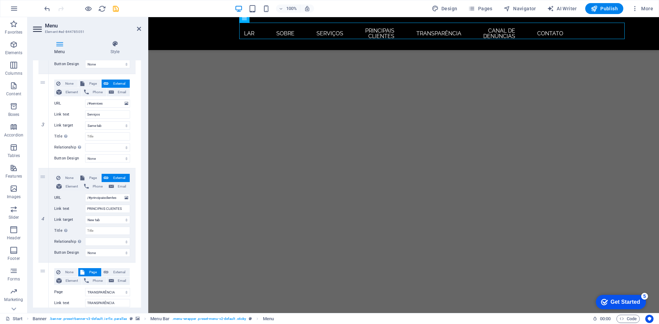
scroll to position [206, 0]
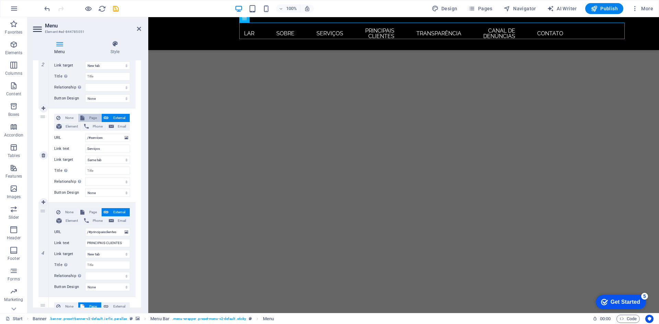
click at [89, 118] on span "Page" at bounding box center [92, 118] width 13 height 8
select select
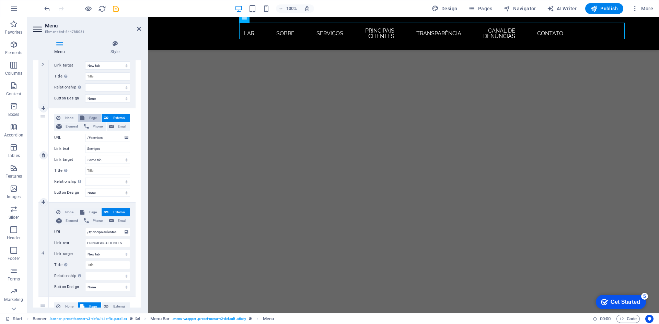
select select
click at [124, 138] on select "Start Sobre Serviços TRANSPARÊNCIA Canal de Denúncias CONTATO Principais Client…" at bounding box center [107, 138] width 45 height 8
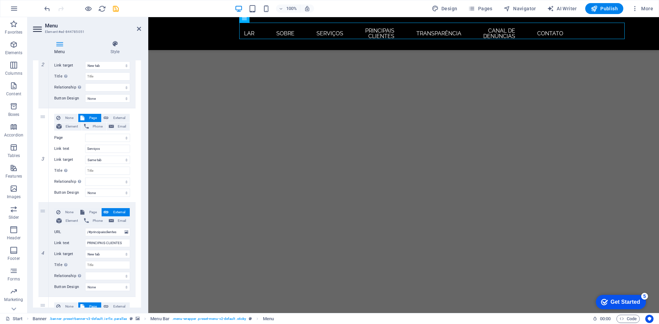
click at [135, 137] on div "1 None Page External Element Phone Email Page Start Sobre Serviços TRANSPARÊNCI…" at bounding box center [87, 249] width 108 height 671
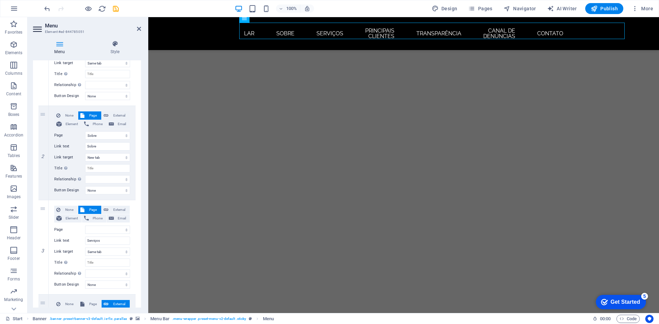
scroll to position [103, 0]
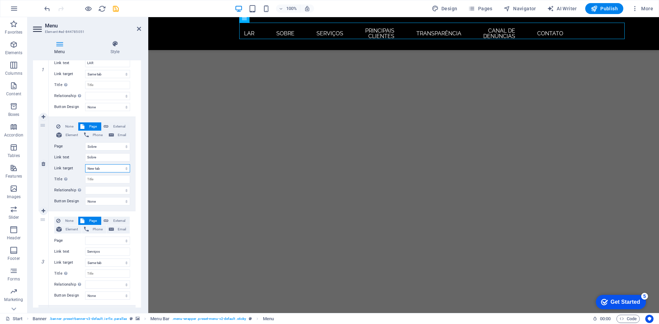
click at [113, 167] on select "New tab Same tab Overlay" at bounding box center [107, 168] width 45 height 8
select select
click at [85, 164] on select "New tab Same tab Overlay" at bounding box center [107, 168] width 45 height 8
select select
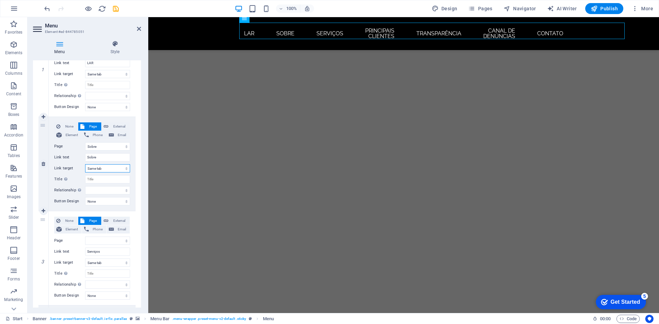
select select
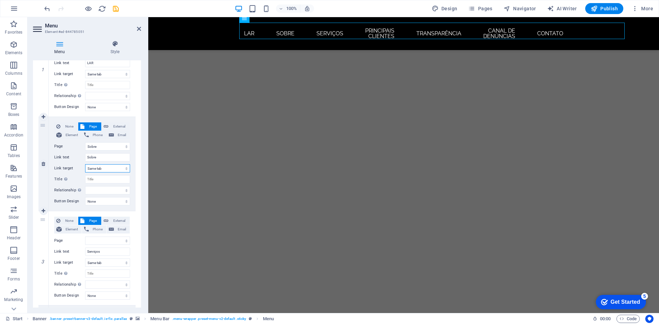
select select
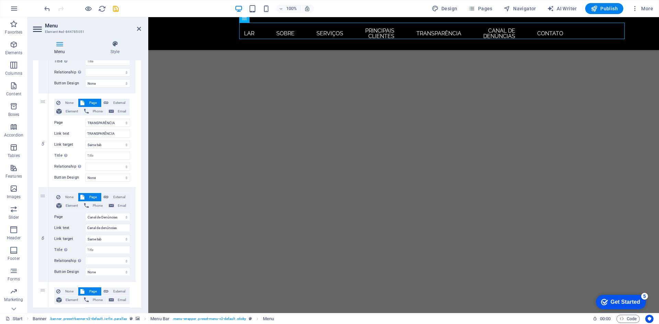
scroll to position [412, 0]
click at [119, 194] on span "External" at bounding box center [118, 195] width 17 height 8
select select
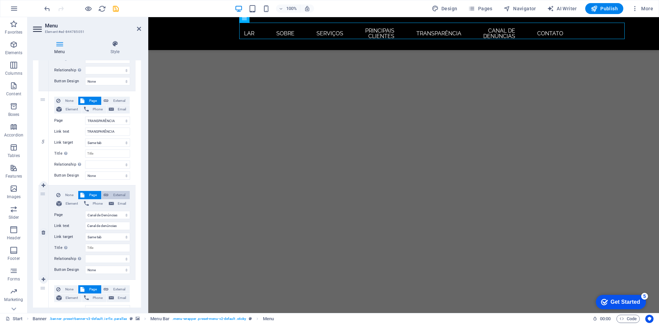
select select
select select "blank"
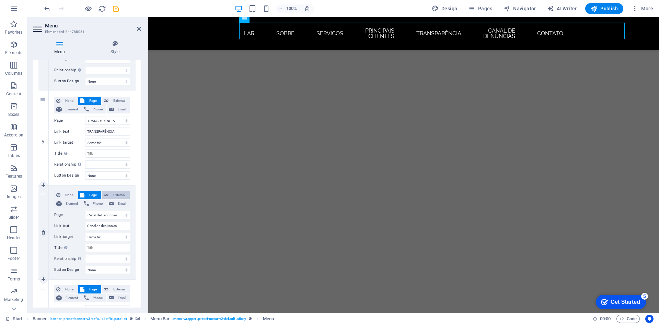
select select
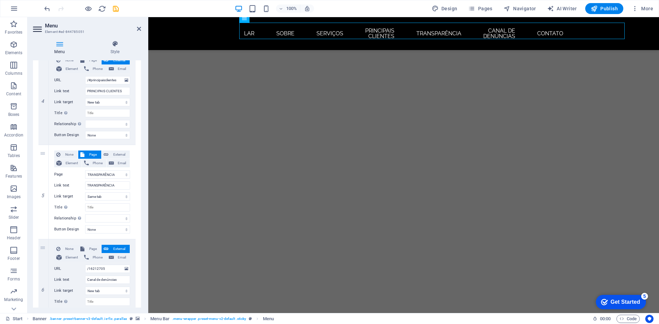
scroll to position [343, 0]
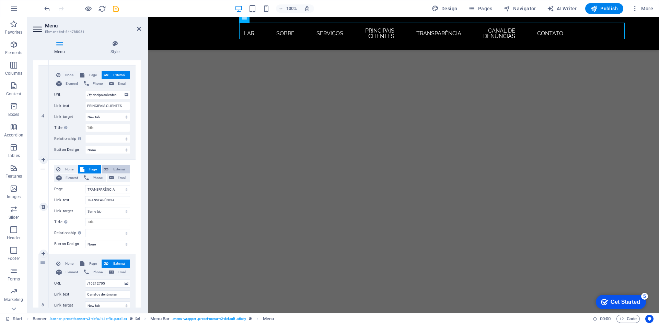
click at [108, 165] on button "External" at bounding box center [116, 169] width 28 height 8
select select
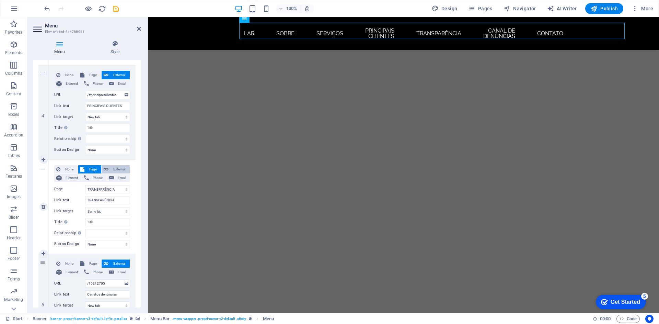
select select
select select "blank"
select select
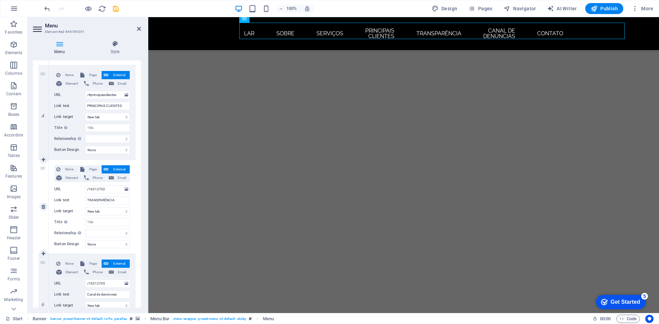
drag, startPoint x: 108, startPoint y: 165, endPoint x: 128, endPoint y: 163, distance: 20.3
click at [110, 165] on button "External" at bounding box center [116, 169] width 28 height 8
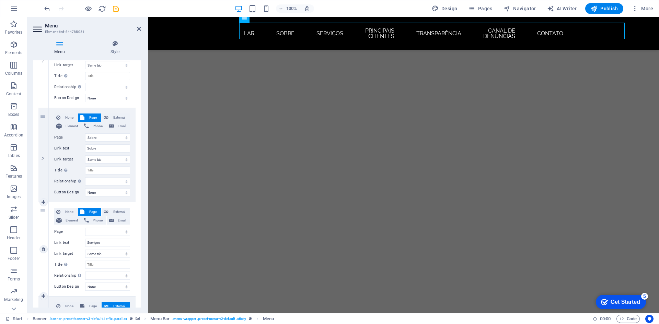
scroll to position [103, 0]
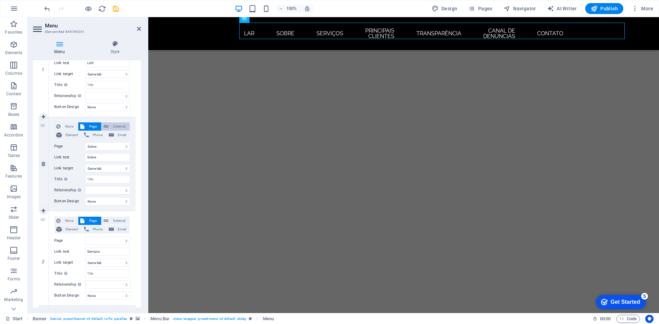
click at [121, 126] on span "External" at bounding box center [118, 126] width 17 height 8
select select
select select "blank"
select select
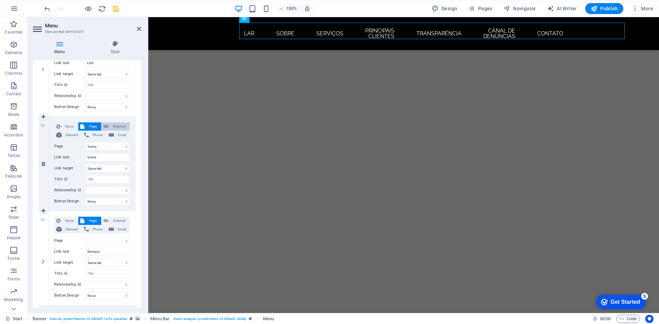
select select
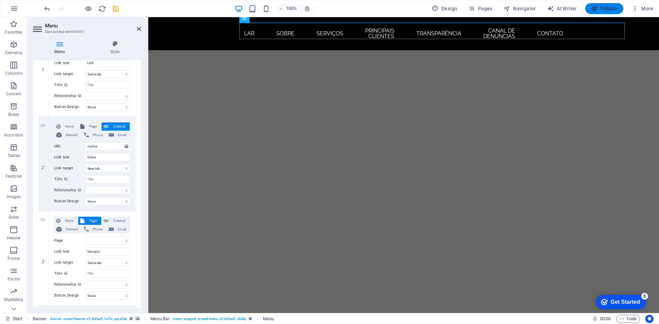
click at [606, 8] on span "Publish" at bounding box center [604, 8] width 27 height 7
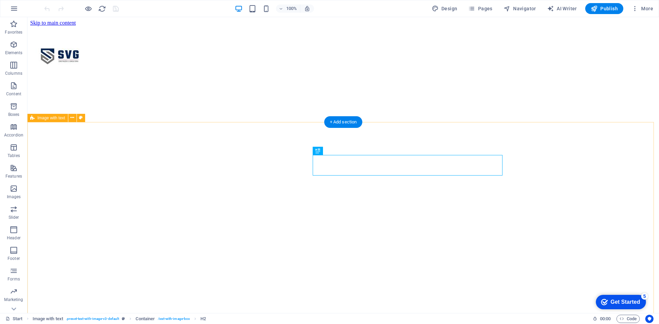
scroll to position [205, 0]
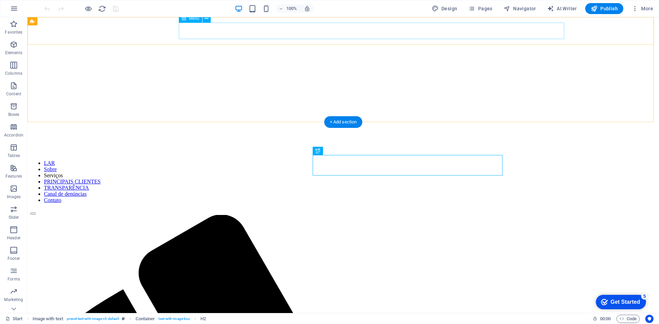
click at [308, 160] on nav "LAR Sobre Serviços PRINCIPAIS CLIENTES TRANSPARÊNCIA Canal de denúncias Contato" at bounding box center [343, 181] width 626 height 43
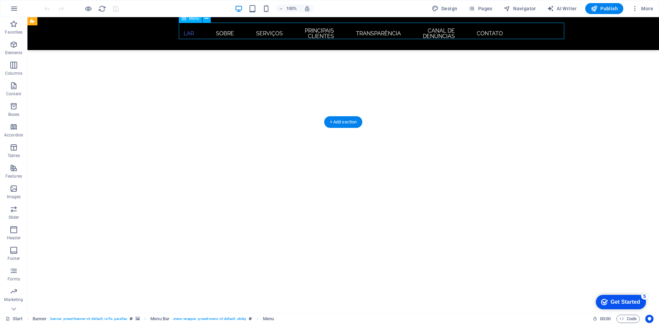
click at [308, 30] on nav "LAR Sobre Serviços PRINCIPAIS CLIENTES TRANSPARÊNCIA Canal de denúncias Contato" at bounding box center [343, 34] width 324 height 22
select select
select select "1"
select select
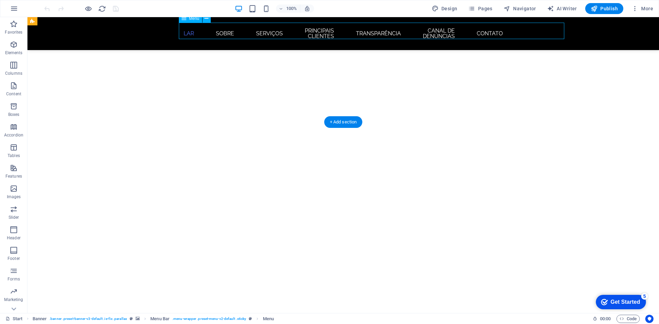
select select "3"
select select "4"
select select "5"
select select
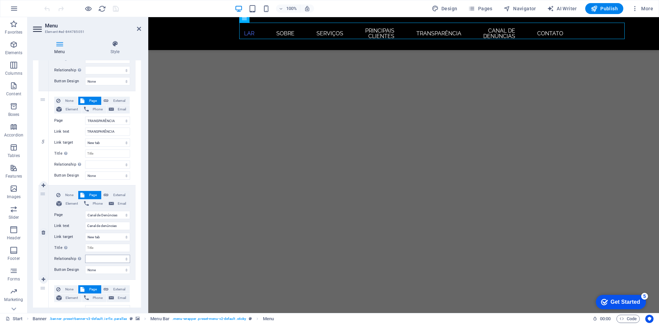
scroll to position [497, 0]
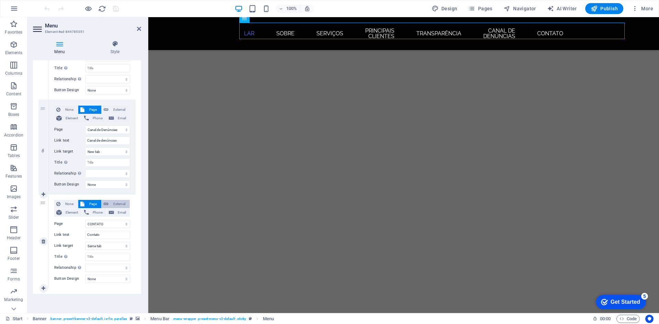
click at [125, 202] on span "External" at bounding box center [118, 204] width 17 height 8
select select
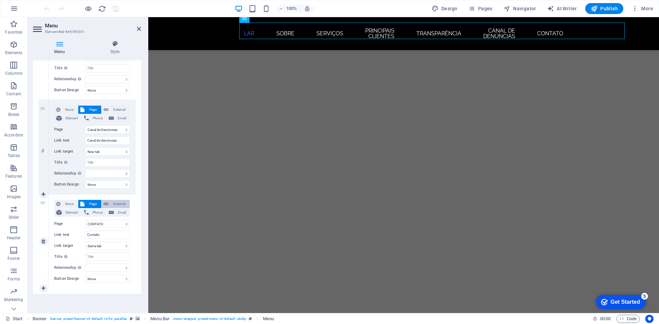
select select
select select "blank"
select select
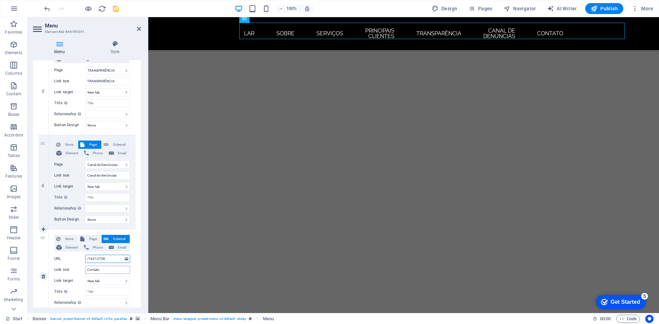
scroll to position [463, 0]
click at [91, 239] on span "Page" at bounding box center [92, 238] width 13 height 8
select select
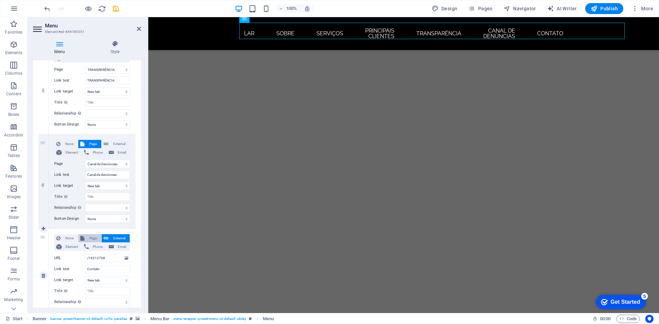
select select
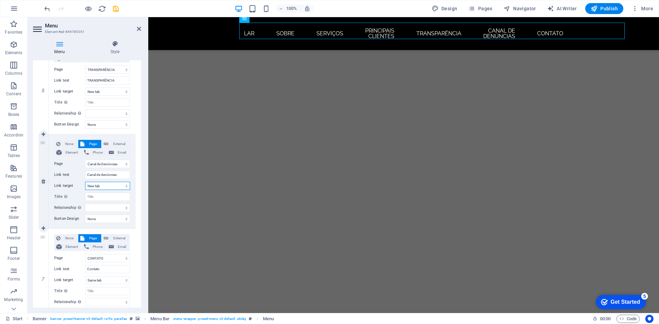
click at [115, 187] on select "New tab Same tab Overlay" at bounding box center [107, 186] width 45 height 8
select select
click at [85, 182] on select "New tab Same tab Overlay" at bounding box center [107, 186] width 45 height 8
select select
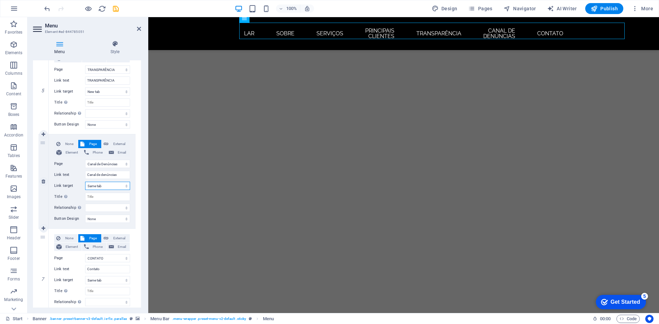
select select
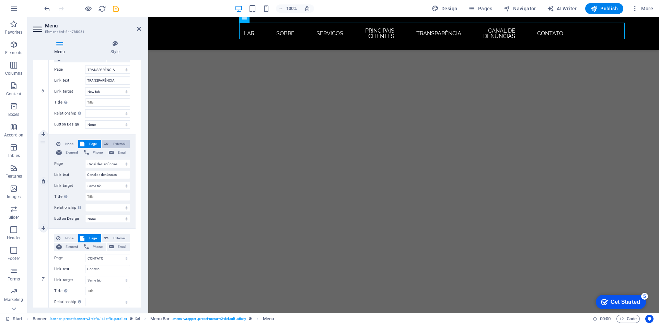
click at [120, 144] on span "External" at bounding box center [118, 144] width 17 height 8
select select
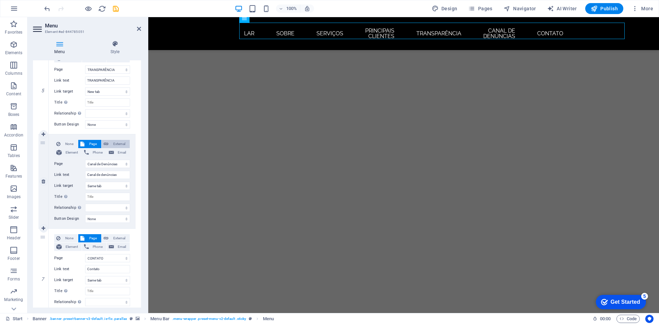
select select
select select "blank"
select select
click at [88, 146] on span "Page" at bounding box center [92, 144] width 13 height 8
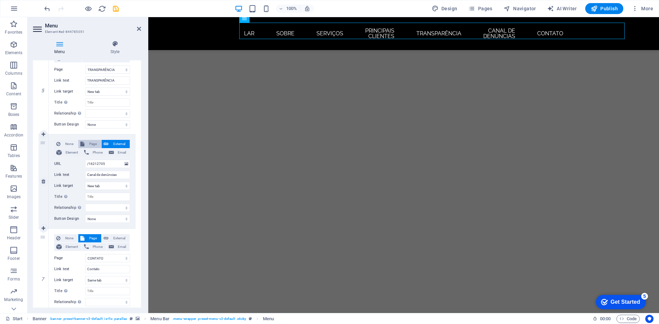
select select
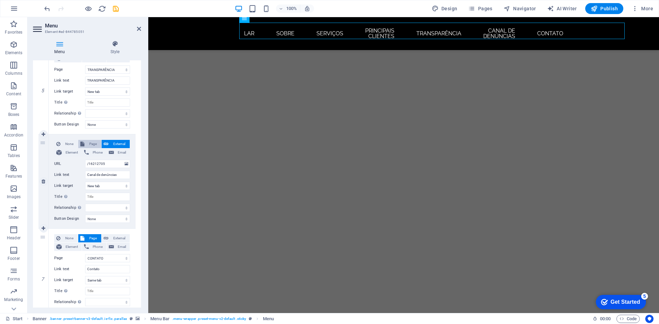
select select
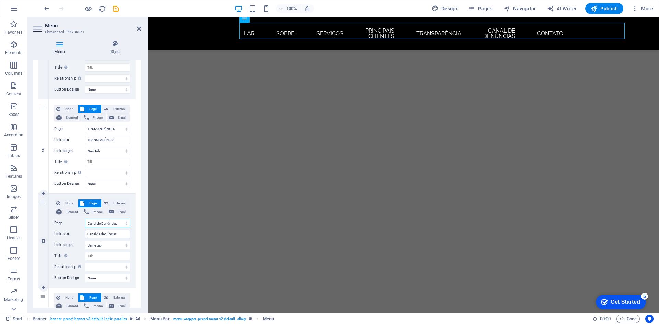
scroll to position [394, 0]
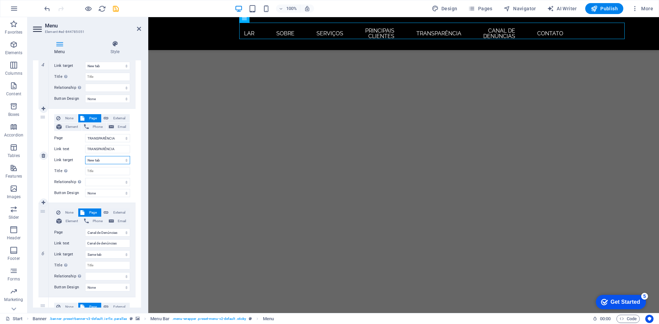
click at [124, 156] on select "New tab Same tab Overlay" at bounding box center [107, 160] width 45 height 8
select select
click at [85, 156] on select "New tab Same tab Overlay" at bounding box center [107, 160] width 45 height 8
select select
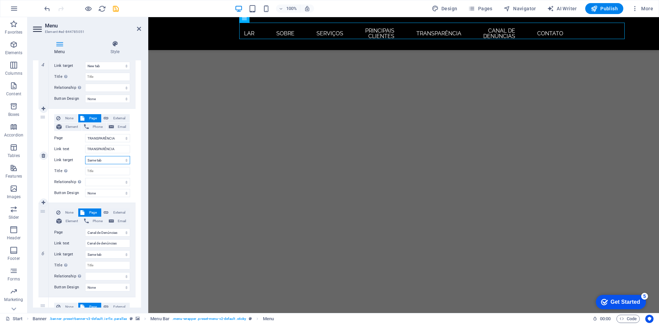
select select
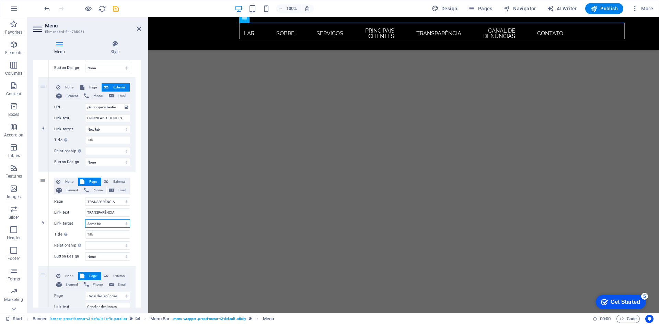
scroll to position [326, 0]
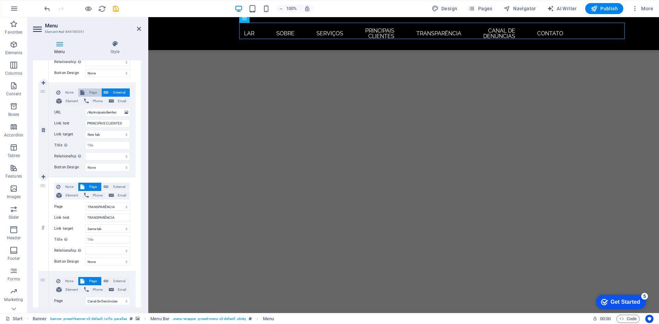
click at [89, 93] on span "Page" at bounding box center [92, 93] width 13 height 8
select select
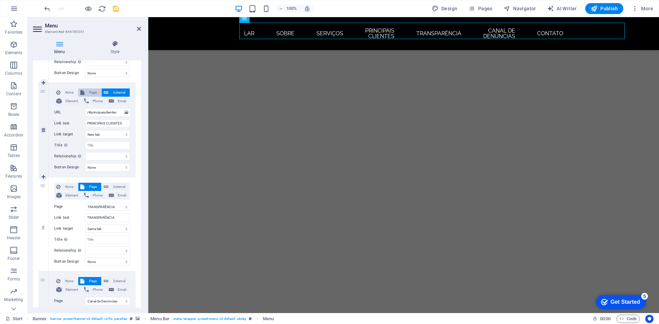
select select
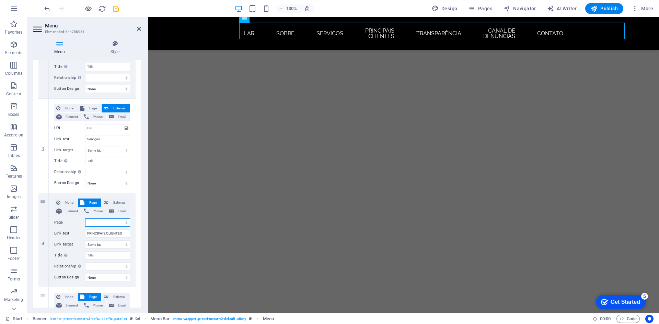
scroll to position [188, 0]
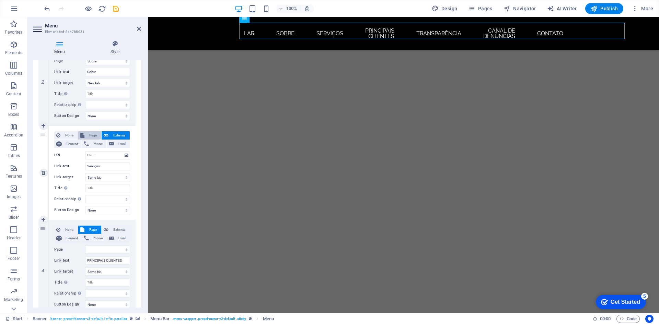
click at [91, 136] on span "Page" at bounding box center [92, 135] width 13 height 8
select select
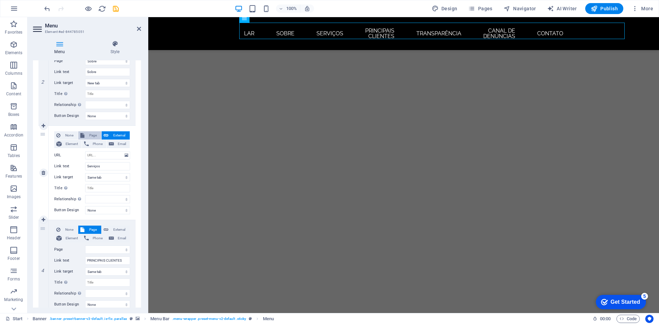
select select
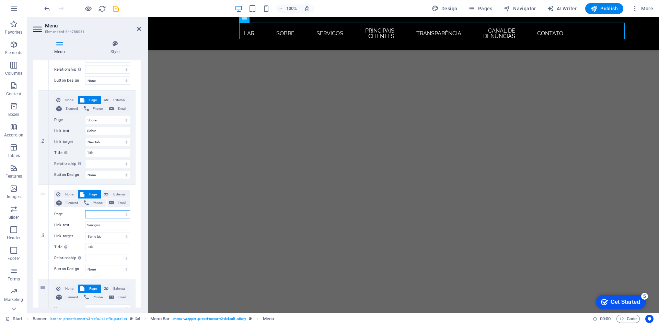
scroll to position [120, 0]
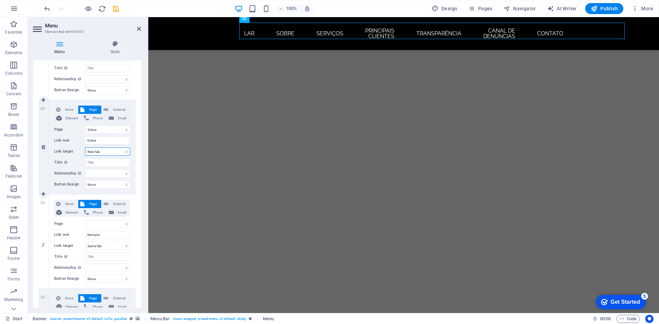
click at [122, 151] on select "New tab Same tab Overlay" at bounding box center [107, 152] width 45 height 8
select select
click at [85, 148] on select "New tab Same tab Overlay" at bounding box center [107, 152] width 45 height 8
select select
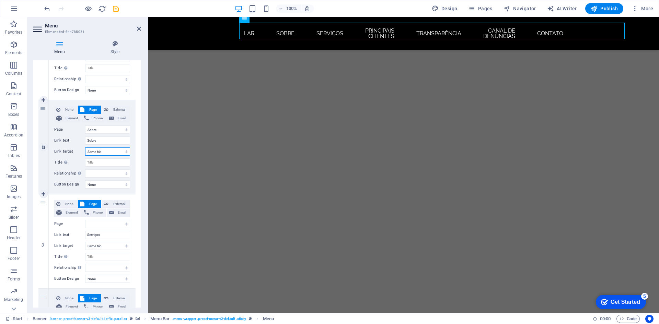
select select
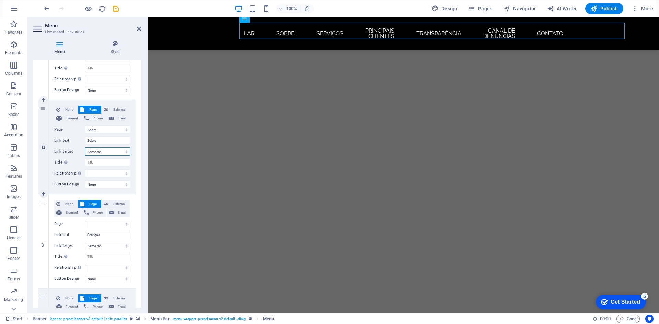
select select
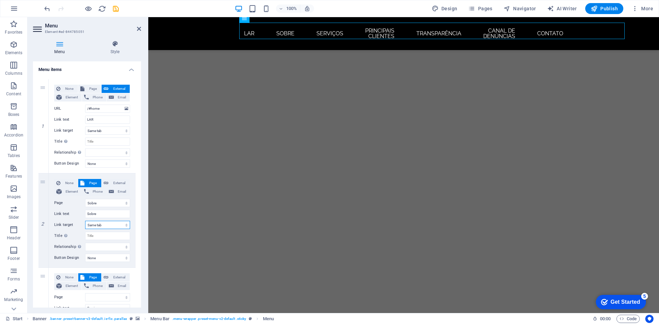
scroll to position [0, 0]
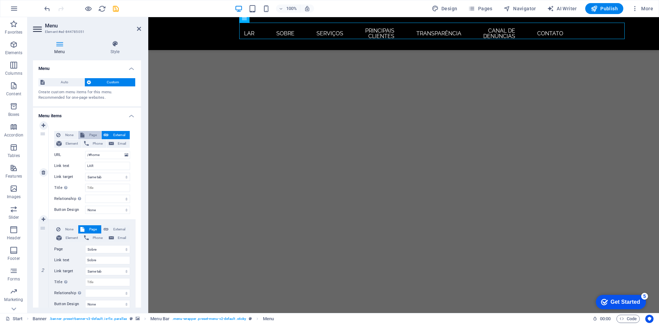
click at [94, 133] on span "Page" at bounding box center [92, 135] width 13 height 8
select select
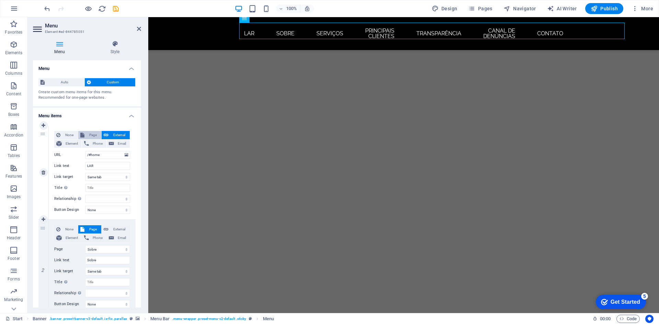
select select
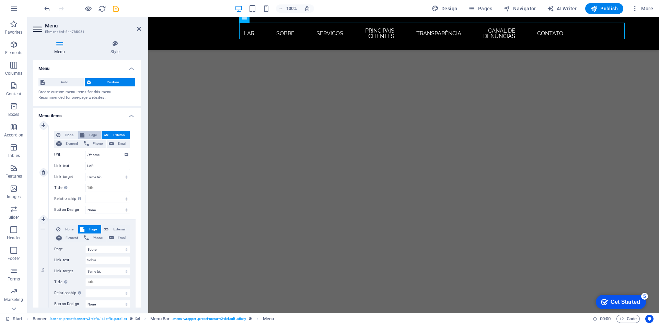
select select
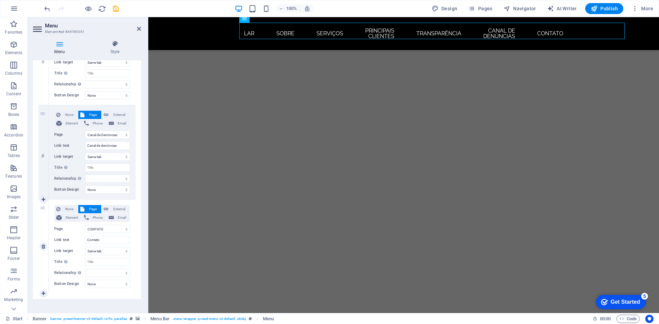
scroll to position [497, 0]
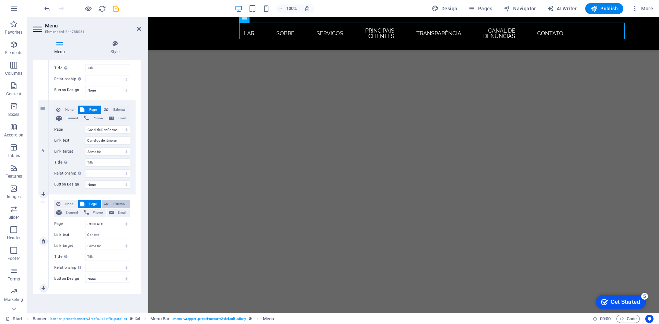
click at [118, 204] on span "External" at bounding box center [118, 204] width 17 height 8
select select
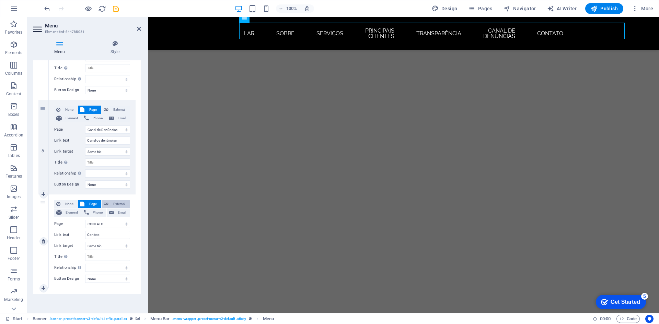
select select
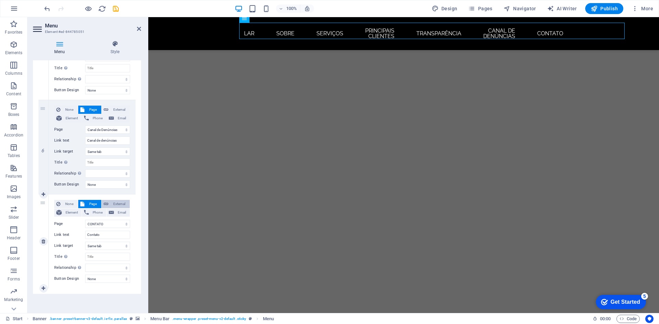
select select "blank"
select select
click at [121, 110] on span "External" at bounding box center [118, 110] width 17 height 8
select select
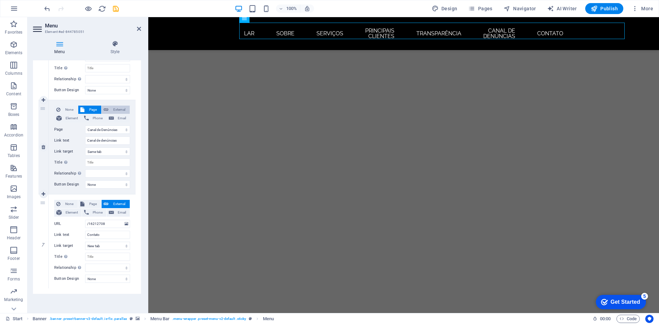
select select
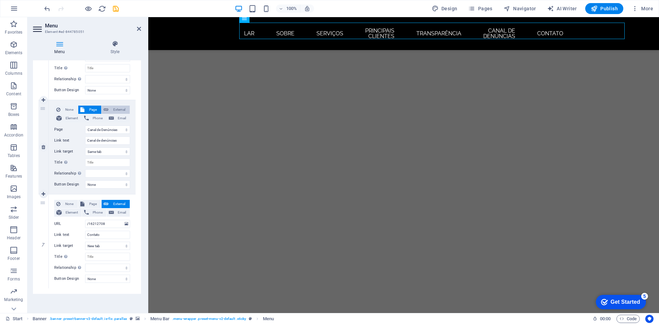
select select
select select "blank"
select select
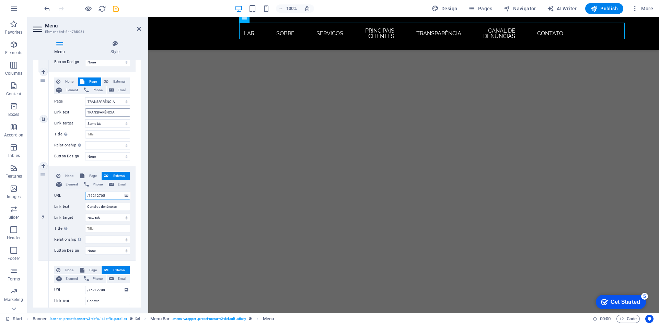
scroll to position [429, 0]
click at [116, 82] on span "External" at bounding box center [118, 84] width 17 height 8
select select
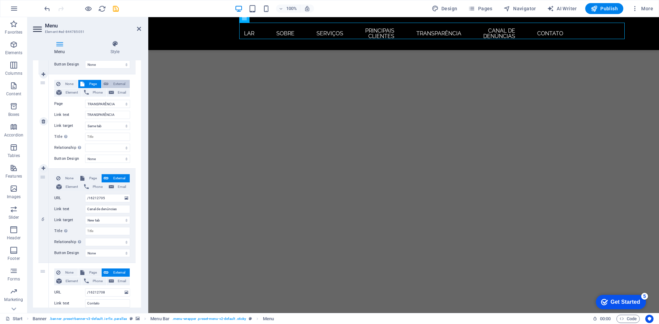
select select
select select "blank"
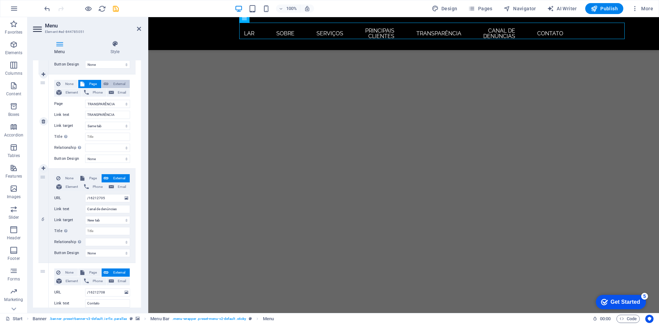
select select
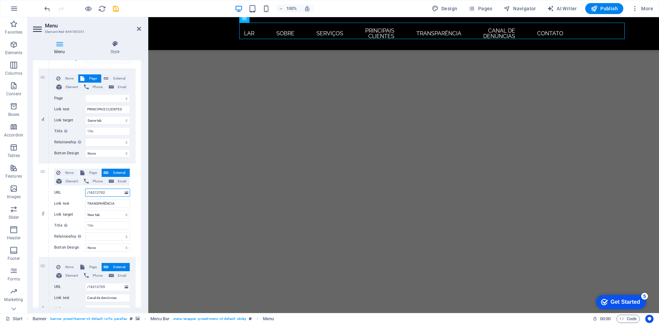
scroll to position [326, 0]
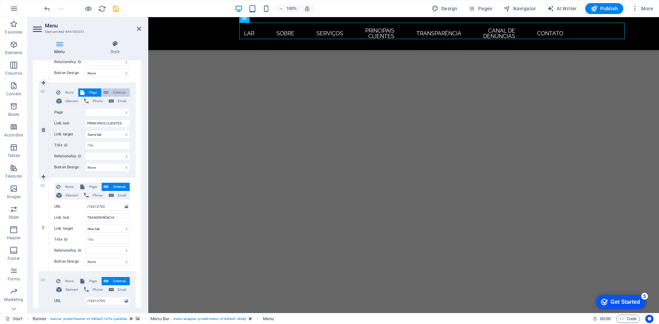
click at [118, 89] on span "External" at bounding box center [118, 93] width 17 height 8
select select
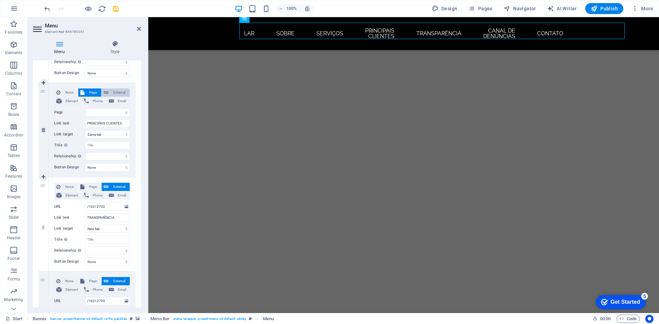
select select
select select "blank"
select select
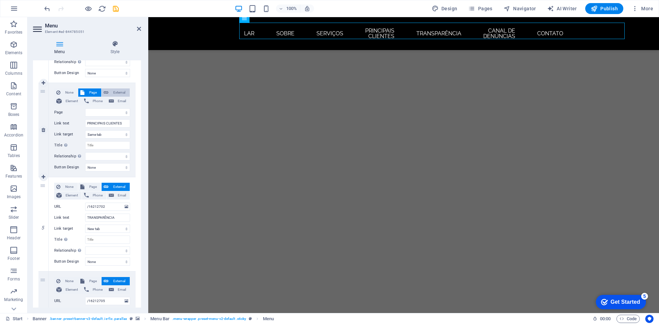
select select
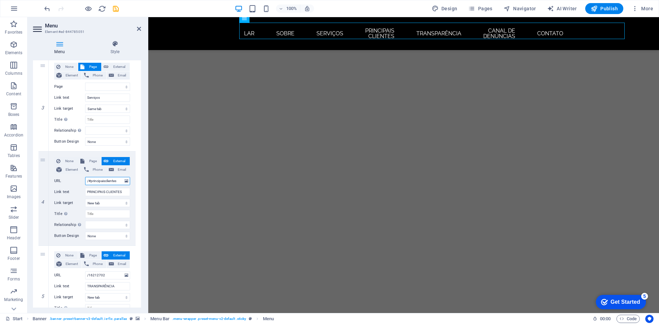
scroll to position [223, 0]
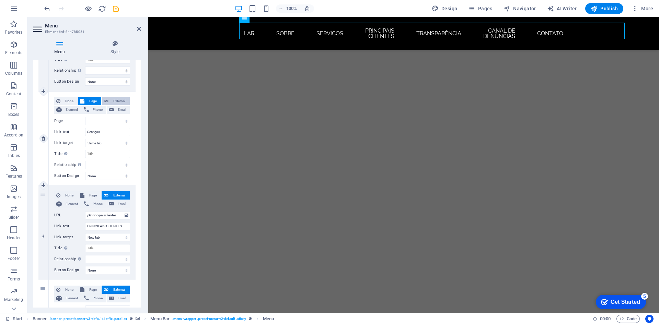
click at [122, 100] on span "External" at bounding box center [118, 101] width 17 height 8
select select
select select "blank"
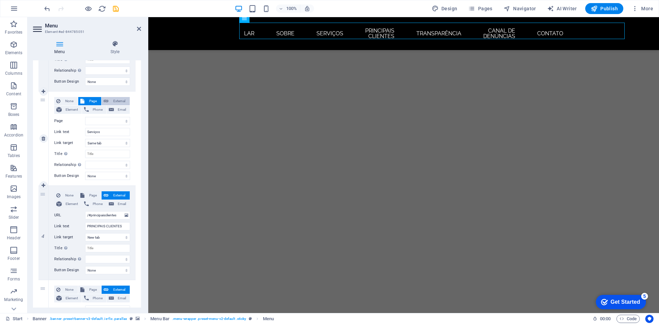
select select
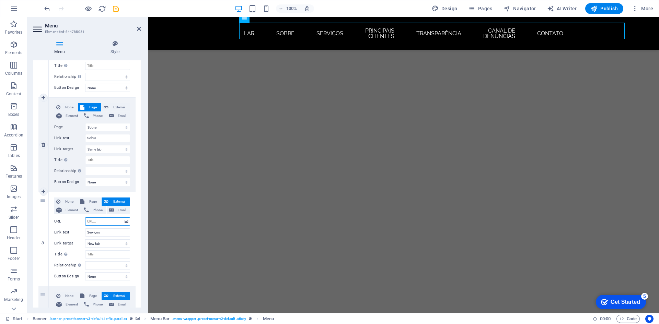
scroll to position [120, 0]
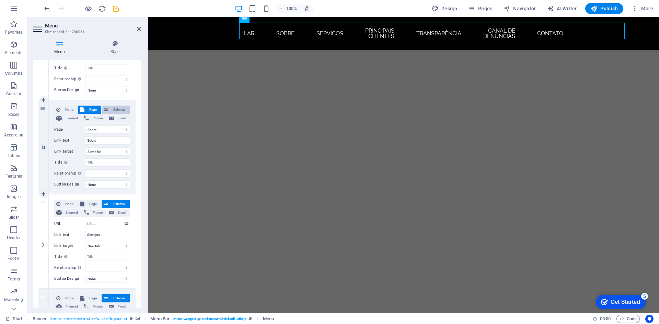
click at [120, 109] on span "External" at bounding box center [118, 110] width 17 height 8
select select
select select "blank"
select select
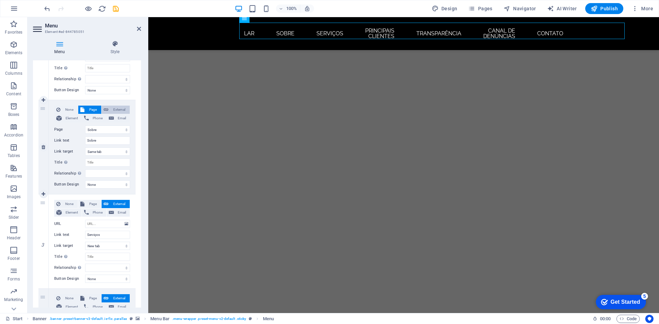
select select
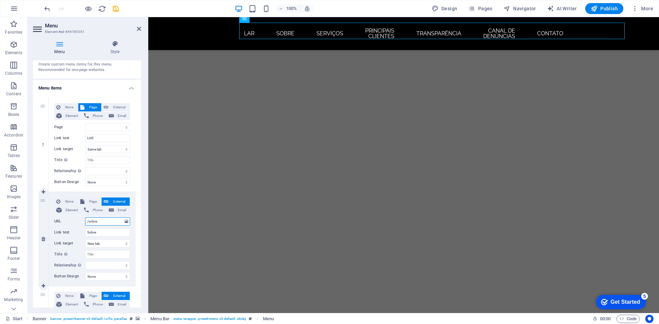
scroll to position [0, 0]
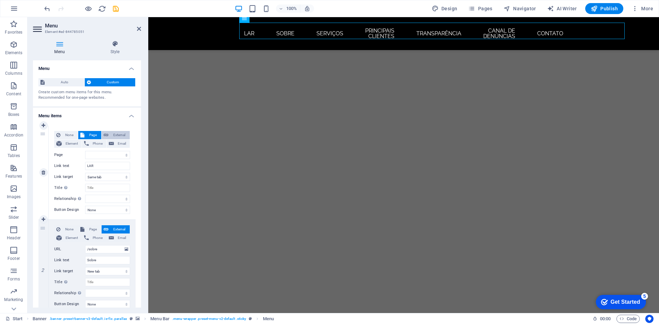
click at [123, 133] on span "External" at bounding box center [118, 135] width 17 height 8
select select "blank"
select select
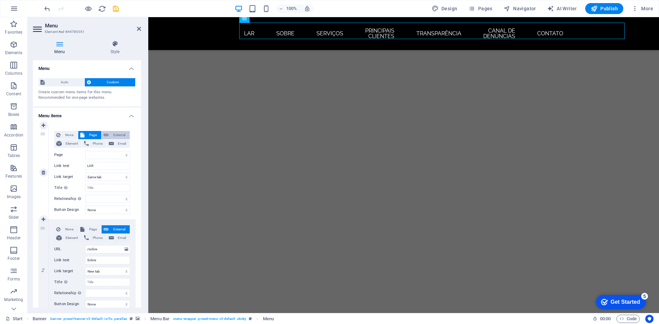
select select
click at [481, 11] on span "Pages" at bounding box center [480, 8] width 24 height 7
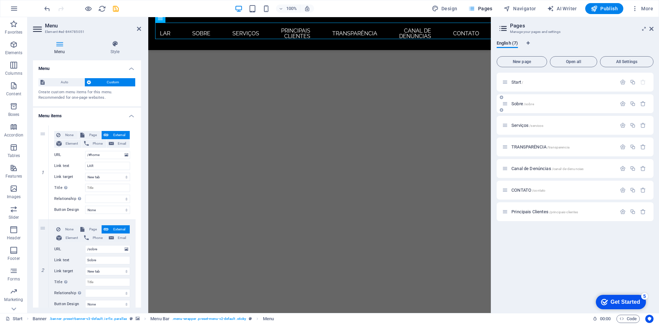
click at [535, 100] on div "Sobre /sobre" at bounding box center [574, 103] width 157 height 19
click at [527, 125] on span "Serviços /servicos" at bounding box center [527, 125] width 32 height 5
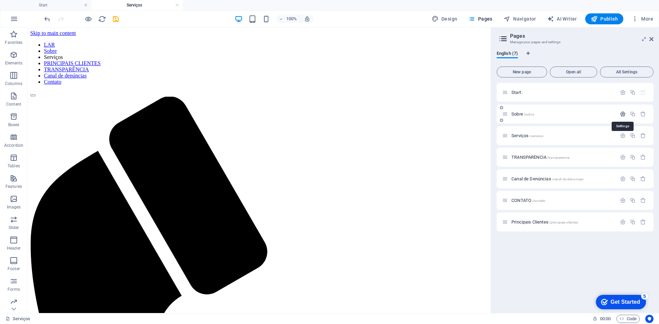
click at [622, 114] on icon "button" at bounding box center [623, 114] width 6 height 6
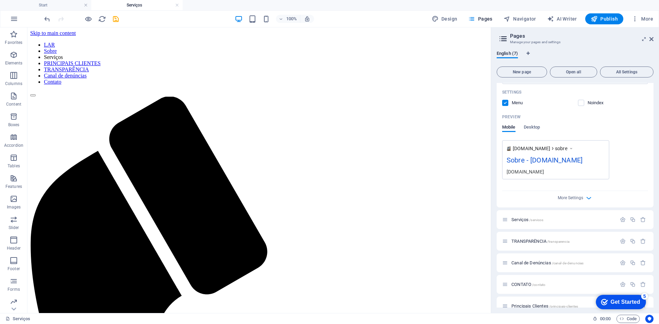
scroll to position [182, 0]
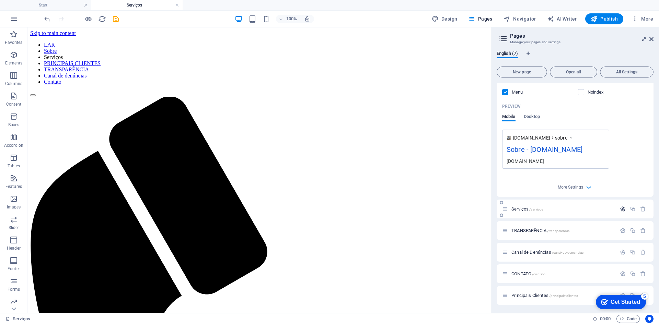
click at [620, 209] on icon "button" at bounding box center [623, 209] width 6 height 6
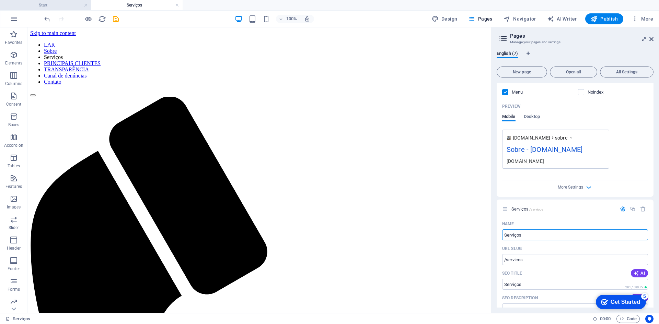
click at [41, 6] on h4 "Start" at bounding box center [45, 5] width 91 height 8
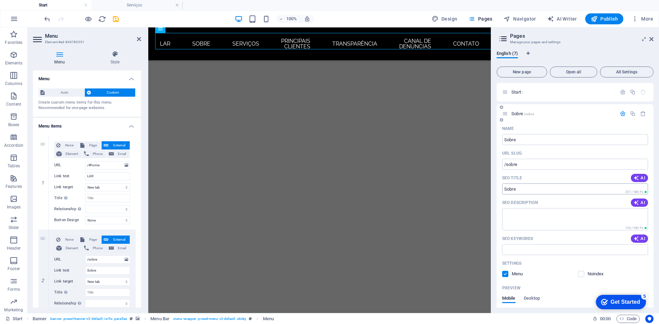
scroll to position [0, 0]
click at [534, 91] on p "Start /" at bounding box center [562, 92] width 103 height 4
click at [517, 95] on div "Start /" at bounding box center [559, 93] width 114 height 8
click at [528, 94] on p "Start /" at bounding box center [562, 92] width 103 height 4
click at [533, 91] on p "Start /" at bounding box center [562, 92] width 103 height 4
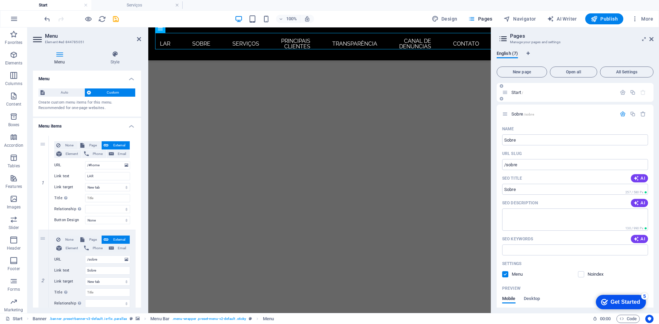
click at [533, 91] on p "Start /" at bounding box center [562, 92] width 103 height 4
click at [620, 90] on icon "button" at bounding box center [623, 93] width 6 height 6
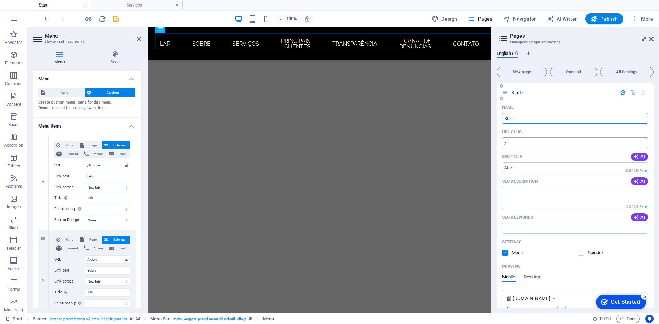
click at [541, 143] on input "/" at bounding box center [575, 143] width 146 height 11
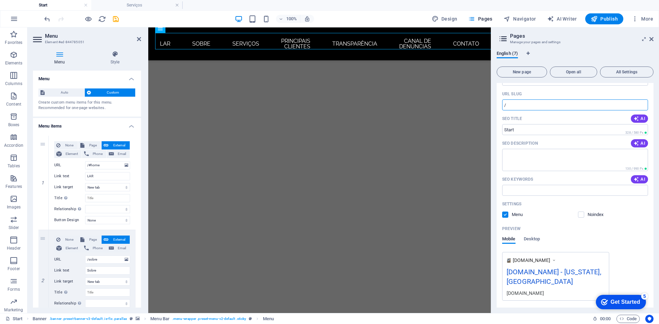
scroll to position [172, 0]
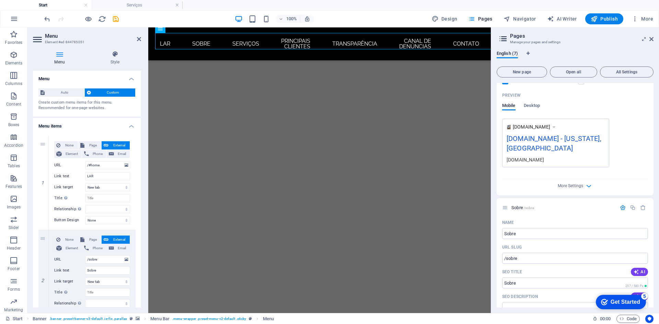
drag, startPoint x: 629, startPoint y: 191, endPoint x: 623, endPoint y: 191, distance: 5.5
click at [629, 191] on div "Name Start ​ URL SLUG / ​ SEO Title AI ​ 328 / 580 Px SEO Description AI ​ 130 …" at bounding box center [574, 62] width 157 height 265
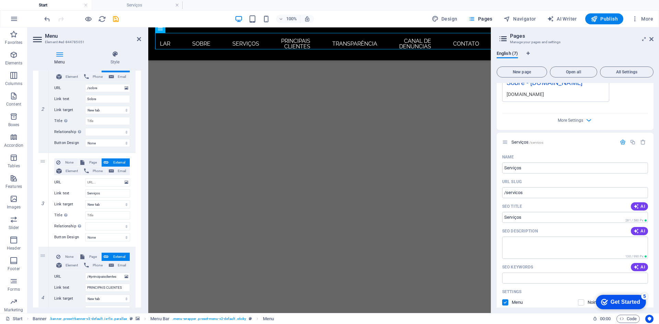
scroll to position [549, 0]
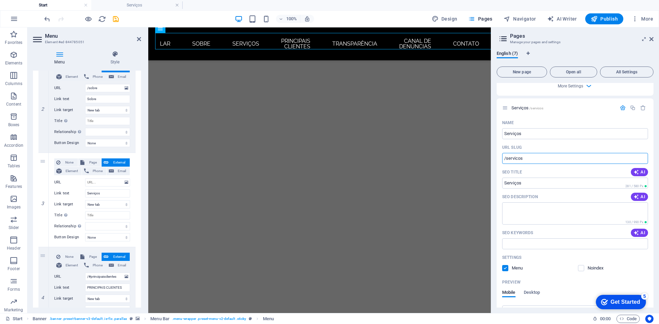
drag, startPoint x: 540, startPoint y: 160, endPoint x: 493, endPoint y: 152, distance: 48.1
click at [493, 152] on div "English (7) New page Open all All Settings Start / Name Start ​ URL SLUG / ​ SE…" at bounding box center [575, 179] width 168 height 268
click at [100, 184] on input "URL" at bounding box center [107, 182] width 45 height 8
paste input "/servicos"
type input "/servicos"
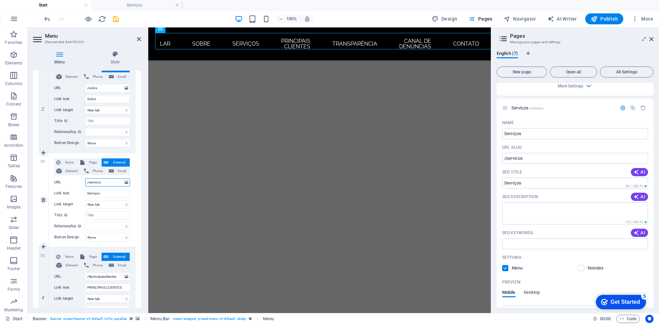
select select
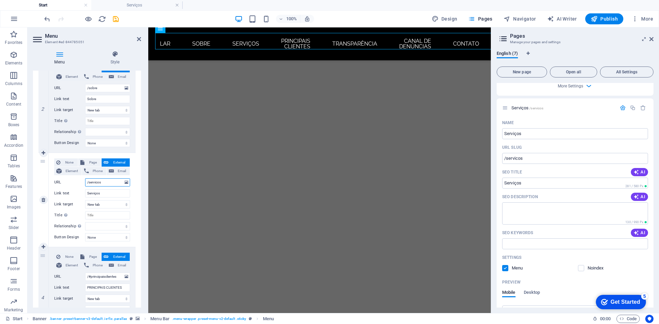
select select
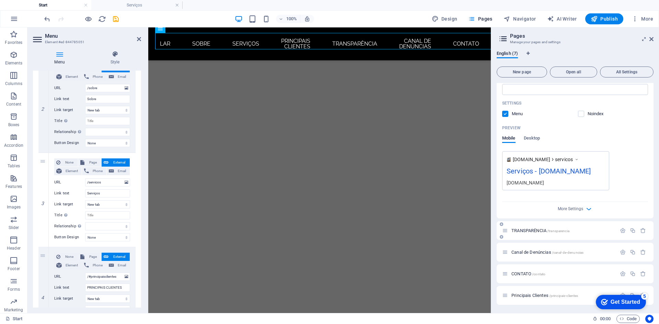
click at [557, 233] on span "/transparencia" at bounding box center [558, 231] width 22 height 4
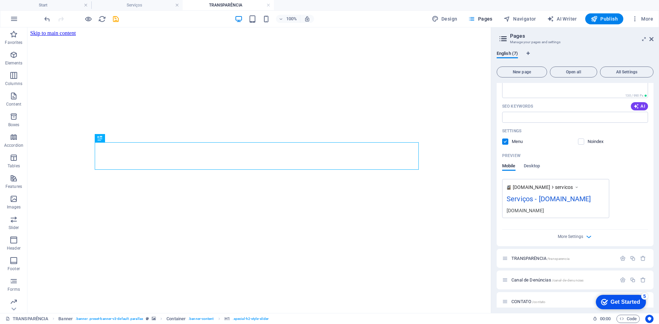
scroll to position [0, 0]
click at [143, 6] on h4 "Serviços" at bounding box center [136, 5] width 91 height 8
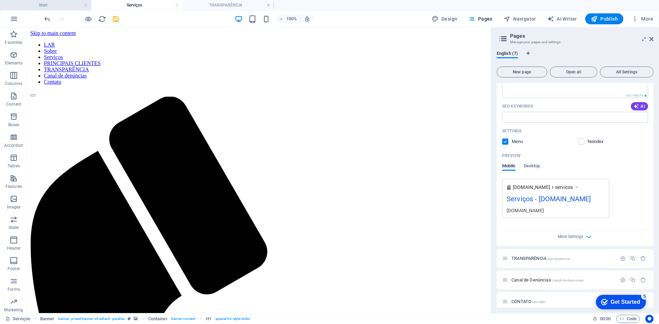
click at [64, 5] on h4 "Start" at bounding box center [45, 5] width 91 height 8
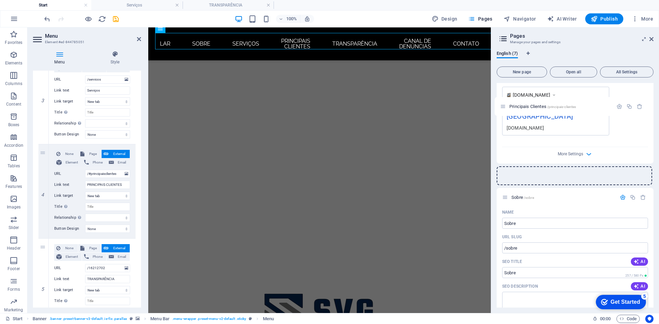
scroll to position [203, 0]
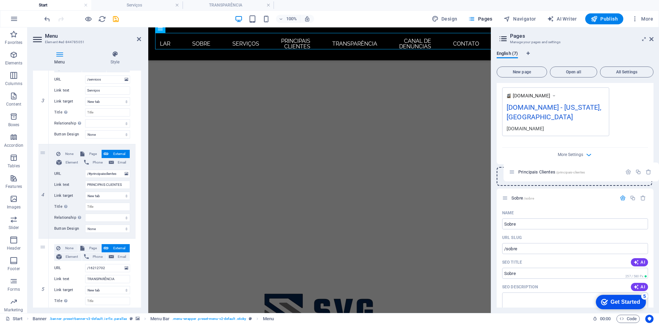
drag, startPoint x: 506, startPoint y: 296, endPoint x: 513, endPoint y: 171, distance: 125.4
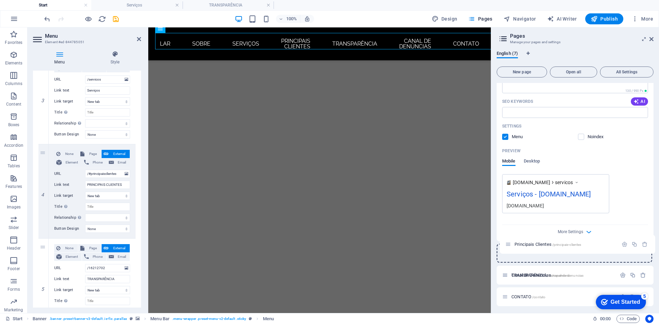
scroll to position [683, 0]
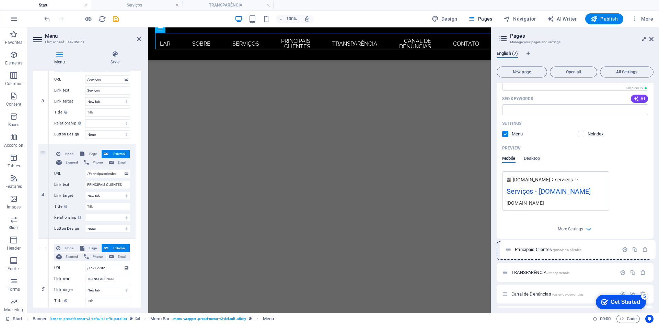
drag, startPoint x: 506, startPoint y: 176, endPoint x: 510, endPoint y: 252, distance: 75.6
click at [620, 249] on icon "button" at bounding box center [623, 251] width 6 height 6
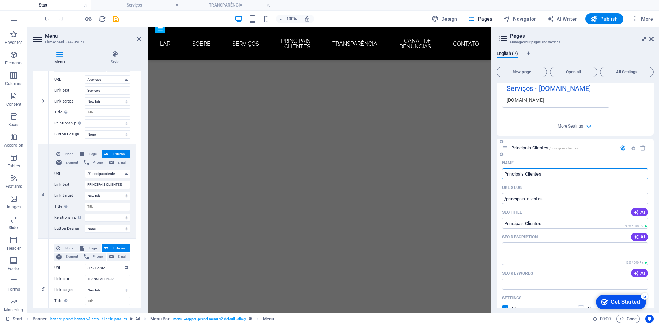
scroll to position [820, 0]
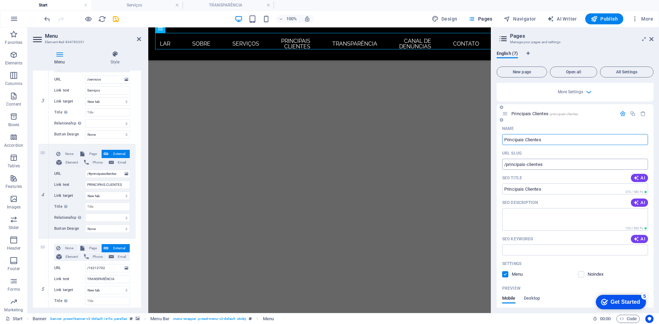
click at [554, 163] on input "/principais-clientes" at bounding box center [575, 164] width 146 height 11
drag, startPoint x: 559, startPoint y: 166, endPoint x: 498, endPoint y: 170, distance: 60.8
click at [498, 170] on div "Name Principais Clientes ​ URL SLUG /principais-clientes ​ SEO Title AI ​ 370 /…" at bounding box center [574, 255] width 157 height 265
drag, startPoint x: 118, startPoint y: 173, endPoint x: 77, endPoint y: 174, distance: 41.2
click at [77, 174] on div "URL /#principaisclientes" at bounding box center [92, 174] width 76 height 8
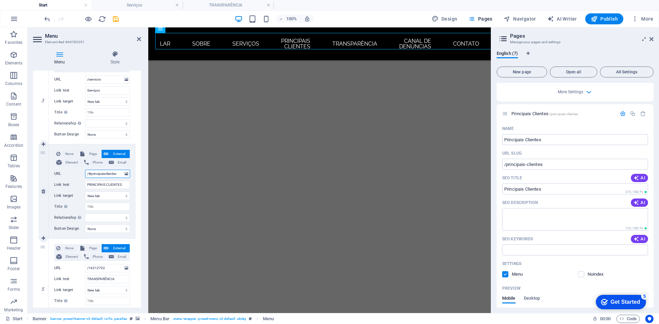
paste input "principais-"
type input "/principais-clientes"
select select
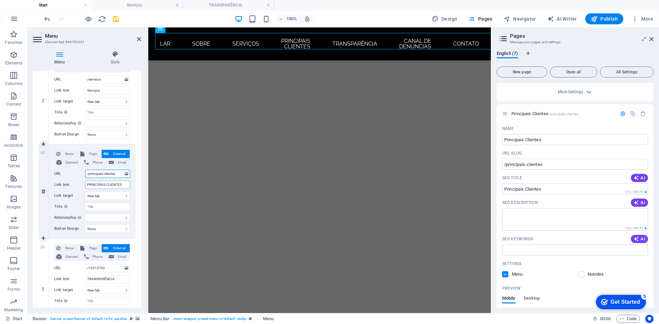
select select
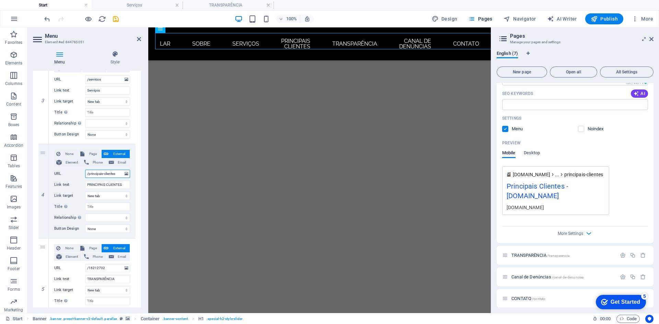
scroll to position [969, 0]
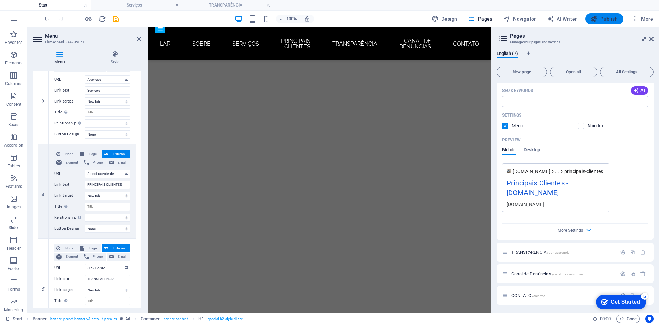
click at [612, 15] on button "Publish" at bounding box center [604, 18] width 38 height 11
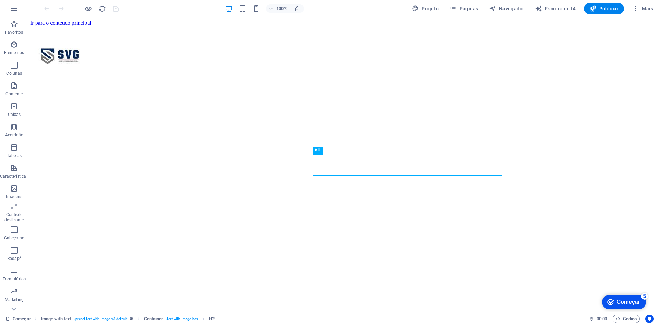
scroll to position [205, 0]
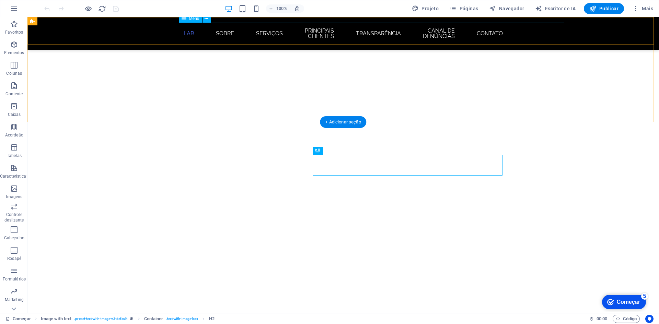
click at [265, 29] on nav "LAR Sobre Serviços PRINCIPAIS CLIENTES TRANSPARÊNCIA Canal de denúncias Contato" at bounding box center [343, 34] width 324 height 22
select select "1"
select select "2"
select select "3"
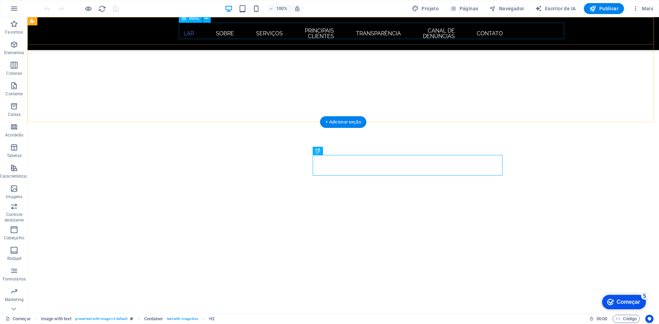
select select "4"
select select "5"
select select "6"
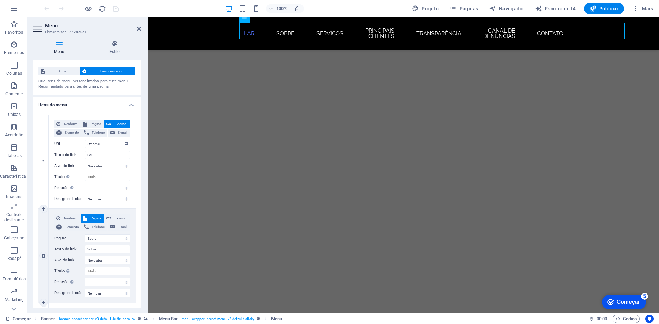
scroll to position [0, 0]
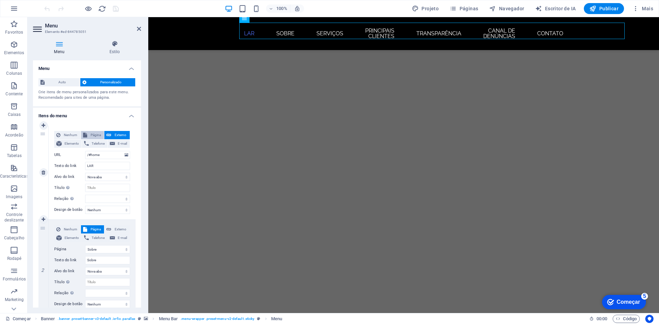
click at [95, 135] on font "Página" at bounding box center [96, 135] width 10 height 4
select select
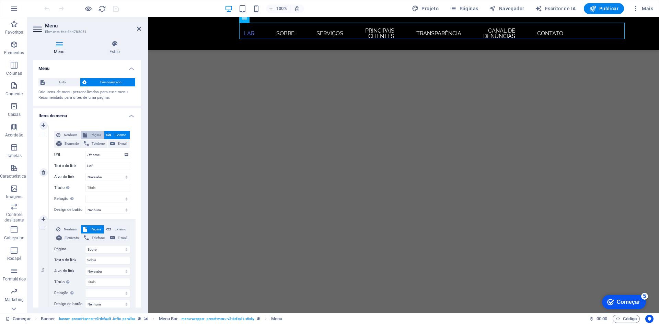
select select
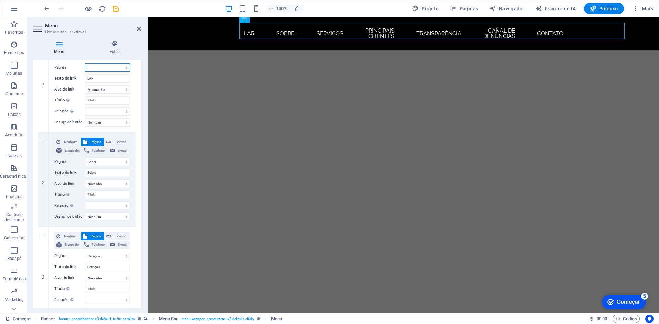
scroll to position [172, 0]
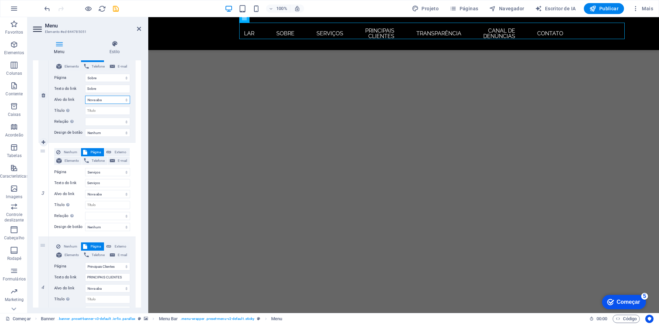
click at [121, 101] on select "Nova aba Mesma aba Sobreposição" at bounding box center [107, 100] width 45 height 8
select select
click at [85, 96] on select "Nova aba Mesma aba Sobreposição" at bounding box center [107, 100] width 45 height 8
select select
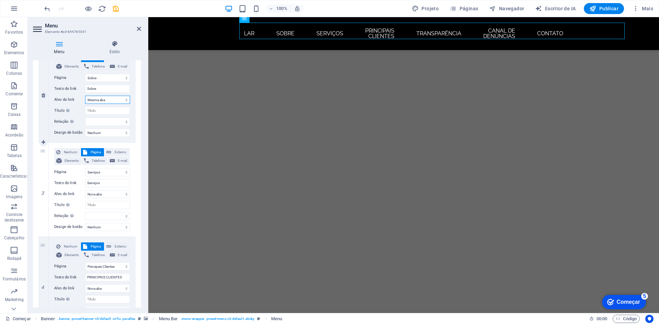
select select
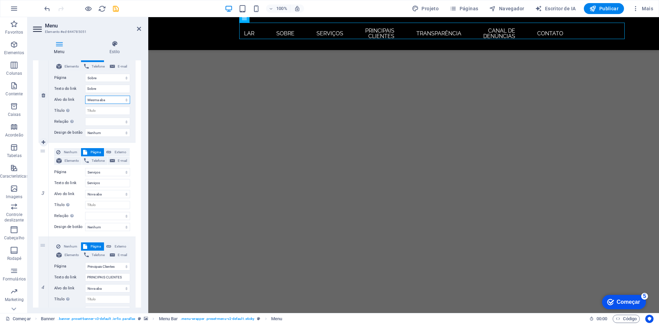
select select
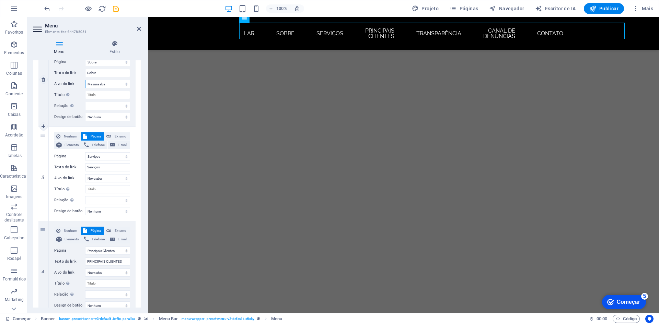
scroll to position [206, 0]
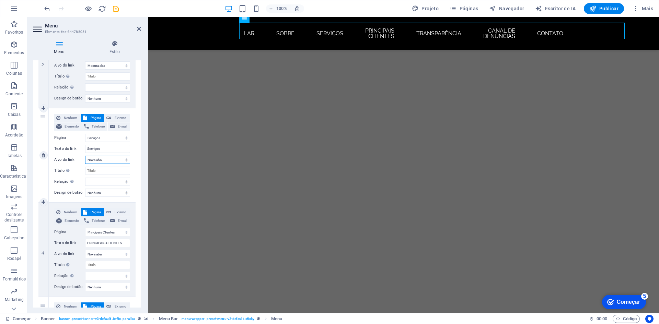
click at [126, 158] on select "Nova aba Mesma aba Sobreposição" at bounding box center [107, 160] width 45 height 8
select select
click at [85, 156] on select "Nova aba Mesma aba Sobreposição" at bounding box center [107, 160] width 45 height 8
select select
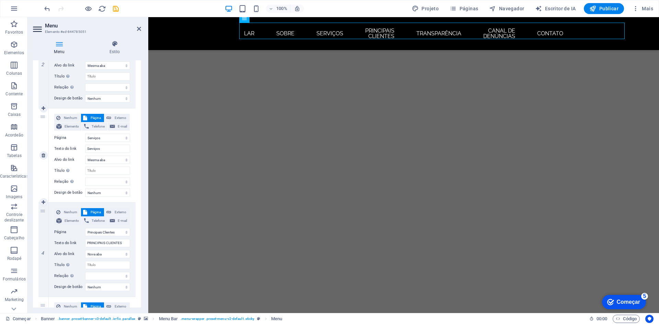
select select
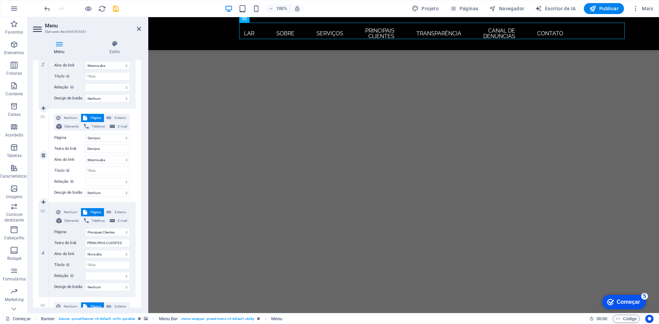
select select
click at [121, 177] on div "Nenhum Página Externo Elemento Telefone E-mail Página Começar Sobre Serviços Pr…" at bounding box center [92, 150] width 76 height 72
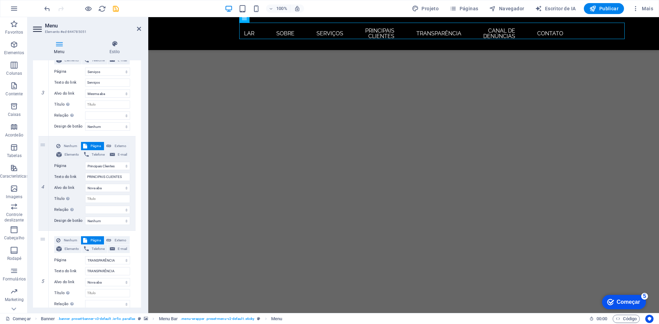
scroll to position [274, 0]
click at [125, 183] on select "Nova aba Mesma aba Sobreposição" at bounding box center [107, 186] width 45 height 8
select select
click at [85, 182] on select "Nova aba Mesma aba Sobreposição" at bounding box center [107, 186] width 45 height 8
select select
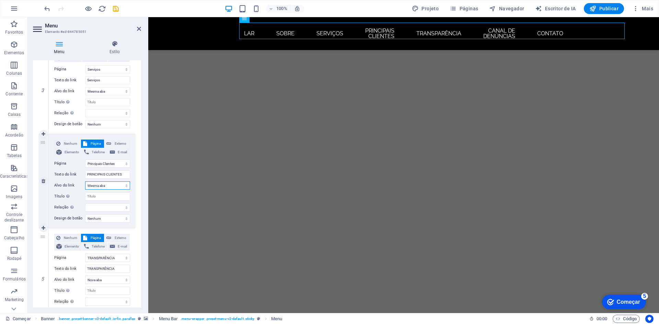
select select
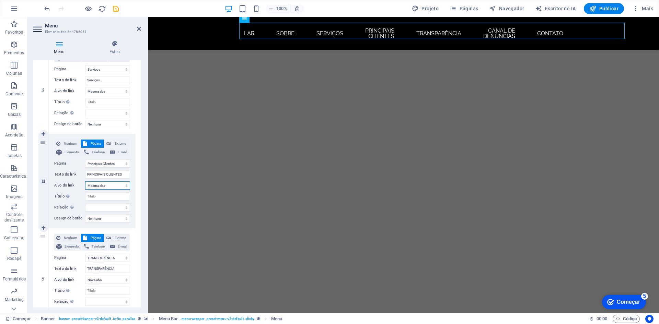
select select
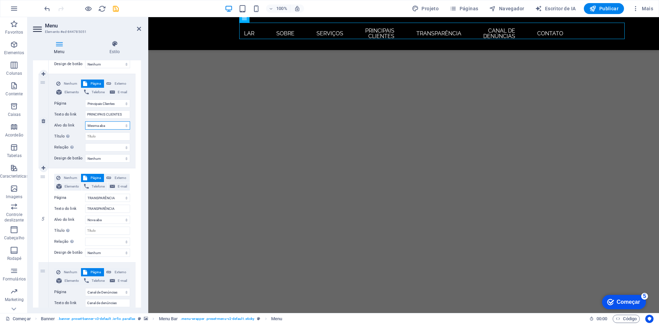
scroll to position [343, 0]
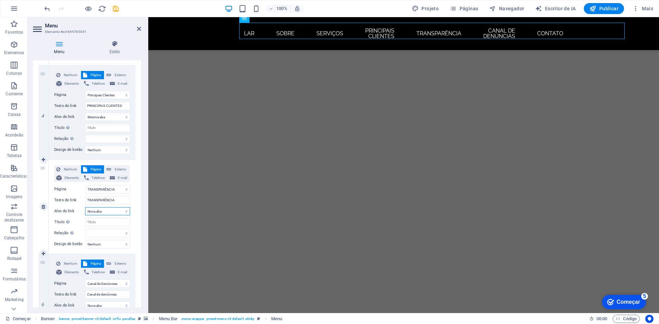
click at [125, 209] on select "Nova aba Mesma aba Sobreposição" at bounding box center [107, 211] width 45 height 8
select select
click at [85, 207] on select "Nova aba Mesma aba Sobreposição" at bounding box center [107, 211] width 45 height 8
select select
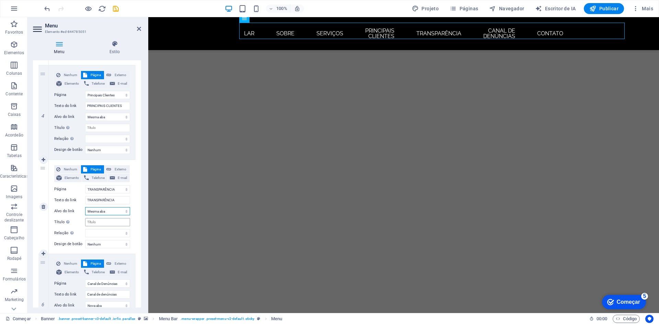
select select
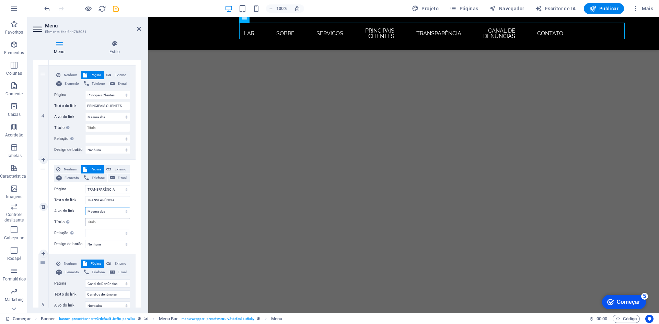
select select
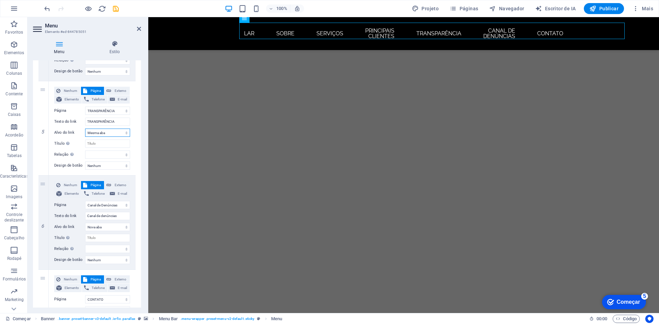
scroll to position [446, 0]
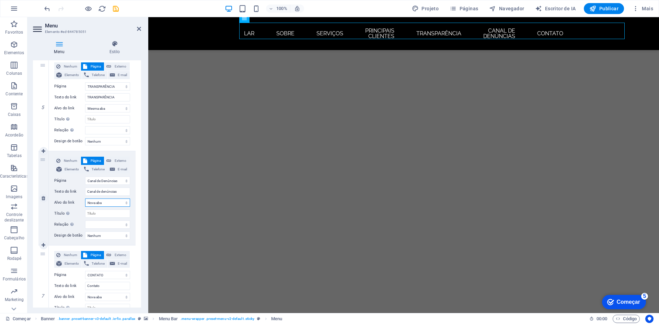
click at [122, 205] on select "Nova aba Mesma aba Sobreposição" at bounding box center [107, 203] width 45 height 8
select select
click at [85, 199] on select "Nova aba Mesma aba Sobreposição" at bounding box center [107, 203] width 45 height 8
select select
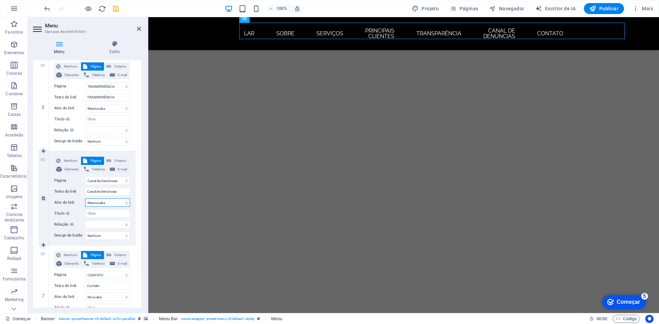
select select
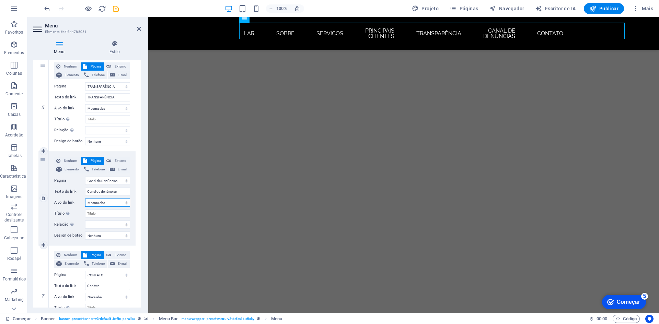
select select
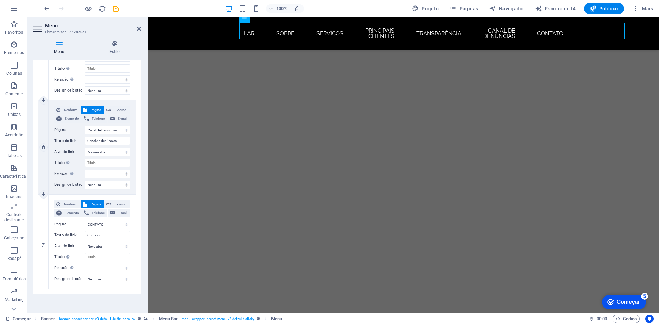
scroll to position [502, 0]
click at [128, 242] on select "Nova aba Mesma aba Sobreposição" at bounding box center [107, 246] width 45 height 8
select select
click at [85, 242] on select "Nova aba Mesma aba Sobreposição" at bounding box center [107, 246] width 45 height 8
select select
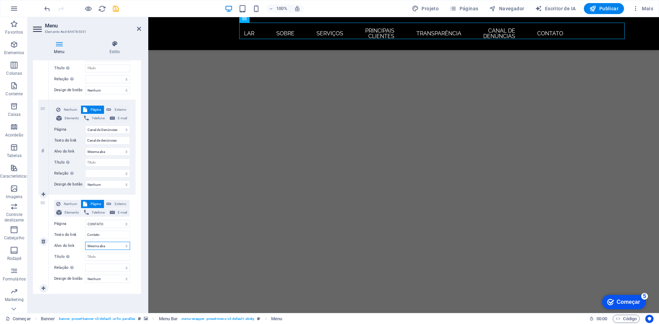
select select
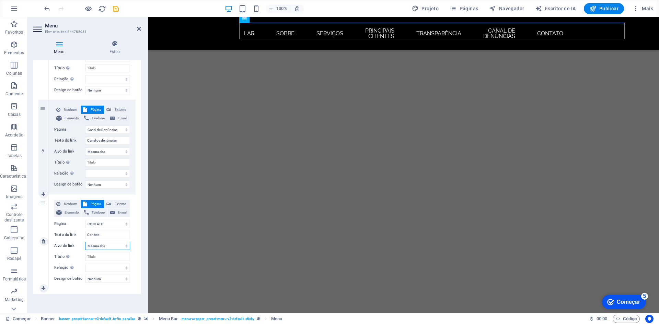
select select
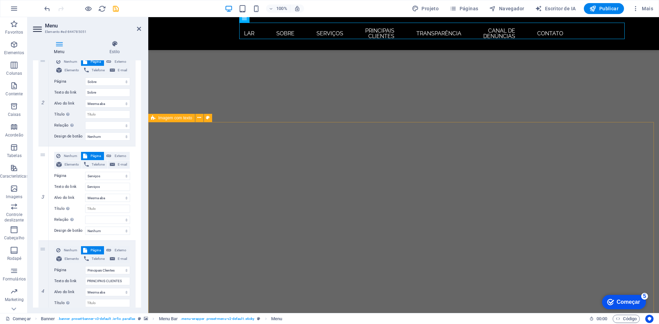
scroll to position [159, 0]
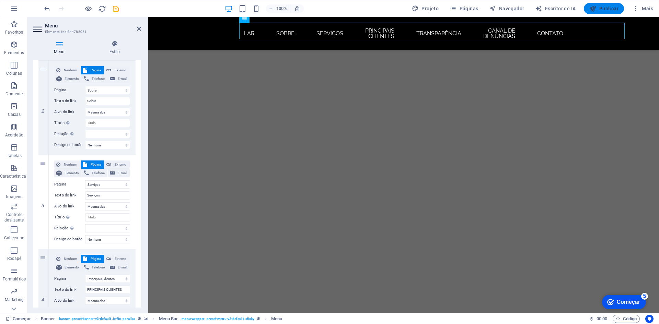
click at [594, 9] on icon "button" at bounding box center [592, 8] width 7 height 7
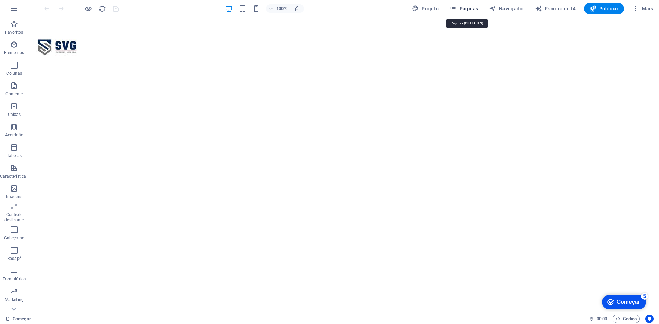
click at [473, 10] on font "Páginas" at bounding box center [468, 8] width 19 height 5
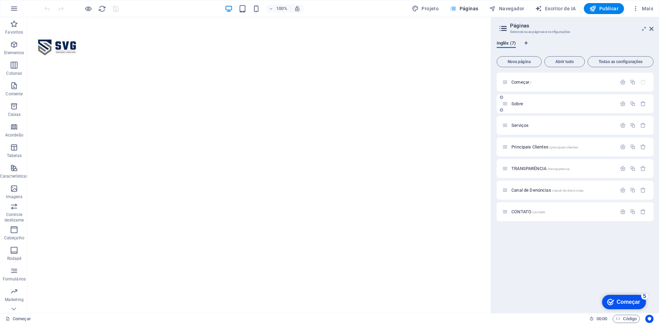
click at [520, 104] on font "Sobre" at bounding box center [517, 103] width 12 height 5
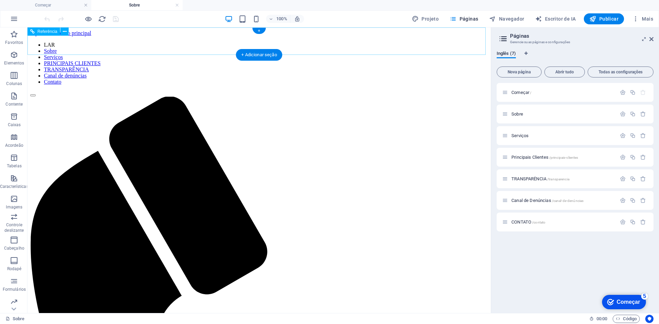
click at [153, 42] on nav "LAR Sobre Serviços PRINCIPAIS CLIENTES TRANSPARÊNCIA Canal de denúncias Contato" at bounding box center [259, 63] width 458 height 43
click at [202, 46] on nav "LAR Sobre Serviços PRINCIPAIS CLIENTES TRANSPARÊNCIA Canal de denúncias Contato" at bounding box center [259, 63] width 458 height 43
click at [64, 34] on icon at bounding box center [65, 31] width 4 height 7
click at [63, 30] on icon at bounding box center [65, 31] width 4 height 7
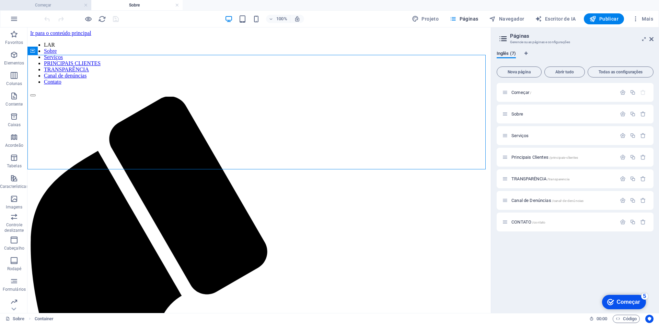
click at [48, 9] on h4 "Começar" at bounding box center [45, 5] width 91 height 8
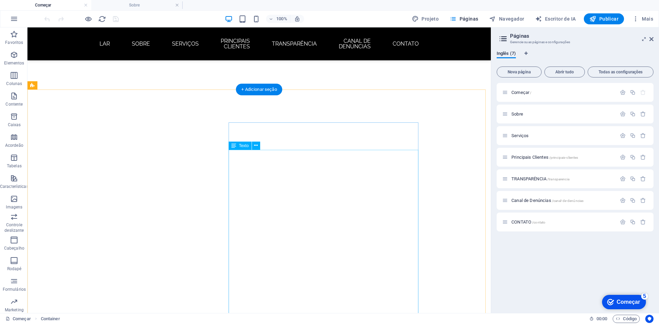
scroll to position [240, 0]
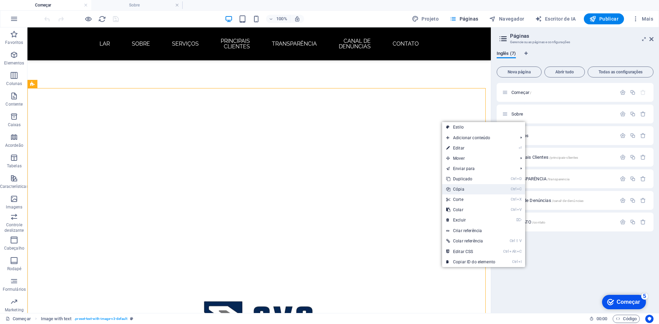
click at [465, 192] on link "Ctrl C Cópia" at bounding box center [470, 189] width 57 height 10
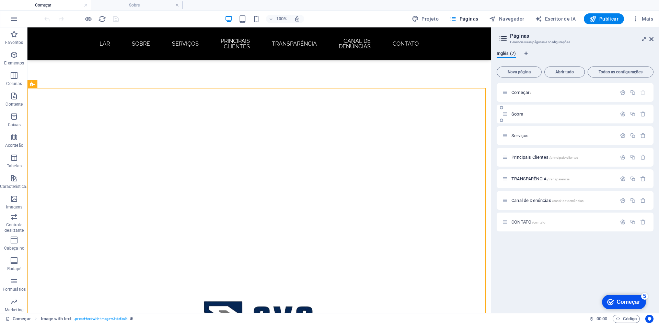
click at [531, 115] on p "Sobre ​" at bounding box center [562, 114] width 103 height 4
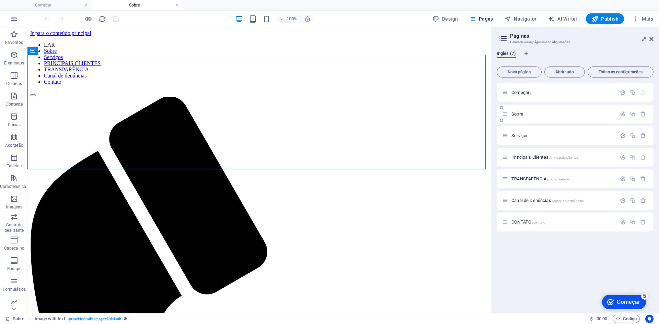
scroll to position [0, 0]
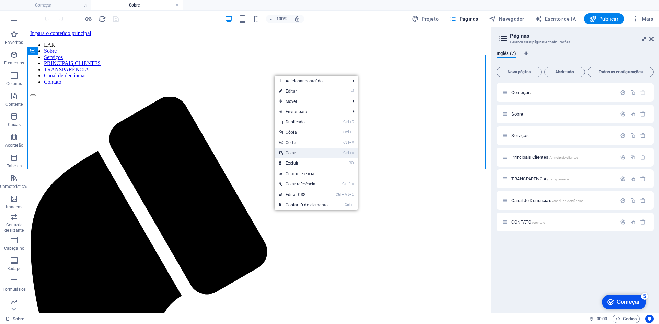
drag, startPoint x: 295, startPoint y: 150, endPoint x: 293, endPoint y: 124, distance: 26.8
click at [295, 150] on link "Ctrl V Colar" at bounding box center [302, 153] width 57 height 10
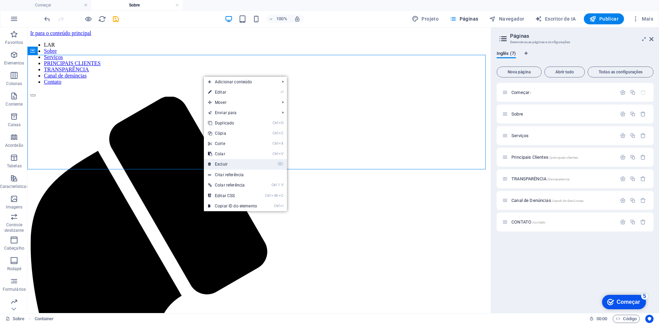
click at [237, 160] on link "⌦ Excluir" at bounding box center [232, 164] width 57 height 10
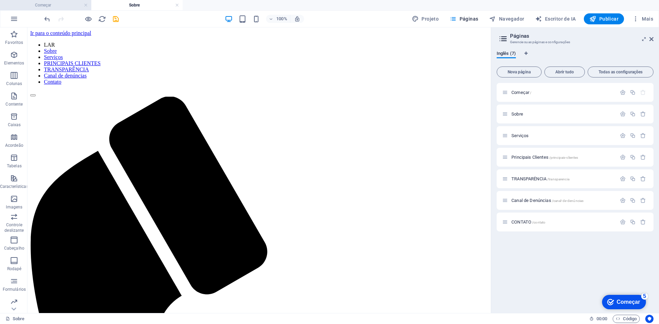
click at [54, 2] on h4 "Começar" at bounding box center [45, 5] width 91 height 8
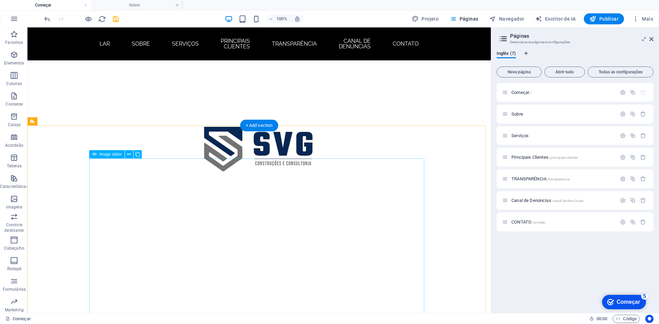
scroll to position [583, 0]
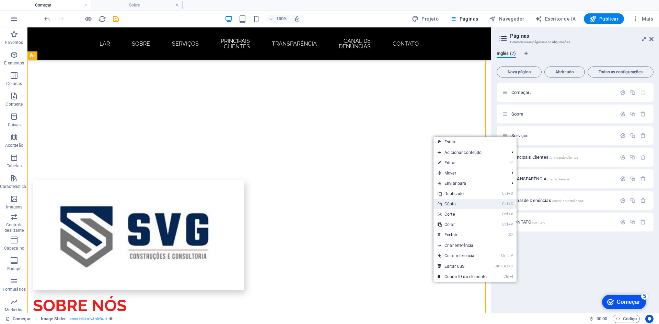
click at [458, 201] on link "Ctrl C Cópia" at bounding box center [461, 204] width 57 height 10
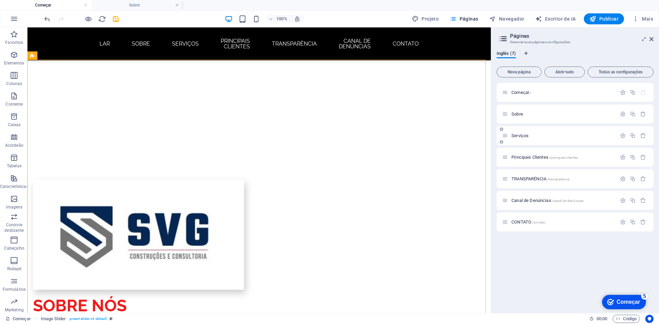
click at [517, 137] on font "Serviços" at bounding box center [519, 135] width 17 height 5
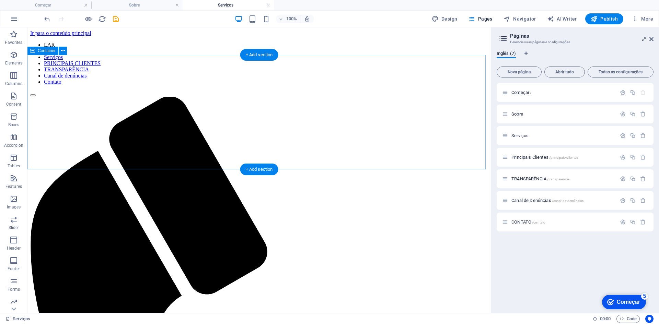
scroll to position [0, 0]
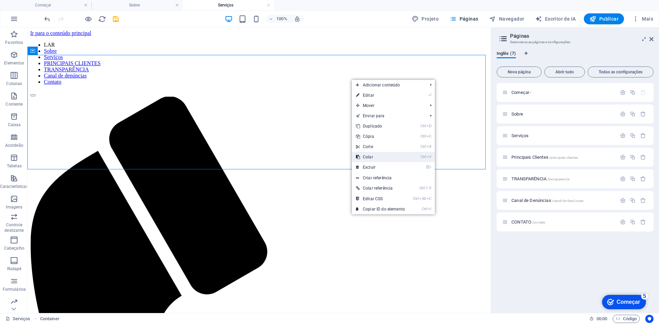
click at [379, 155] on link "Ctrl V Colar" at bounding box center [380, 157] width 57 height 10
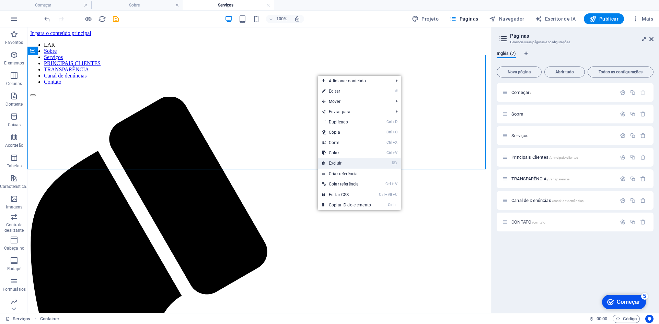
click at [343, 162] on link "⌦ Excluir" at bounding box center [346, 163] width 57 height 10
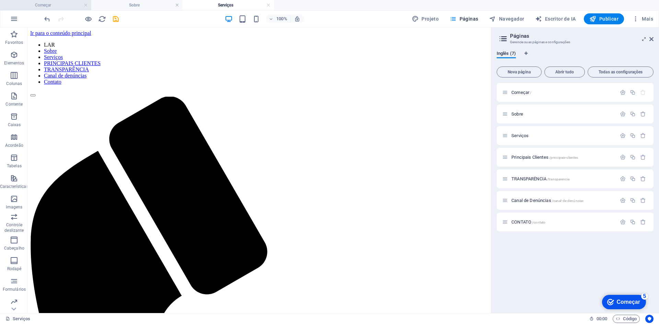
click at [63, 4] on h4 "Começar" at bounding box center [45, 5] width 91 height 8
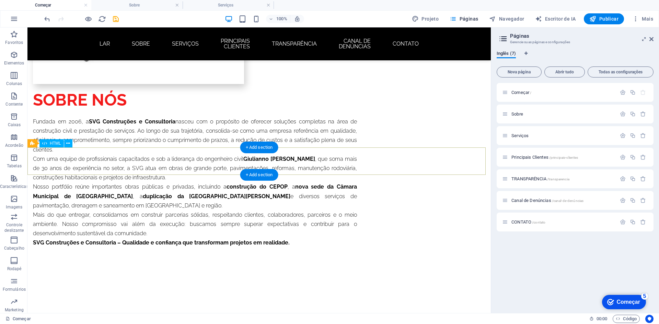
scroll to position [849, 0]
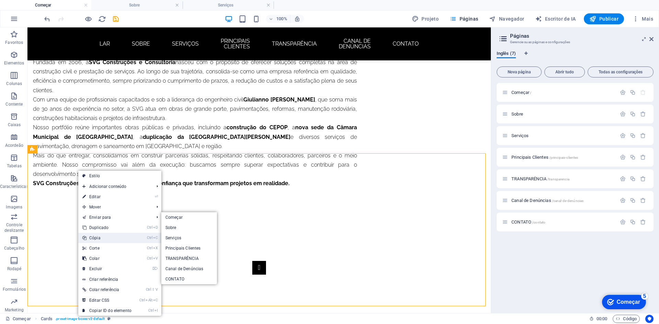
click at [113, 237] on link "Ctrl C Cópia" at bounding box center [106, 238] width 57 height 10
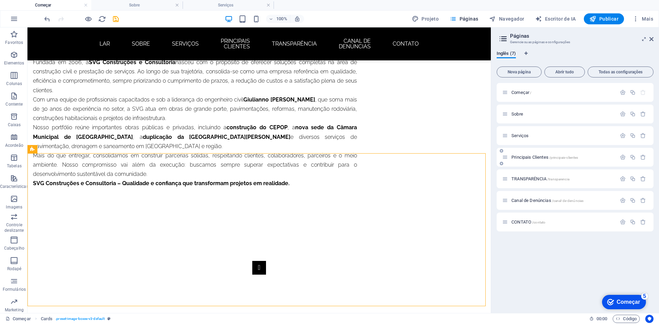
click at [528, 155] on font "Principais Clientes" at bounding box center [529, 157] width 37 height 5
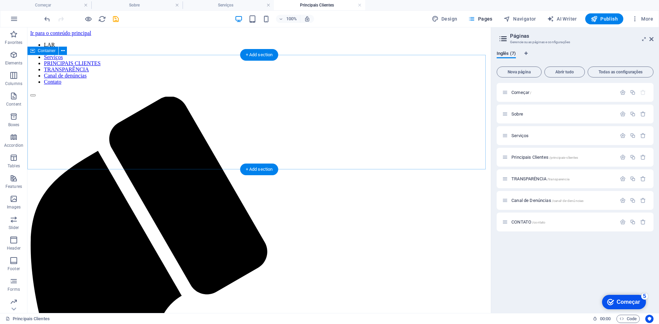
scroll to position [0, 0]
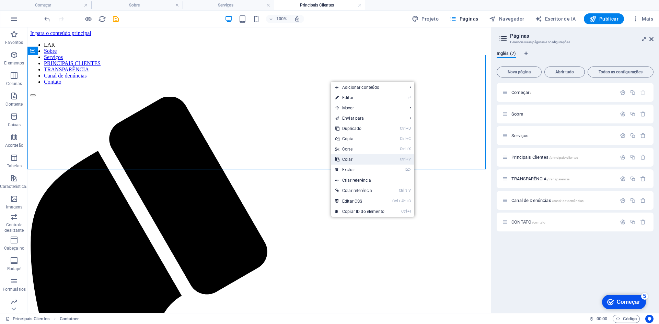
click at [362, 159] on link "Ctrl V Colar" at bounding box center [359, 159] width 57 height 10
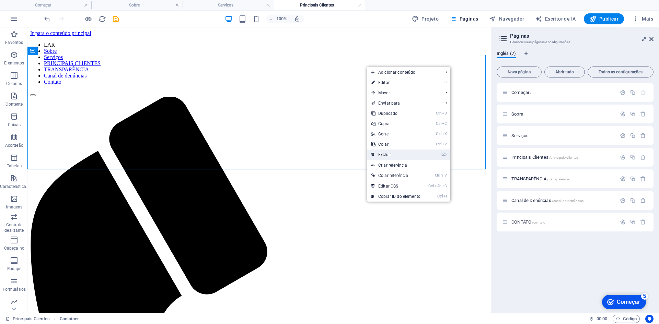
click at [399, 152] on link "⌦ Excluir" at bounding box center [395, 155] width 57 height 10
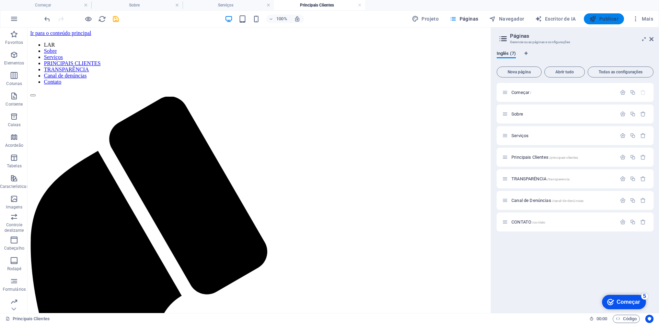
click at [612, 17] on font "Publicar" at bounding box center [608, 18] width 19 height 5
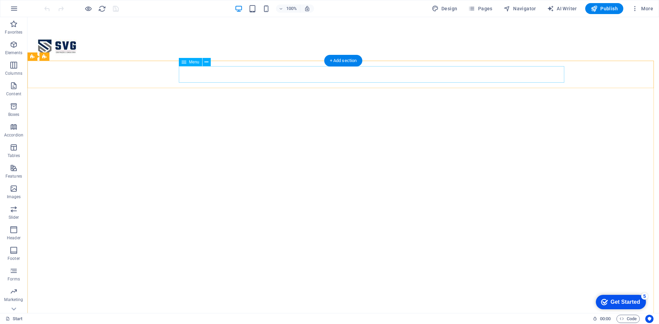
select select
select select "1"
select select
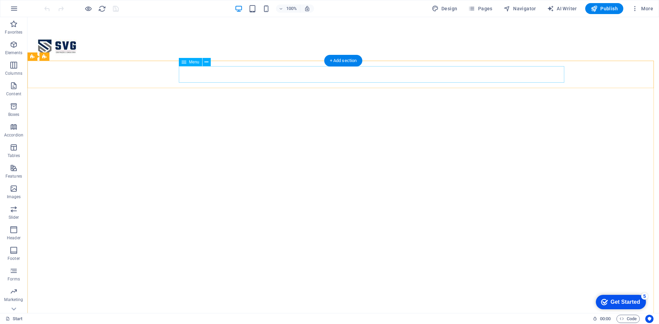
select select "2"
select select
select select "3"
select select
select select "4"
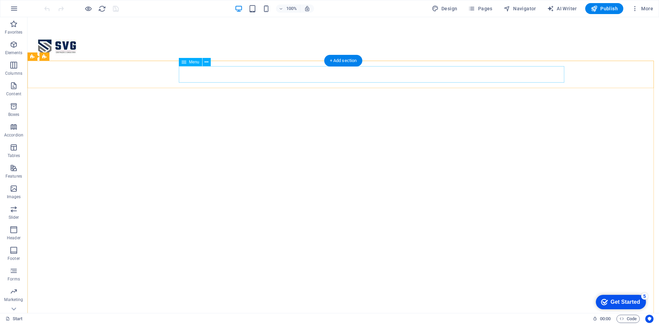
select select
select select "5"
select select
select select "6"
select select
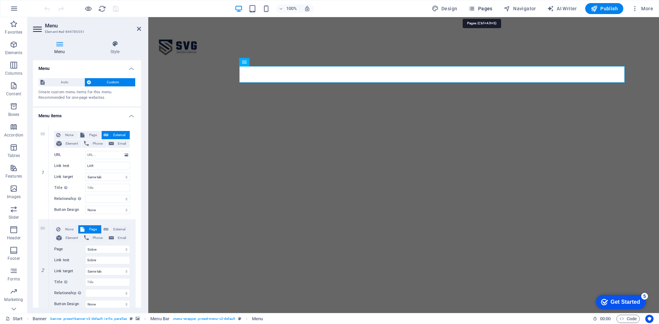
click at [482, 9] on span "Pages" at bounding box center [480, 8] width 24 height 7
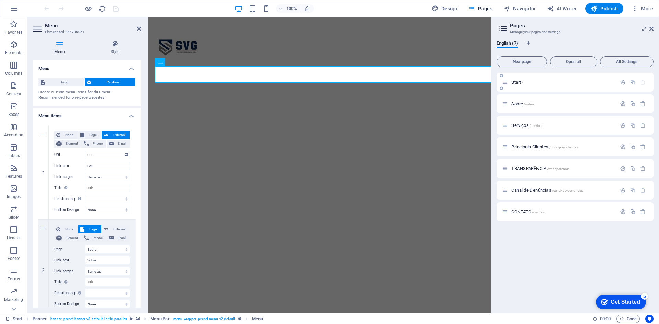
click at [531, 81] on p "Start /" at bounding box center [562, 82] width 103 height 4
click at [621, 84] on icon "button" at bounding box center [623, 82] width 6 height 6
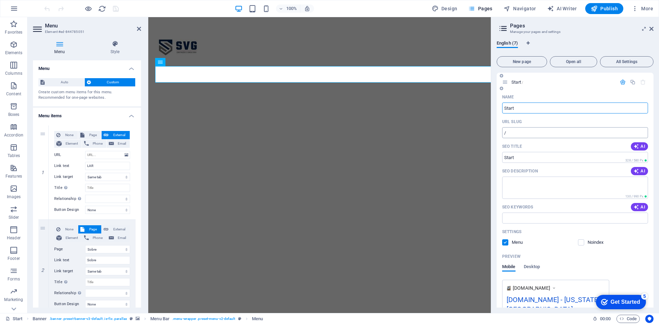
click at [525, 132] on input "/" at bounding box center [575, 132] width 146 height 11
type input "/Start"
select select "1"
select select "2"
select select "3"
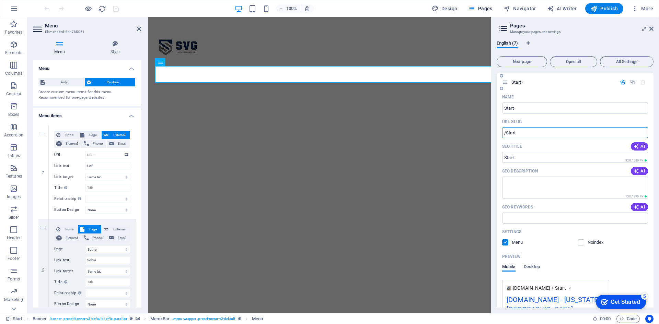
select select "4"
select select "5"
drag, startPoint x: 525, startPoint y: 132, endPoint x: 501, endPoint y: 131, distance: 24.4
click at [501, 131] on div "Name Start ​ URL SLUG /Start ​ SEO Title AI ​ 328 / 580 Px SEO Description AI ​…" at bounding box center [574, 224] width 157 height 265
type input "/Start"
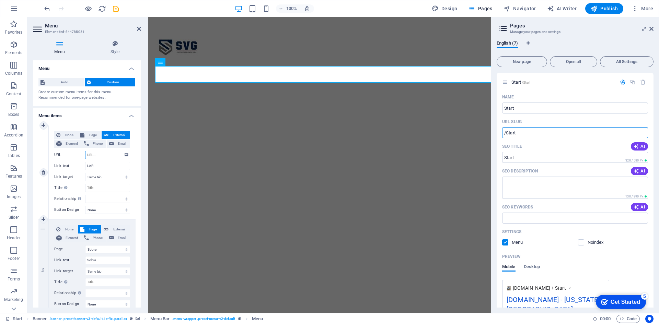
click at [107, 156] on input "URL" at bounding box center [107, 155] width 45 height 8
paste input "/Start"
type input "/Start"
select select
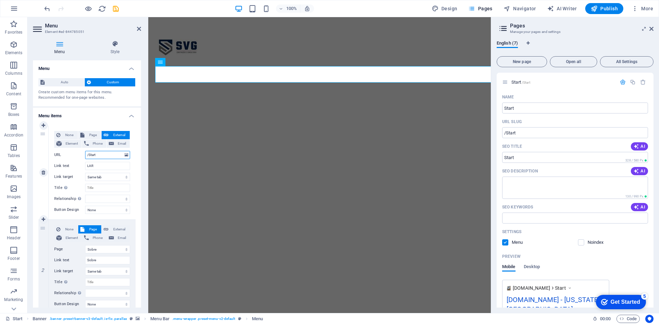
select select
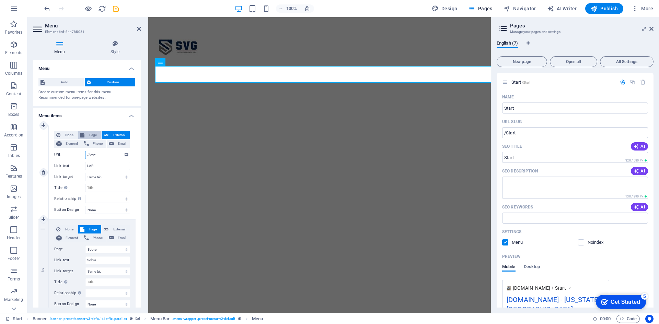
type input "/Start"
click at [94, 133] on span "Page" at bounding box center [92, 135] width 13 height 8
select select
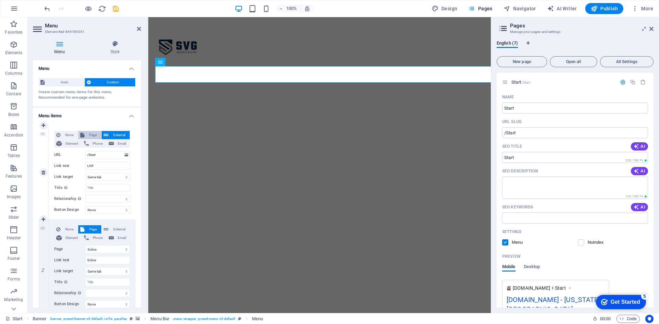
select select
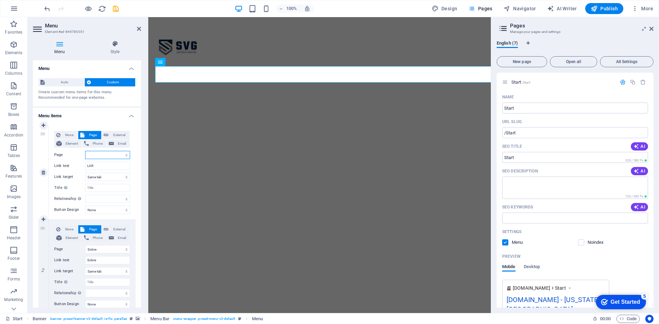
click at [113, 151] on select "Start Sobre Serviços Principais Clientes TRANSPARÊNCIA Canal de Denúncias CONTA…" at bounding box center [107, 155] width 45 height 8
select select "0"
click at [85, 151] on select "Start Sobre Serviços Principais Clientes TRANSPARÊNCIA Canal de Denúncias CONTA…" at bounding box center [107, 155] width 45 height 8
select select
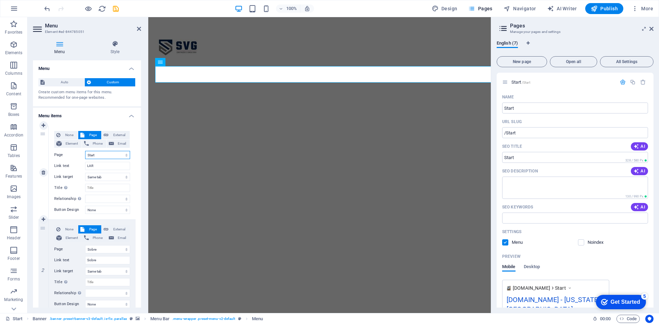
select select
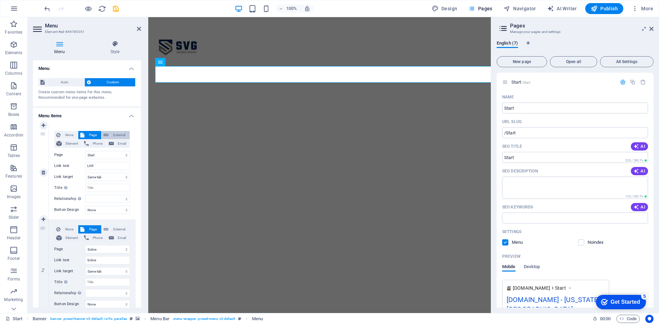
click at [114, 135] on span "External" at bounding box center [118, 135] width 17 height 8
select select "blank"
select select
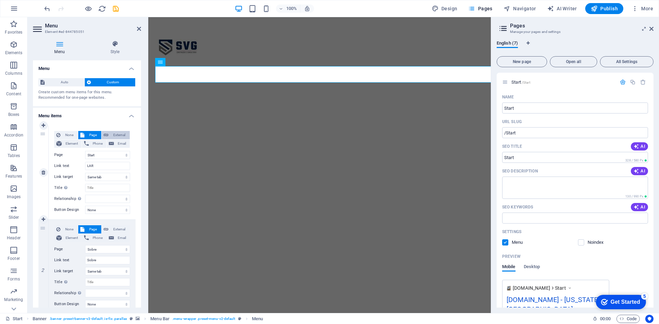
select select
click at [85, 135] on button "Page" at bounding box center [89, 135] width 23 height 8
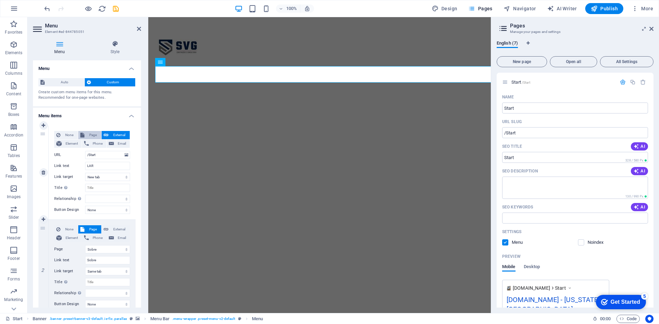
select select
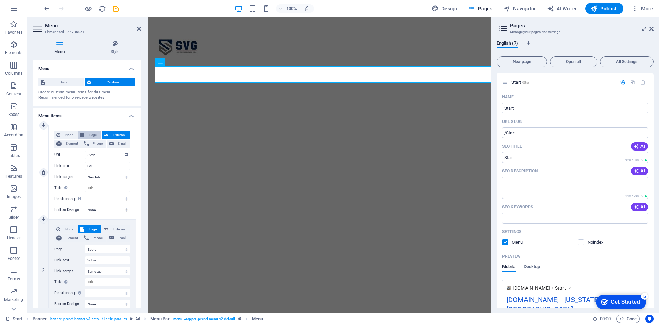
select select
click at [120, 228] on span "External" at bounding box center [118, 229] width 17 height 8
select select
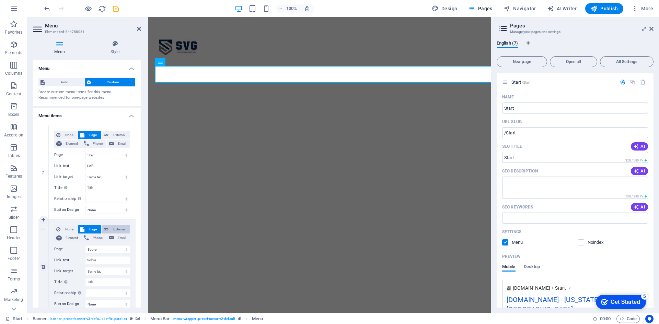
select select "blank"
select select
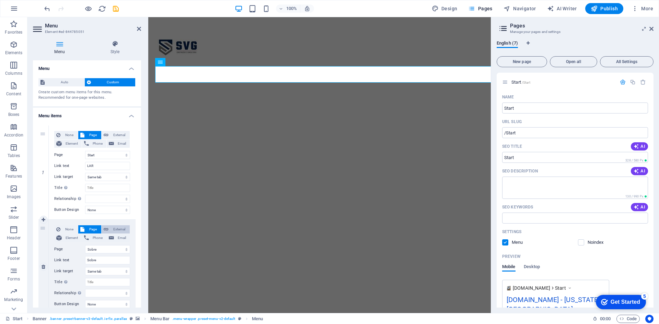
select select
click at [93, 226] on span "Page" at bounding box center [92, 229] width 13 height 8
select select
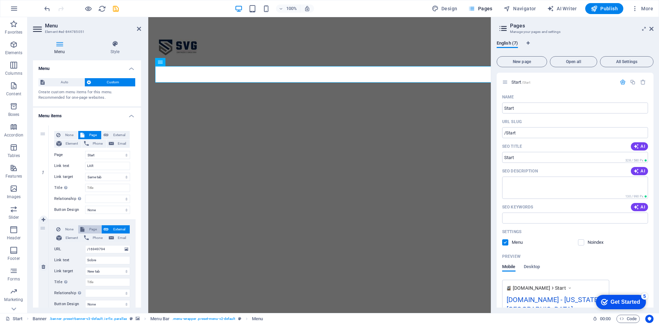
select select
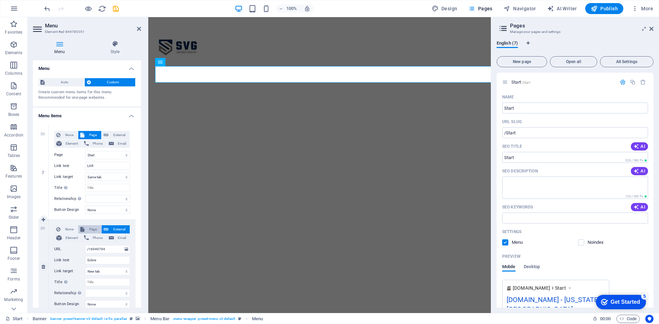
select select
click at [595, 8] on icon "button" at bounding box center [594, 8] width 7 height 7
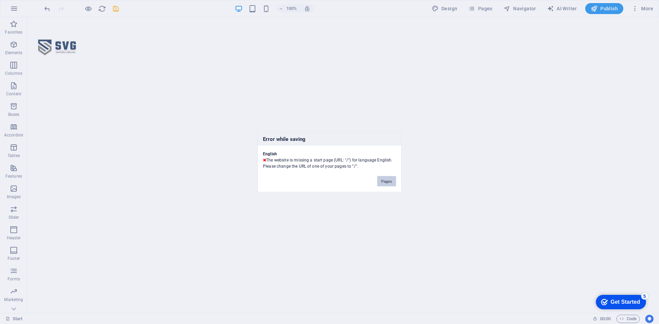
click at [393, 182] on button "Pages" at bounding box center [386, 181] width 19 height 10
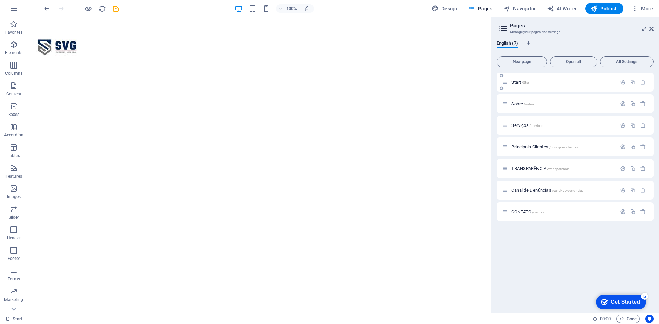
click at [521, 87] on div "Start /Start" at bounding box center [574, 82] width 157 height 19
click at [523, 82] on span "/Start" at bounding box center [526, 83] width 9 height 4
click at [621, 84] on icon "button" at bounding box center [623, 82] width 6 height 6
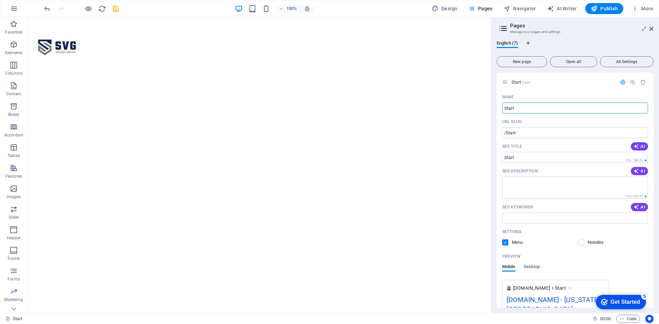
drag, startPoint x: 535, startPoint y: 109, endPoint x: 496, endPoint y: 109, distance: 39.1
click at [496, 109] on div "English (7) New page Open all All Settings Start /Start Name Start ​ URL SLUG /…" at bounding box center [575, 174] width 168 height 278
type input "home"
click at [534, 127] on input "/Start" at bounding box center [575, 132] width 146 height 11
type input "/home"
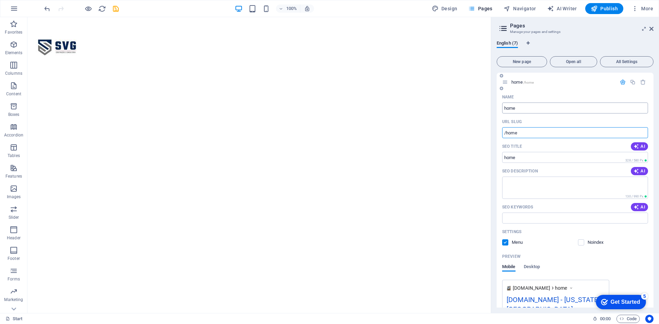
click at [523, 109] on input "home" at bounding box center [575, 108] width 146 height 11
type input "h"
type input "la"
type input "/"
type input "lar"
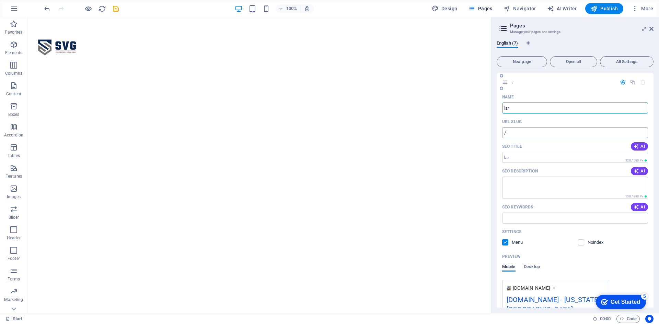
type input "/lar"
type input "lar"
click at [517, 134] on input "/lar" at bounding box center [575, 132] width 146 height 11
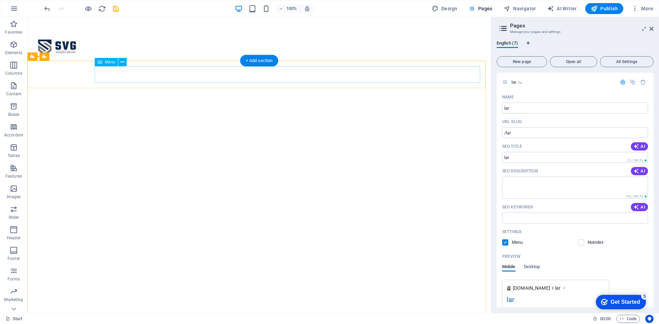
select select
select select "1"
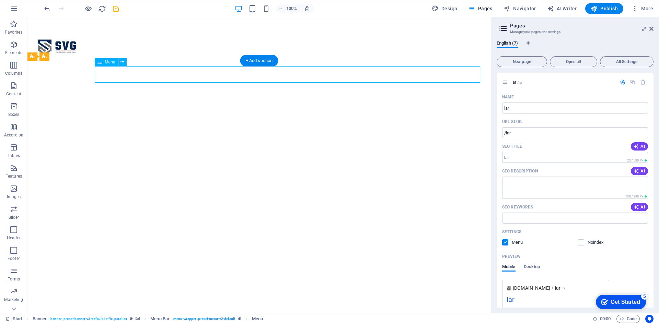
select select
select select "2"
select select
select select "3"
select select
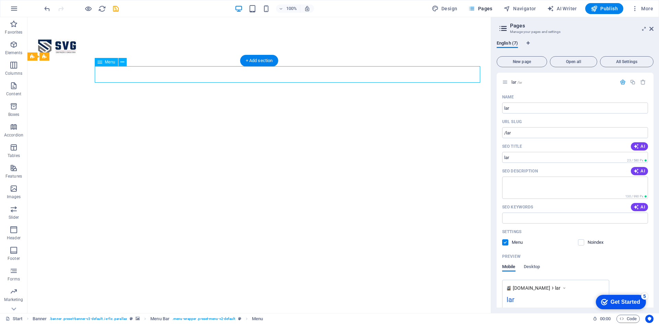
select select "4"
select select
select select "5"
select select
select select "6"
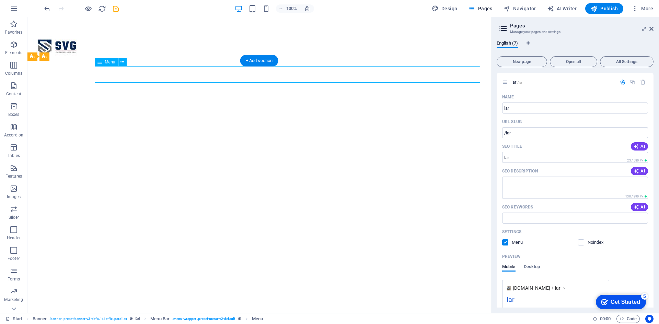
select select
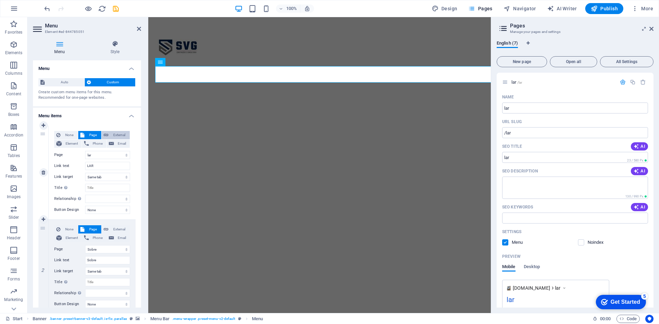
click at [117, 131] on span "External" at bounding box center [118, 135] width 17 height 8
select select "blank"
select select
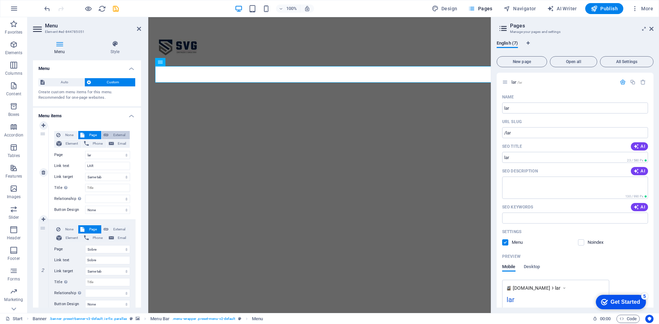
select select
type input "/"
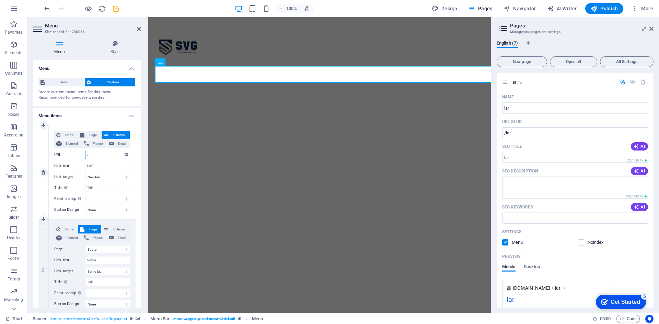
select select
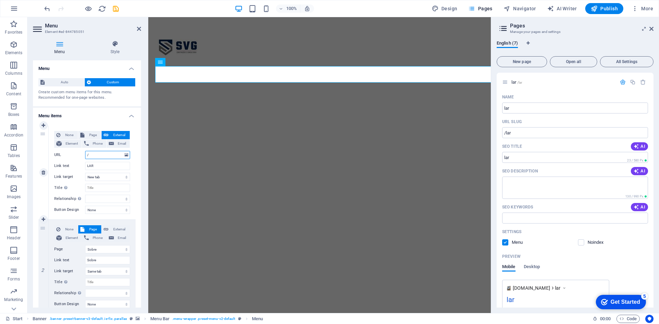
select select
type input "/lar"
select select
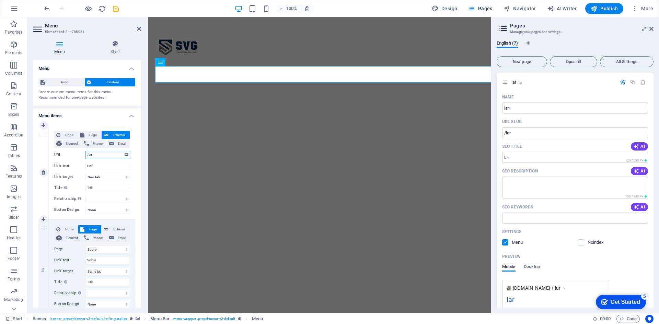
select select
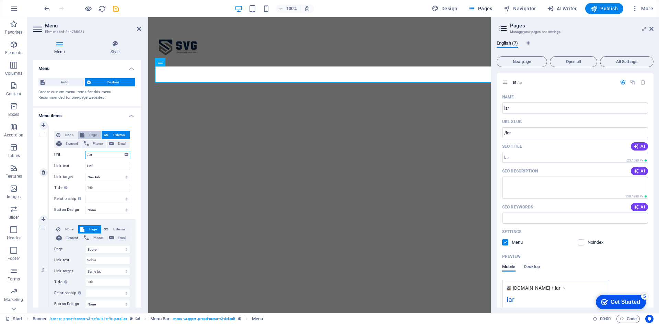
type input "/lar"
click at [93, 133] on span "Page" at bounding box center [92, 135] width 13 height 8
select select
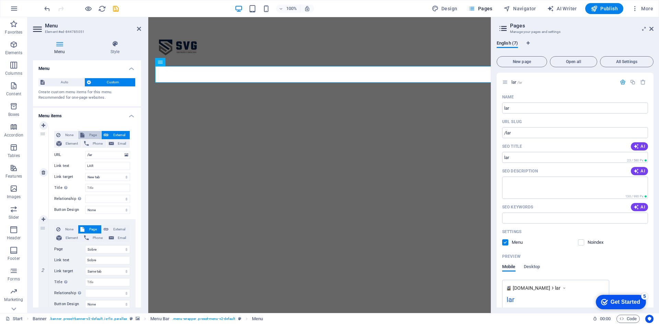
select select
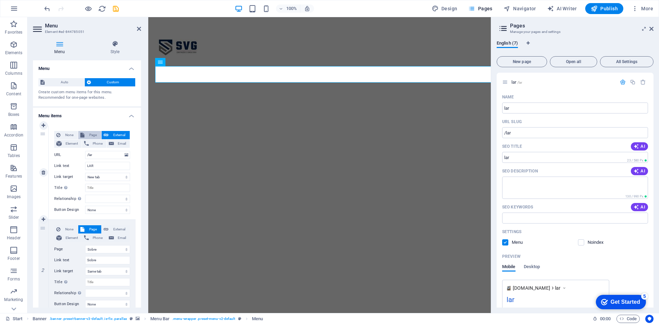
select select
click at [606, 5] on button "Publish" at bounding box center [604, 8] width 38 height 11
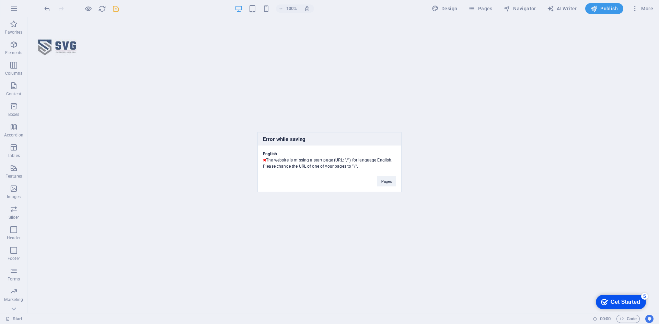
drag, startPoint x: 266, startPoint y: 161, endPoint x: 369, endPoint y: 163, distance: 102.6
click at [369, 163] on div "English The website is missing a start page (URL: "/") for language English. Pl…" at bounding box center [329, 157] width 143 height 24
copy div "The website is missing a start page (URL: "/") for language English. Please cha…"
click at [385, 182] on button "Pages" at bounding box center [386, 181] width 19 height 10
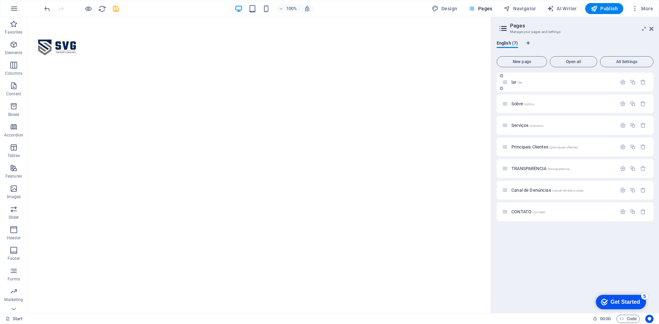
click at [532, 85] on div "lar /lar" at bounding box center [559, 82] width 114 height 8
click at [517, 81] on span "/lar" at bounding box center [519, 83] width 5 height 4
click at [620, 81] on icon "button" at bounding box center [623, 82] width 6 height 6
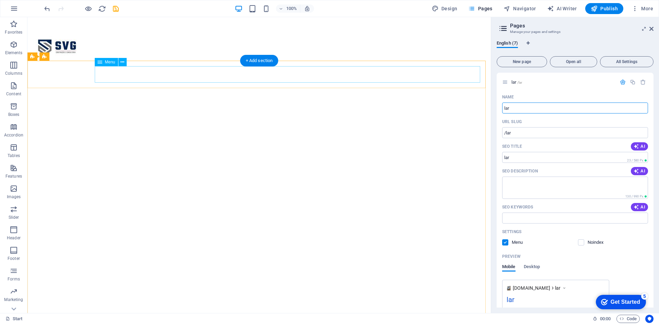
select select
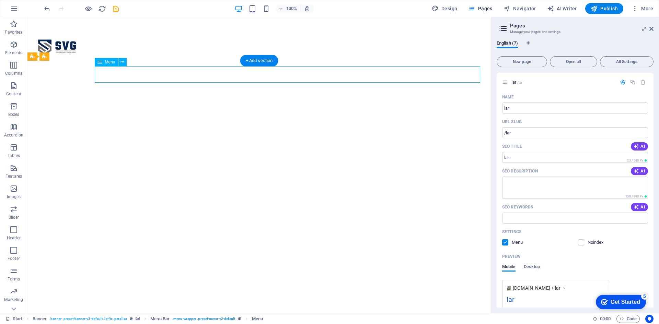
select select "1"
select select
select select "2"
select select
select select "3"
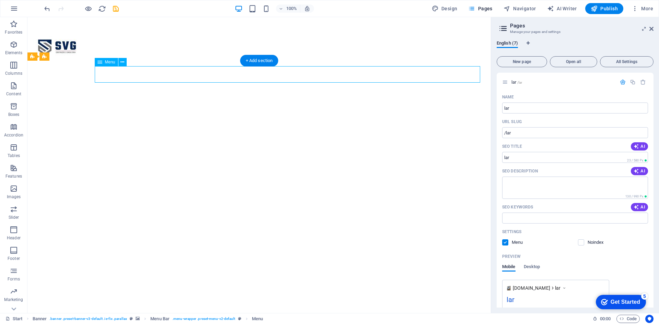
select select
select select "4"
select select
select select "5"
select select
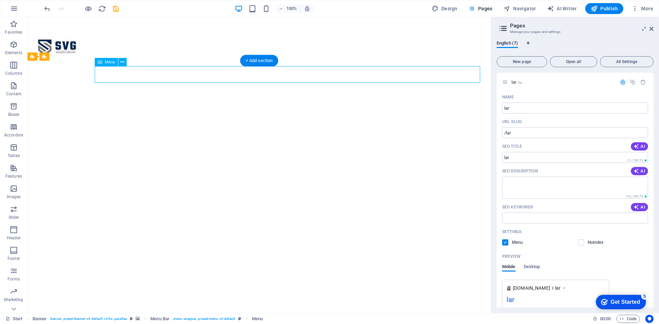
select select "6"
select select
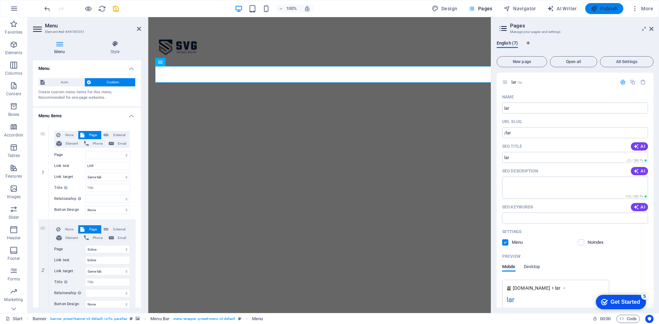
click at [604, 8] on span "Publish" at bounding box center [604, 8] width 27 height 7
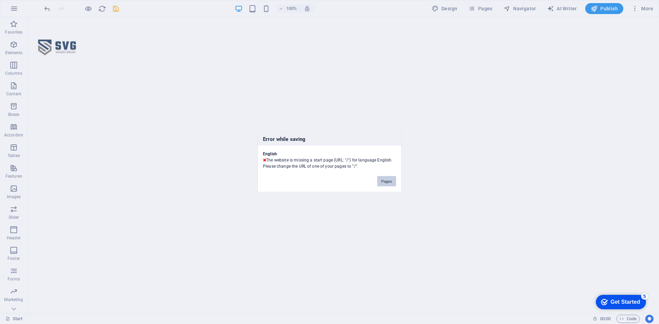
click at [386, 181] on button "Pages" at bounding box center [386, 181] width 19 height 10
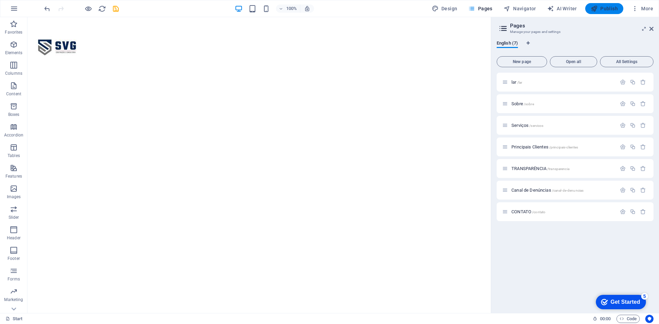
click at [594, 8] on icon "button" at bounding box center [594, 8] width 7 height 7
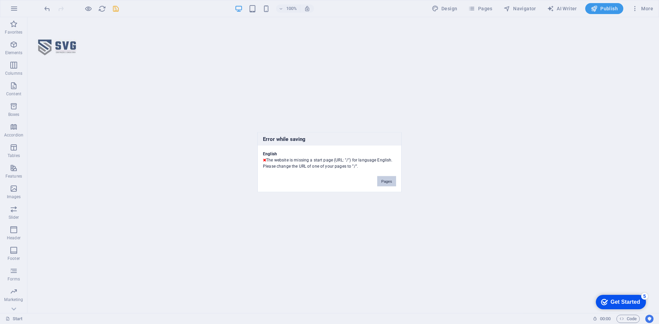
drag, startPoint x: 389, startPoint y: 181, endPoint x: 361, endPoint y: 164, distance: 32.7
click at [389, 181] on button "Pages" at bounding box center [386, 181] width 19 height 10
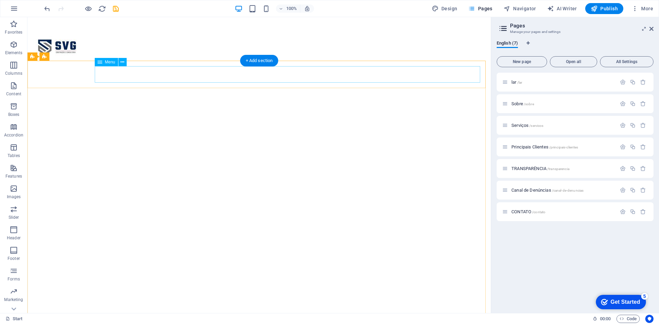
select select
select select "1"
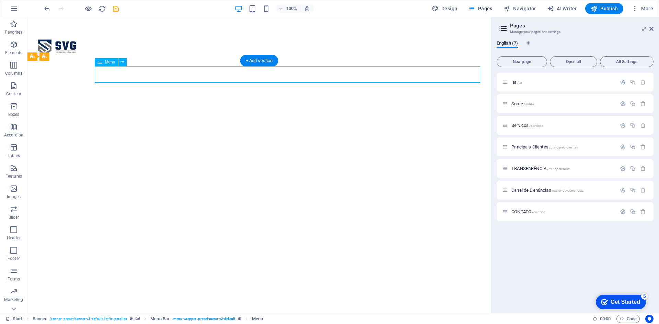
select select
select select "2"
select select
select select "3"
select select
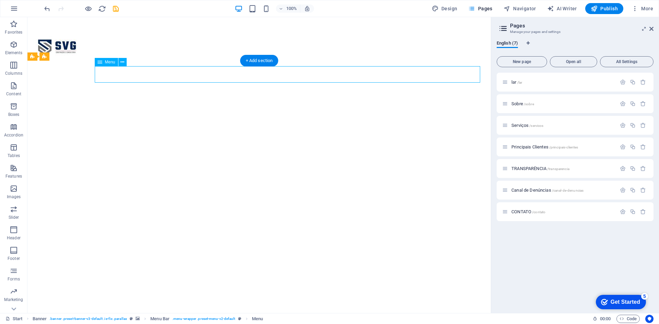
select select "4"
select select
select select "5"
select select
select select "6"
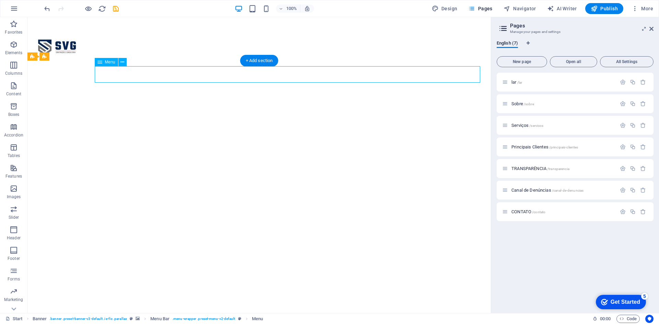
select select
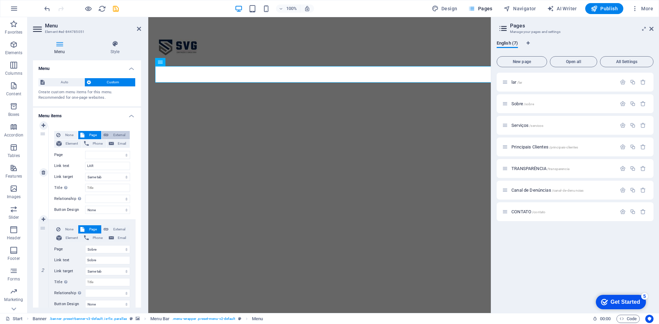
click at [121, 137] on span "External" at bounding box center [118, 135] width 17 height 8
select select "blank"
select select
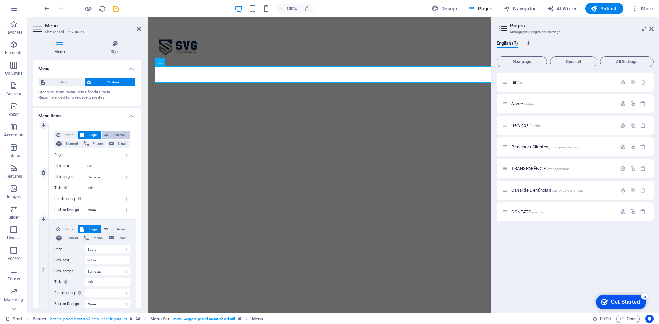
select select
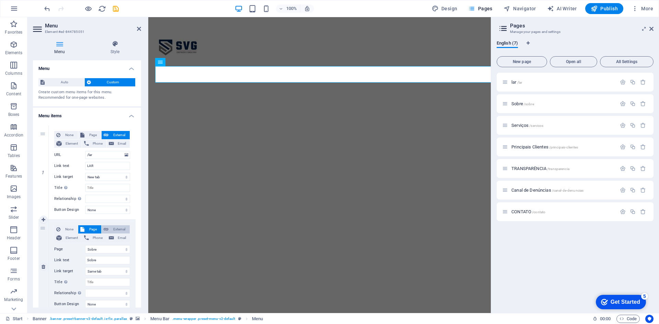
click at [117, 230] on span "External" at bounding box center [118, 229] width 17 height 8
select select
select select "blank"
select select
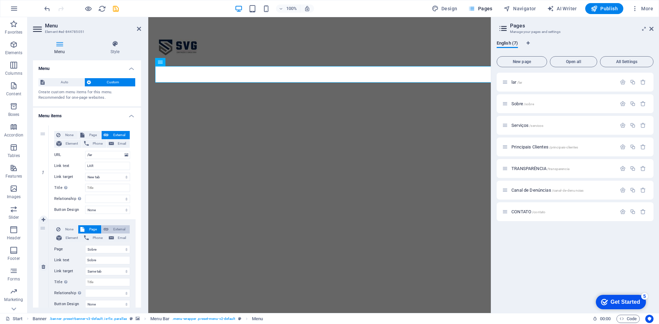
select select
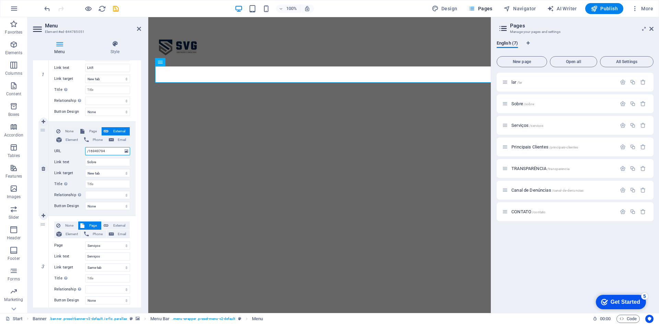
scroll to position [103, 0]
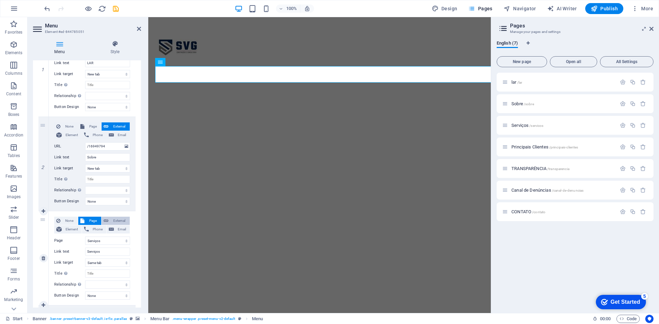
click at [116, 221] on span "External" at bounding box center [118, 221] width 17 height 8
select select
select select "blank"
select select
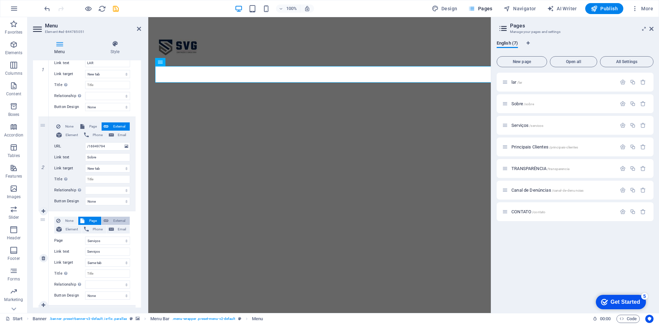
select select
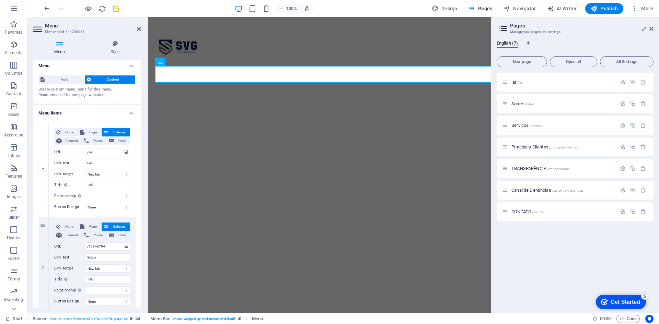
scroll to position [0, 0]
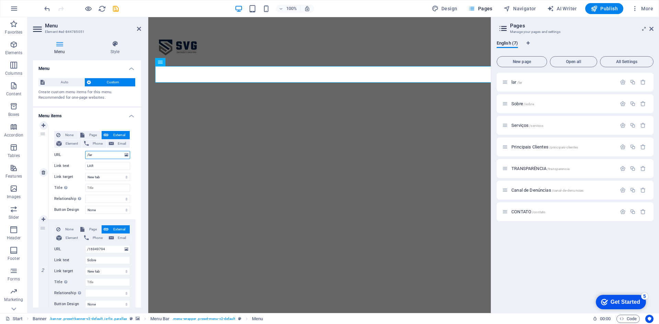
drag, startPoint x: 105, startPoint y: 153, endPoint x: 80, endPoint y: 153, distance: 25.4
click at [80, 153] on div "URL /lar" at bounding box center [92, 155] width 76 height 8
select select
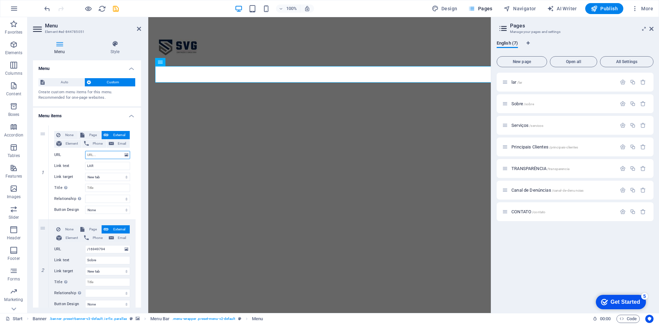
select select
click at [613, 5] on button "Publish" at bounding box center [604, 8] width 38 height 11
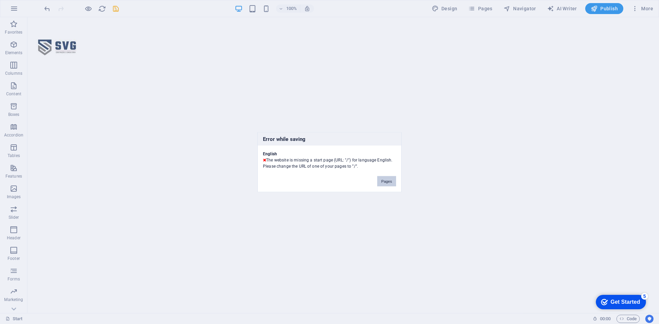
click at [383, 183] on button "Pages" at bounding box center [386, 181] width 19 height 10
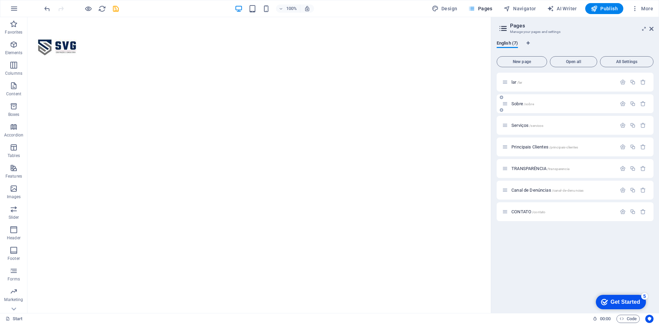
click at [517, 105] on span "Sobre /sobre" at bounding box center [522, 103] width 23 height 5
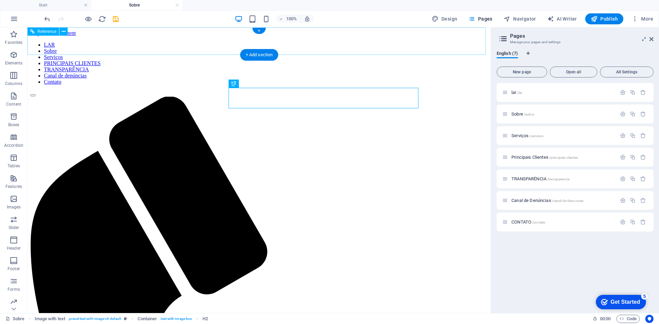
click at [171, 42] on nav "LAR Sobre Serviços PRINCIPAIS CLIENTES TRANSPARÊNCIA Canal de denúncias Contato" at bounding box center [259, 63] width 458 height 43
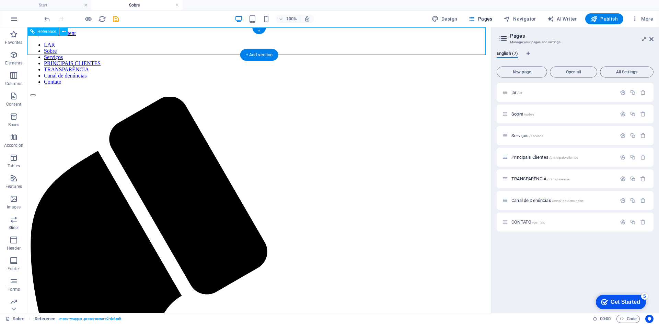
click at [171, 42] on nav "LAR Sobre Serviços PRINCIPAIS CLIENTES TRANSPARÊNCIA Canal de denúncias Contato" at bounding box center [259, 63] width 458 height 43
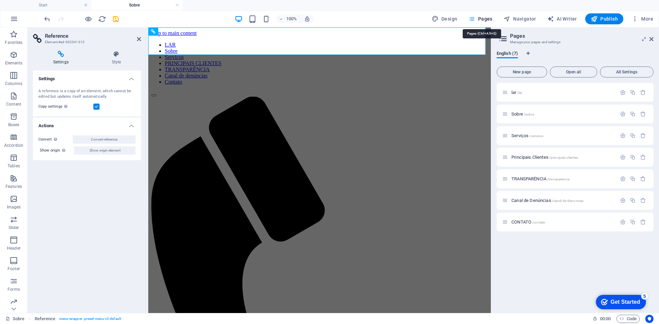
click at [475, 18] on icon "button" at bounding box center [471, 18] width 7 height 7
click at [485, 15] on button "Pages" at bounding box center [480, 18] width 30 height 11
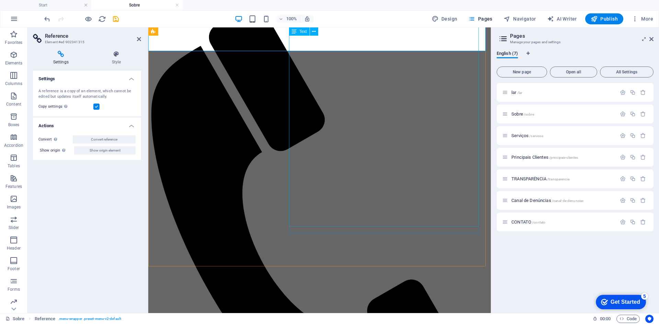
scroll to position [103, 0]
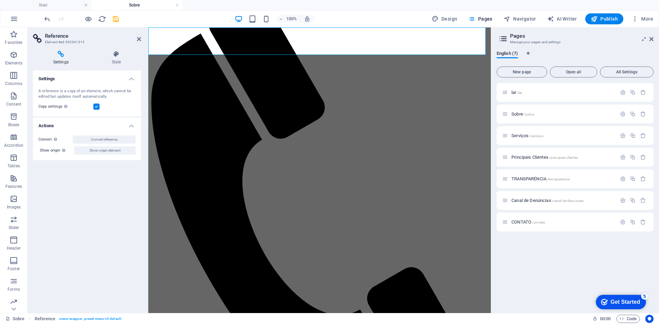
click at [140, 41] on icon at bounding box center [139, 38] width 4 height 5
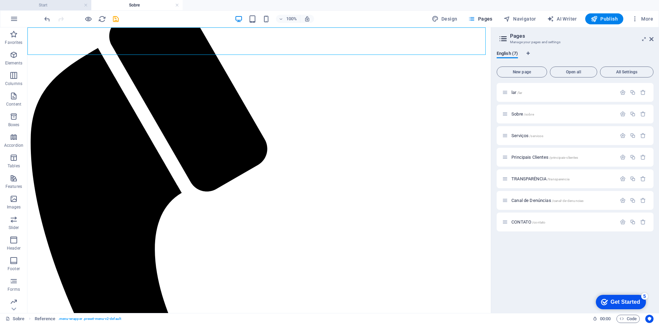
click at [63, 3] on h4 "Start" at bounding box center [45, 5] width 91 height 8
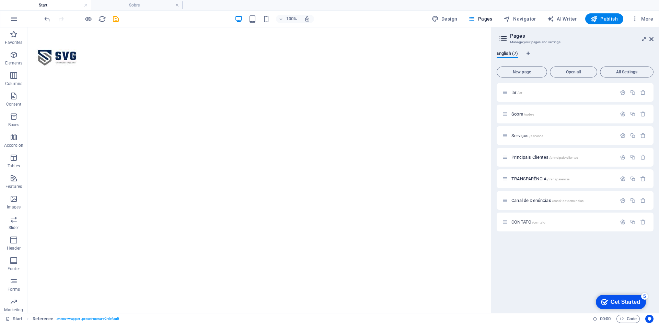
scroll to position [0, 0]
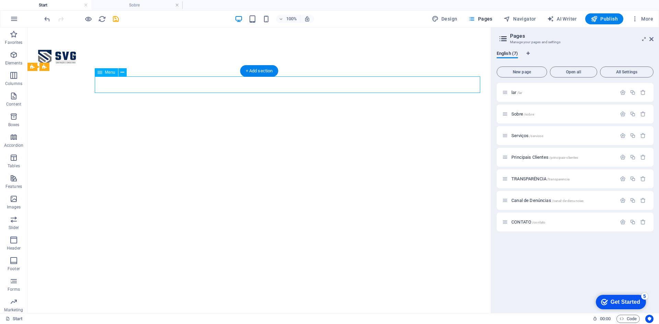
select select "3"
select select
select select "4"
select select
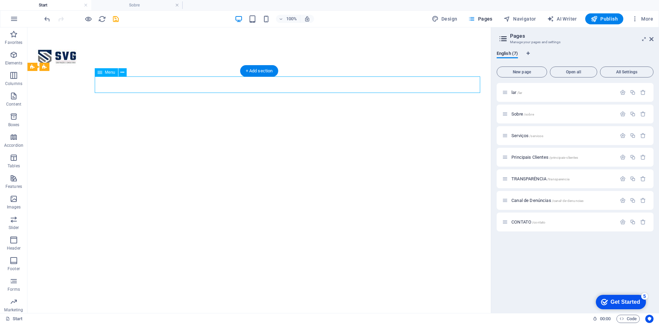
select select "5"
select select
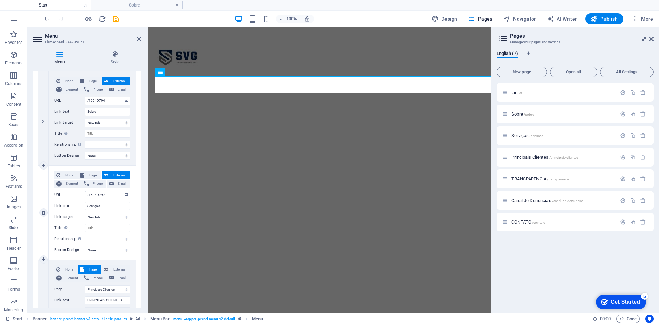
scroll to position [240, 0]
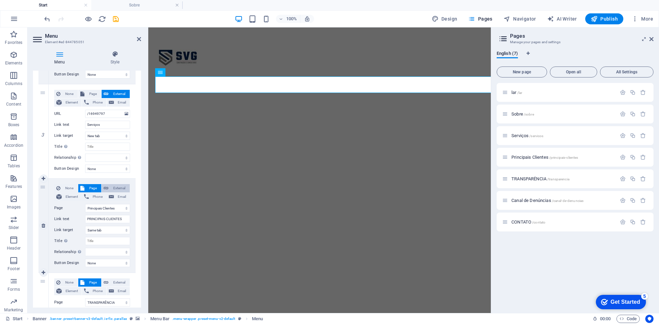
click at [122, 185] on span "External" at bounding box center [118, 188] width 17 height 8
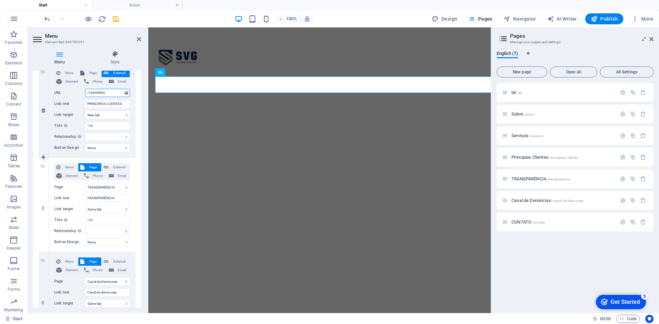
scroll to position [377, 0]
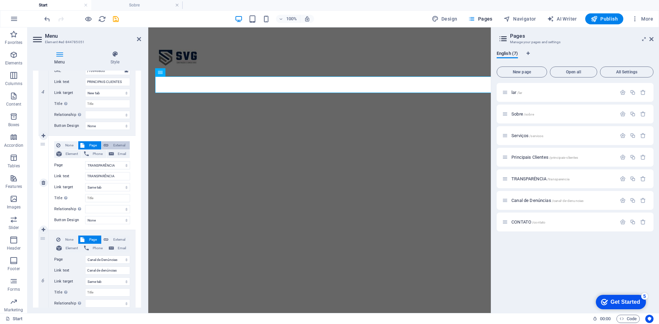
click at [118, 145] on span "External" at bounding box center [118, 145] width 17 height 8
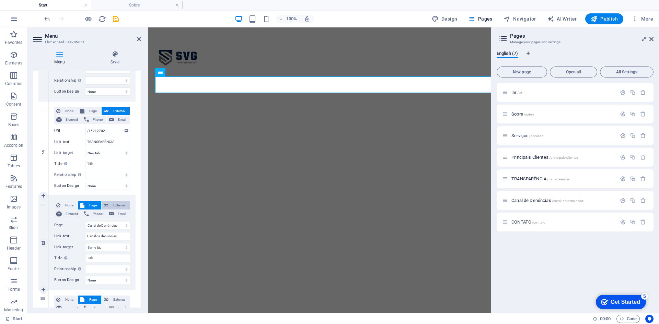
click at [124, 204] on span "External" at bounding box center [118, 205] width 17 height 8
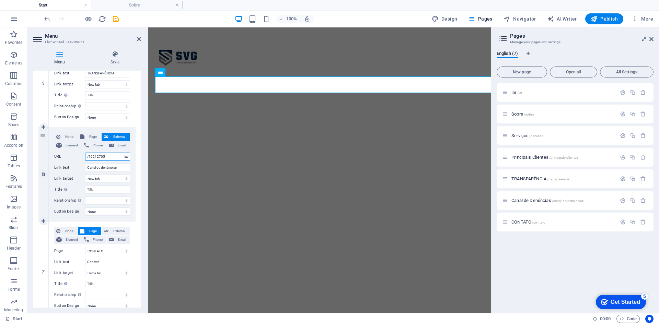
scroll to position [507, 0]
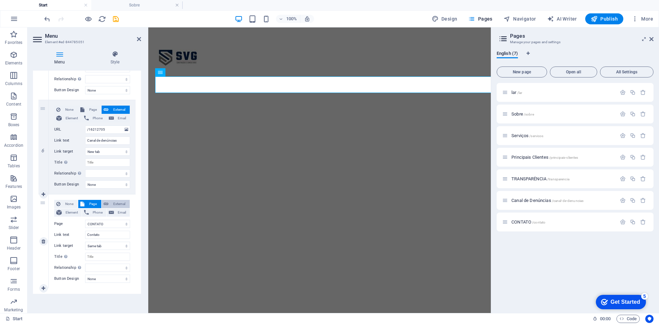
click at [125, 202] on span "External" at bounding box center [118, 204] width 17 height 8
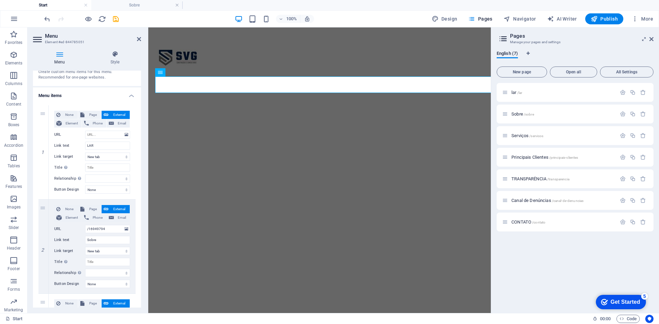
scroll to position [27, 0]
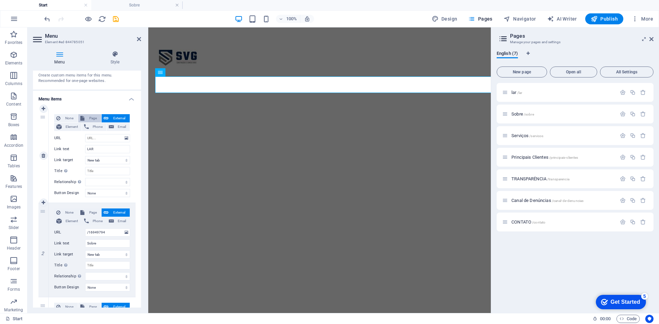
click at [86, 115] on span "Page" at bounding box center [92, 118] width 13 height 8
click at [92, 212] on span "Page" at bounding box center [92, 213] width 13 height 8
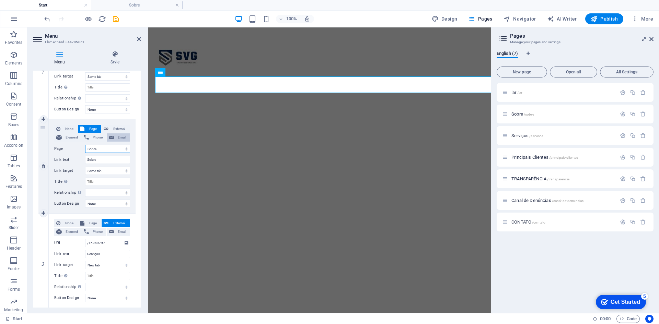
scroll to position [130, 0]
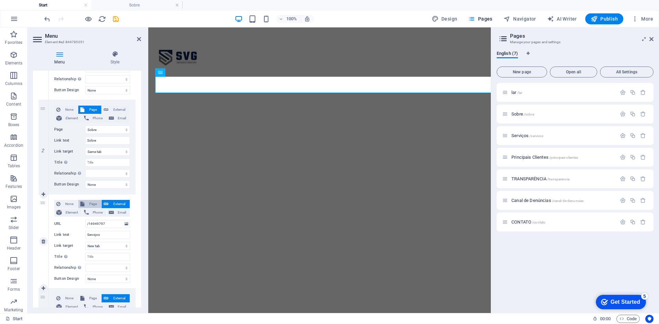
click at [92, 206] on span "Page" at bounding box center [92, 204] width 13 height 8
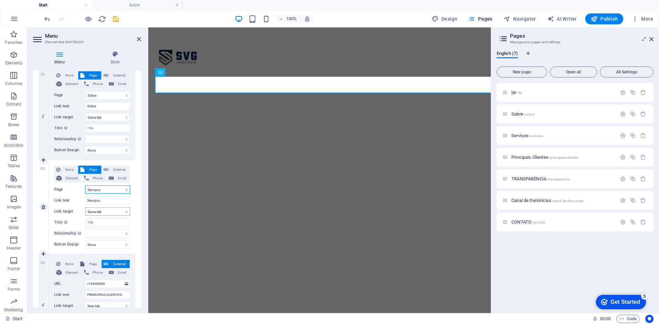
scroll to position [199, 0]
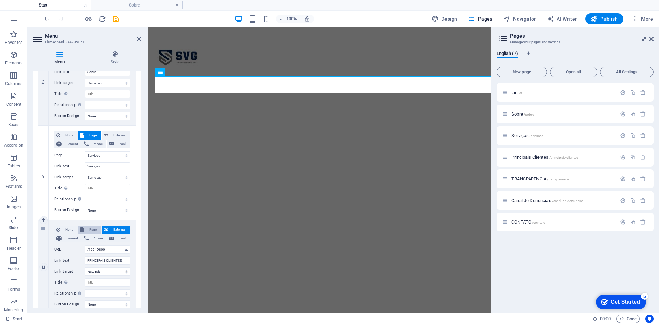
click at [93, 228] on span "Page" at bounding box center [92, 230] width 13 height 8
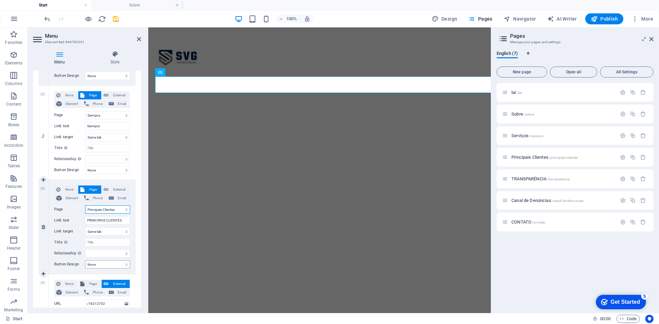
scroll to position [302, 0]
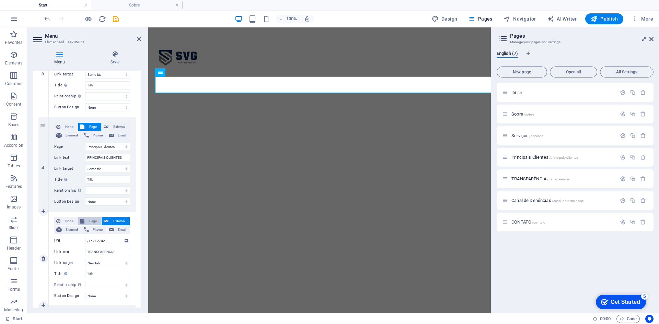
click at [92, 221] on span "Page" at bounding box center [92, 221] width 13 height 8
click at [616, 20] on span "Publish" at bounding box center [604, 18] width 27 height 7
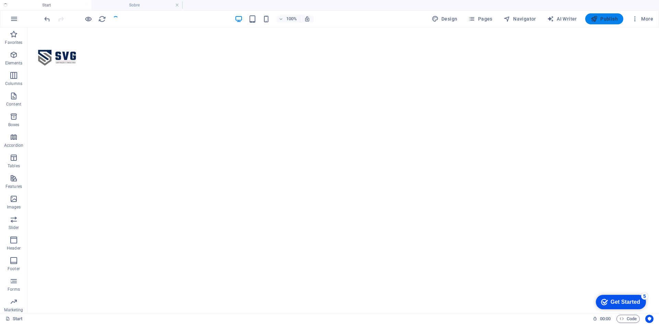
click at [614, 20] on body "[DOMAIN_NAME] Start Sobre Favorites Elements Columns Content Boxes Accordion Ta…" at bounding box center [329, 162] width 659 height 324
